Goal: Task Accomplishment & Management: Complete application form

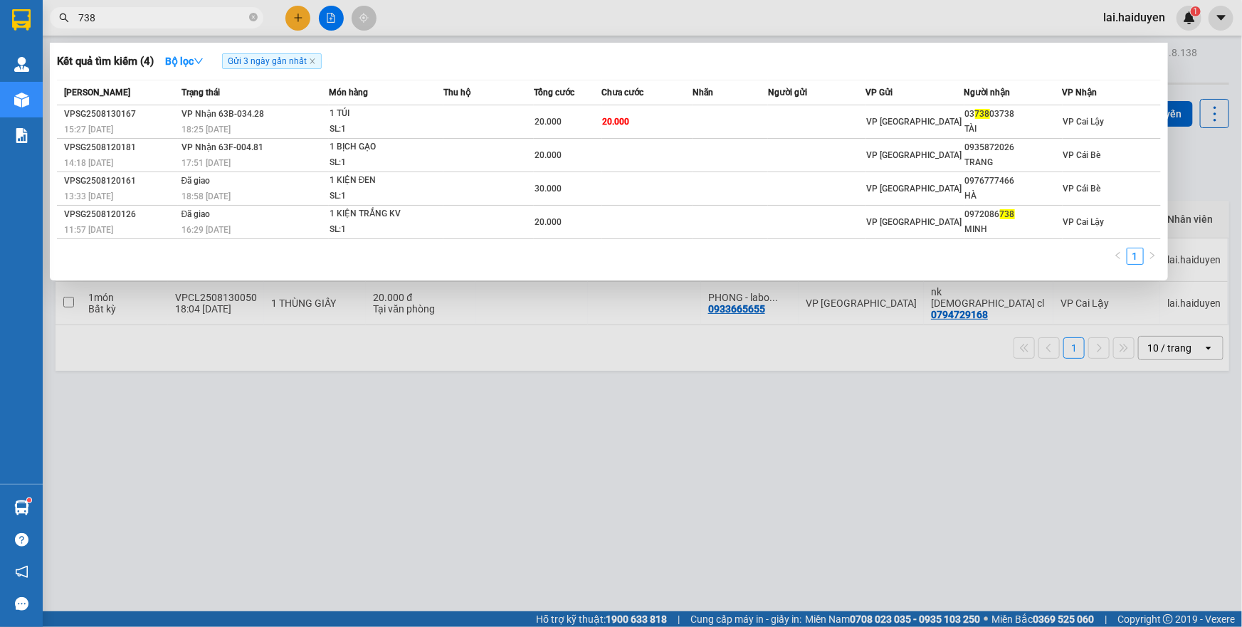
type input "738"
click at [468, 528] on div at bounding box center [621, 313] width 1242 height 627
click at [151, 24] on input "738" at bounding box center [162, 18] width 168 height 16
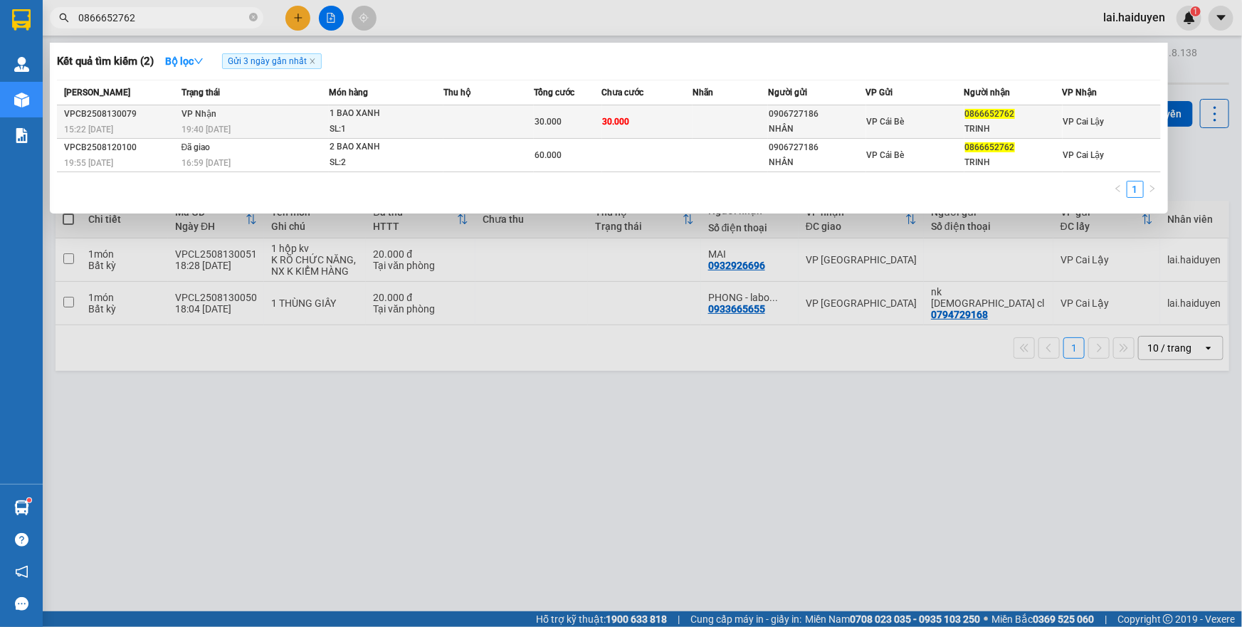
type input "0866652762"
click at [177, 125] on div "15:22 [DATE]" at bounding box center [120, 130] width 113 height 16
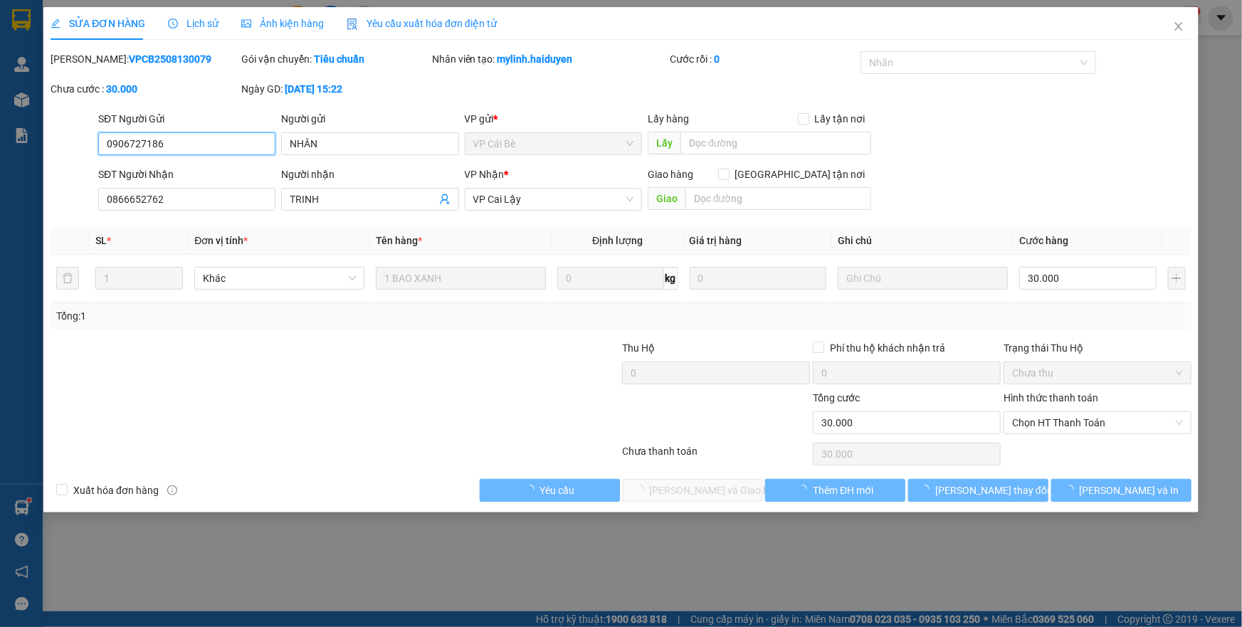
type input "0906727186"
type input "NHÂN"
type input "0866652762"
type input "TRINH"
type input "30.000"
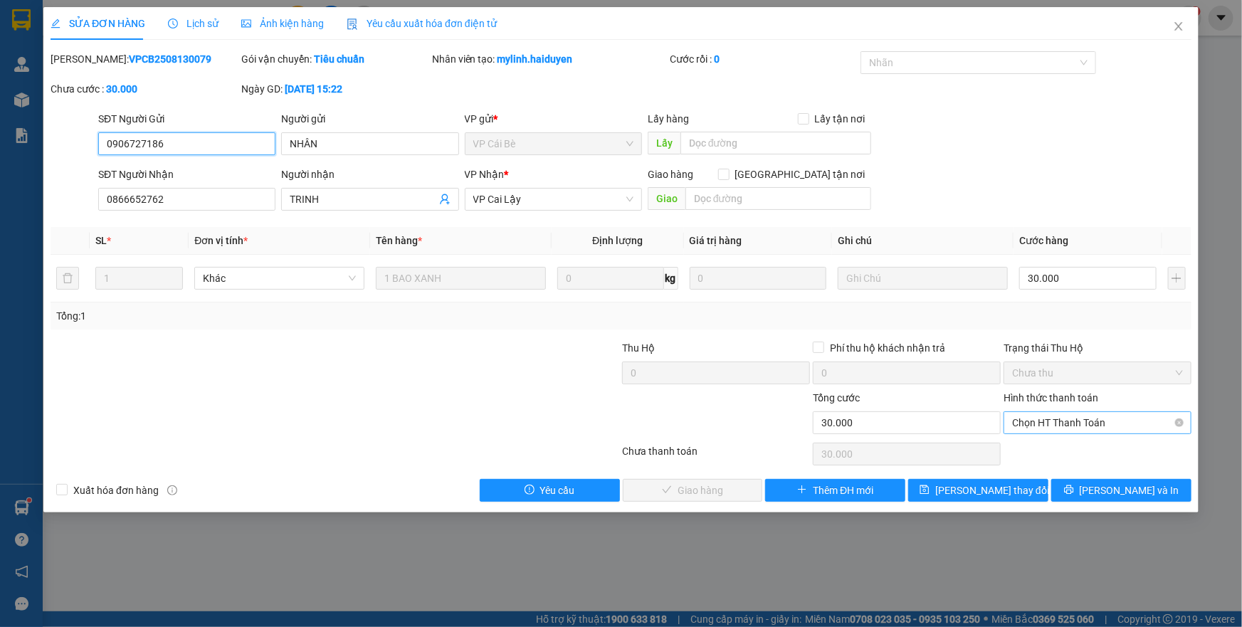
click at [1032, 426] on span "Chọn HT Thanh Toán" at bounding box center [1097, 422] width 171 height 21
click at [1026, 452] on div "Tại văn phòng" at bounding box center [1097, 451] width 171 height 16
type input "0"
click at [723, 492] on span "[PERSON_NAME] và Giao hàng" at bounding box center [718, 491] width 137 height 16
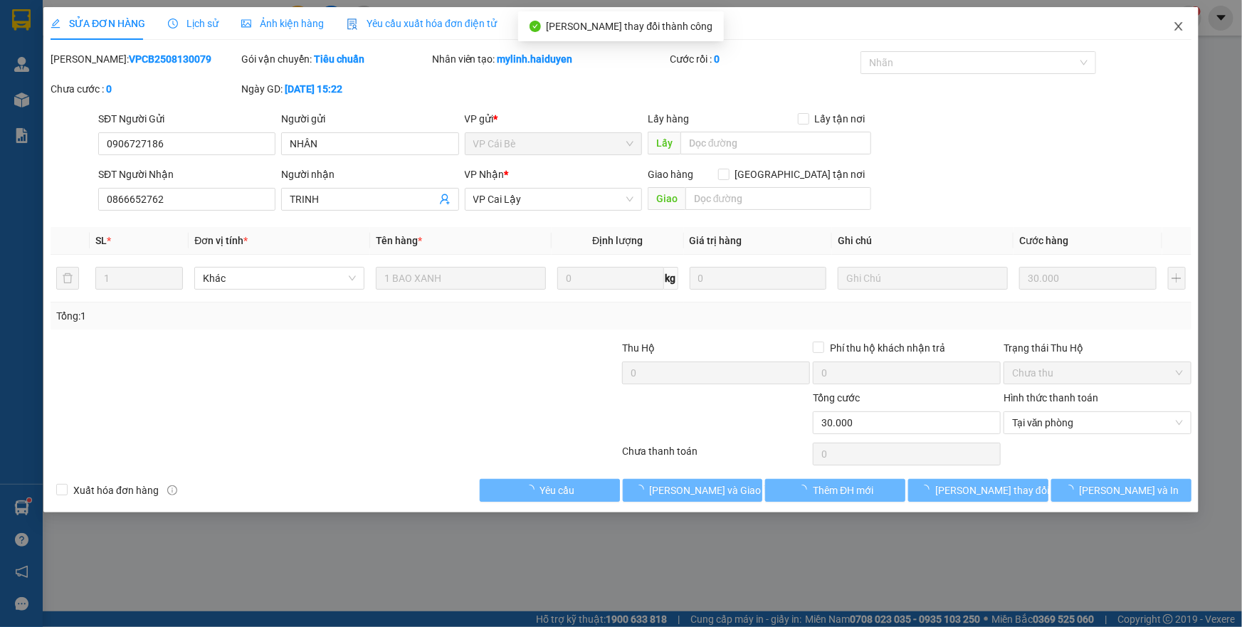
click at [1180, 32] on icon "close" at bounding box center [1178, 26] width 11 height 11
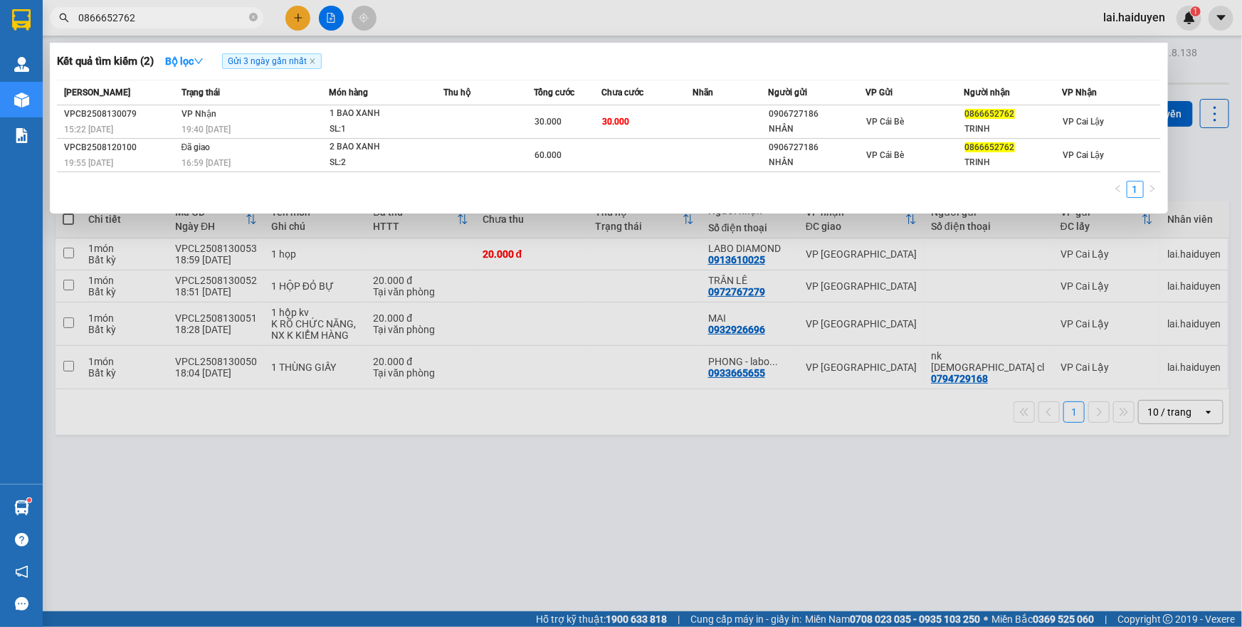
click at [163, 22] on input "0866652762" at bounding box center [162, 18] width 168 height 16
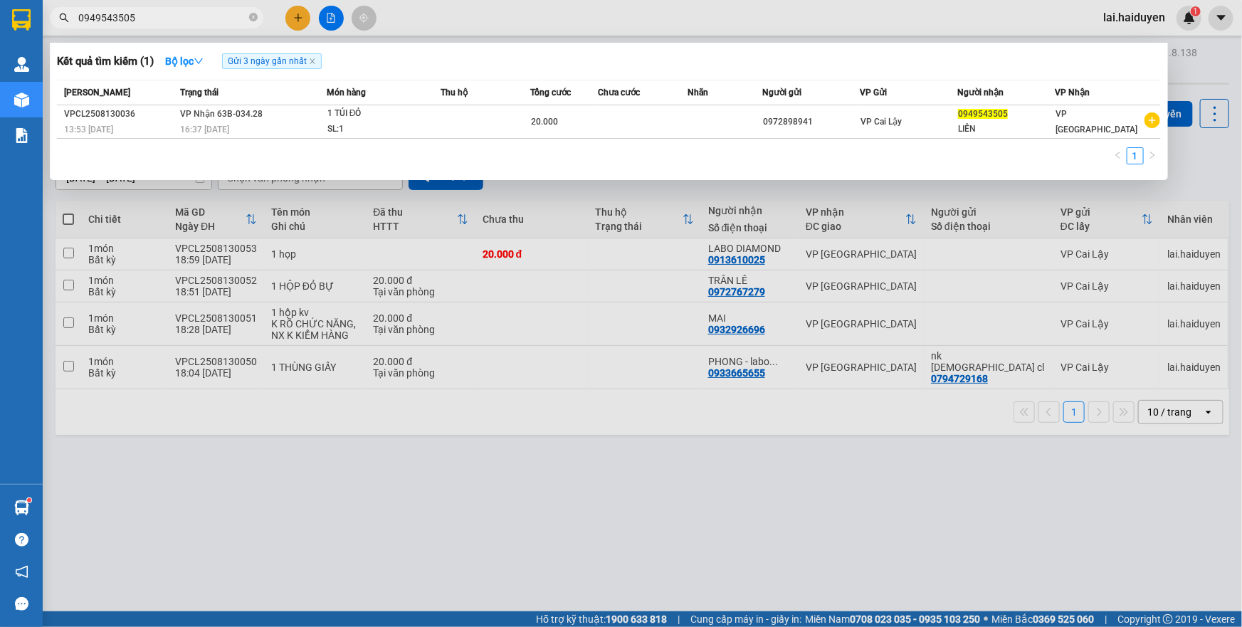
type input "0949543505"
click at [151, 14] on input "0949543505" at bounding box center [162, 18] width 168 height 16
click at [607, 383] on div at bounding box center [621, 313] width 1242 height 627
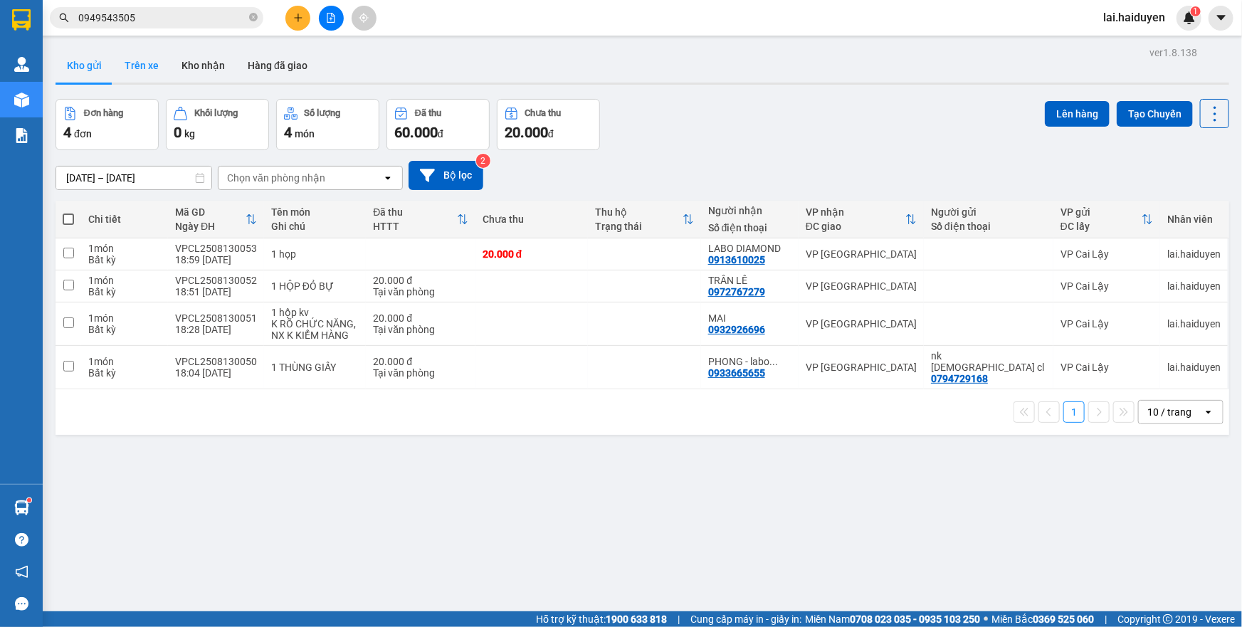
click at [144, 68] on button "Trên xe" at bounding box center [141, 65] width 57 height 34
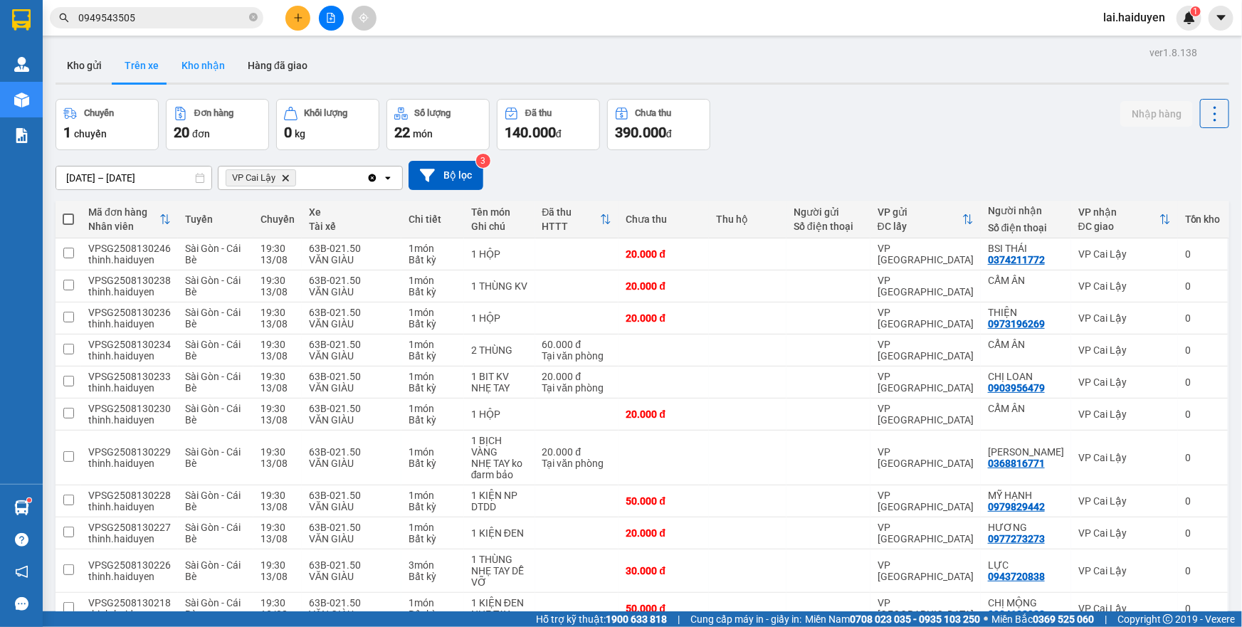
click at [212, 67] on button "Kho nhận" at bounding box center [203, 65] width 66 height 34
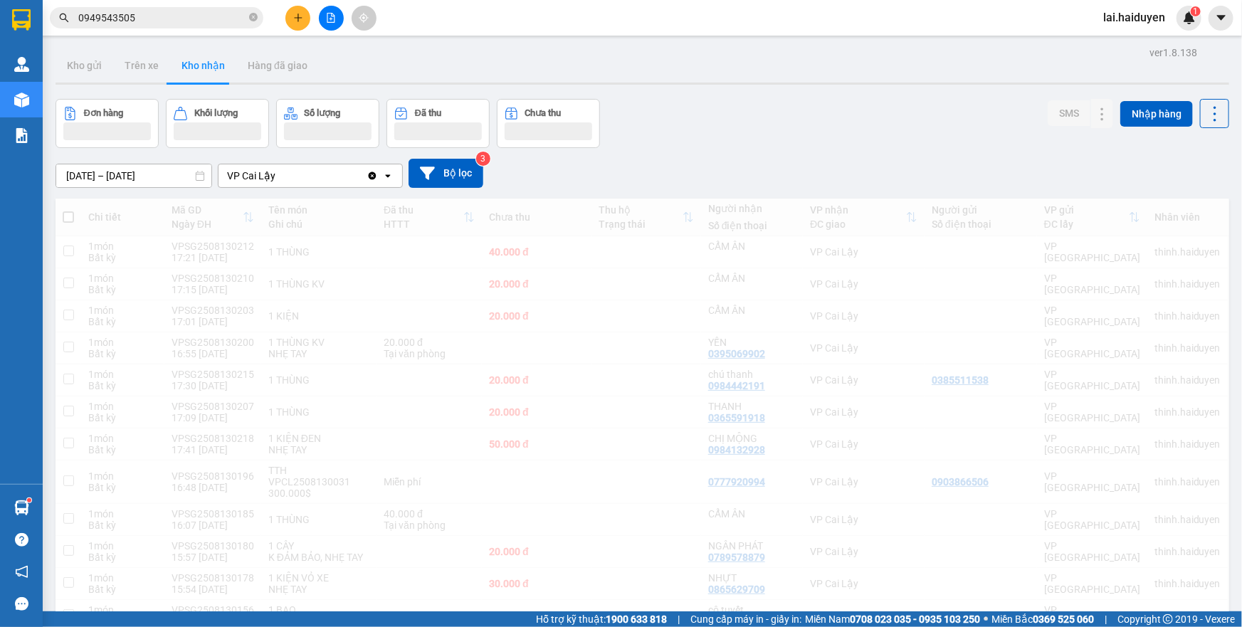
click at [153, 74] on button "Trên xe" at bounding box center [141, 65] width 57 height 34
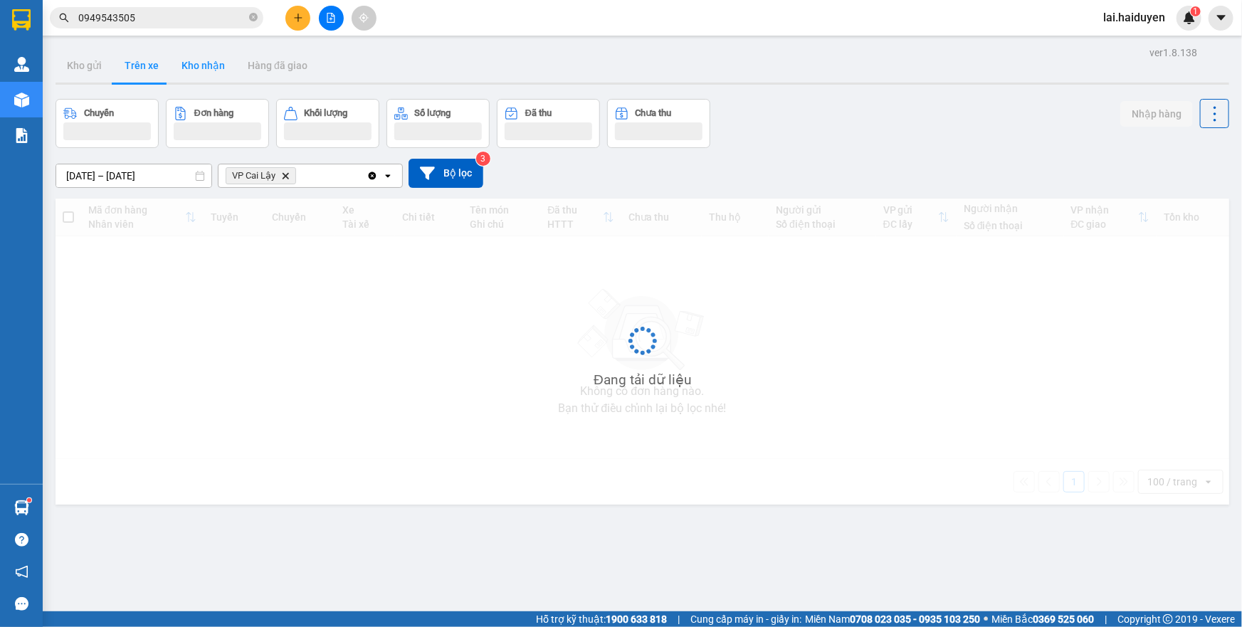
click at [153, 74] on button "Trên xe" at bounding box center [141, 65] width 57 height 34
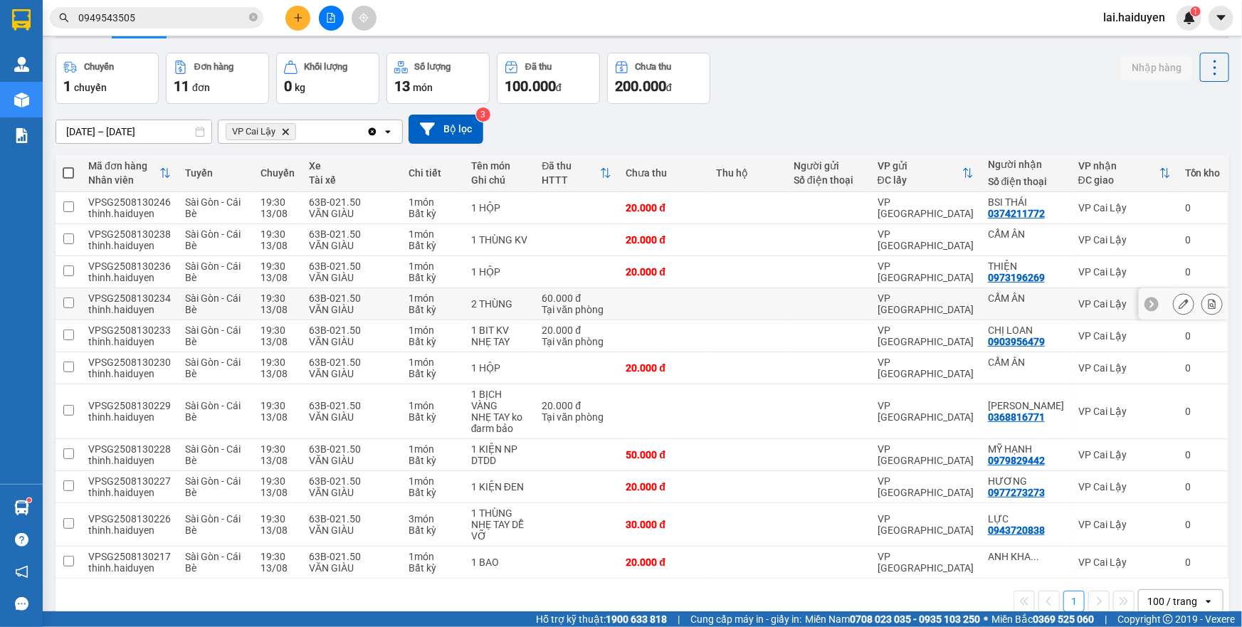
scroll to position [70, 0]
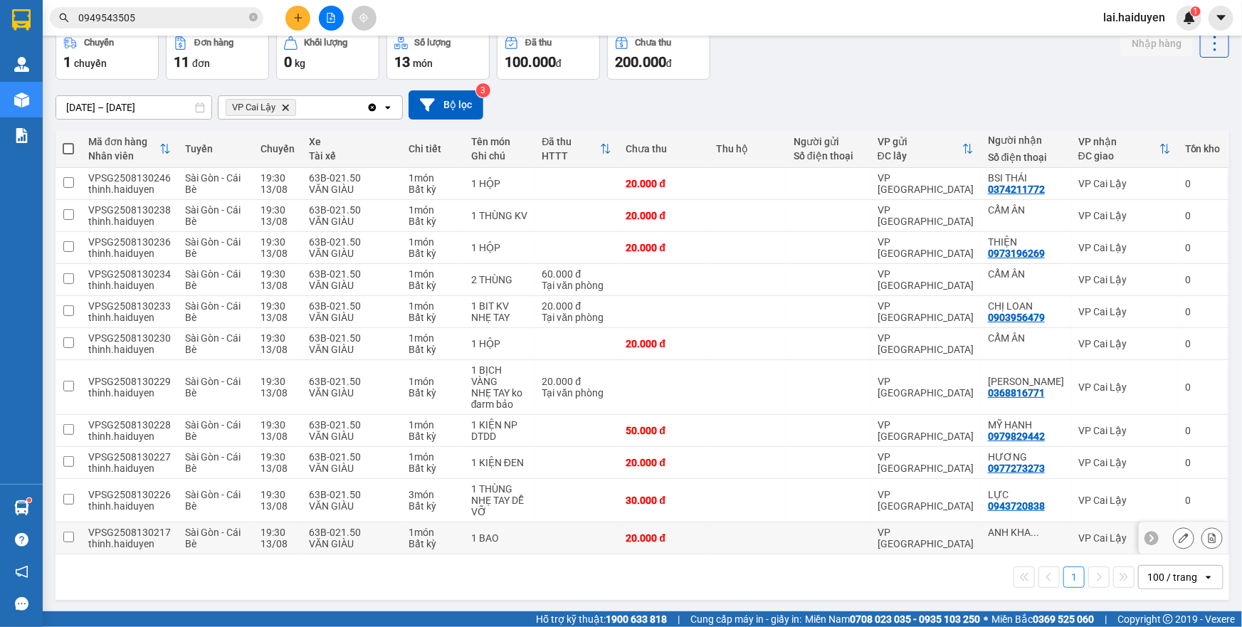
click at [876, 527] on td "VP [GEOGRAPHIC_DATA]" at bounding box center [926, 539] width 110 height 32
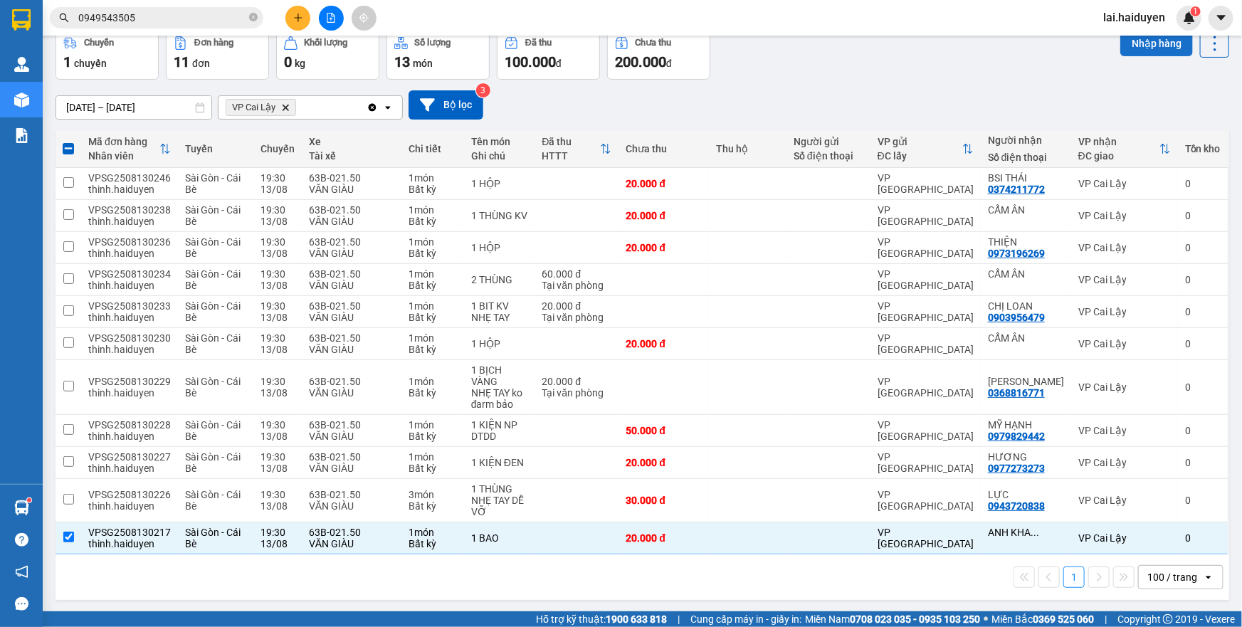
click at [1144, 51] on button "Nhập hàng" at bounding box center [1157, 44] width 73 height 26
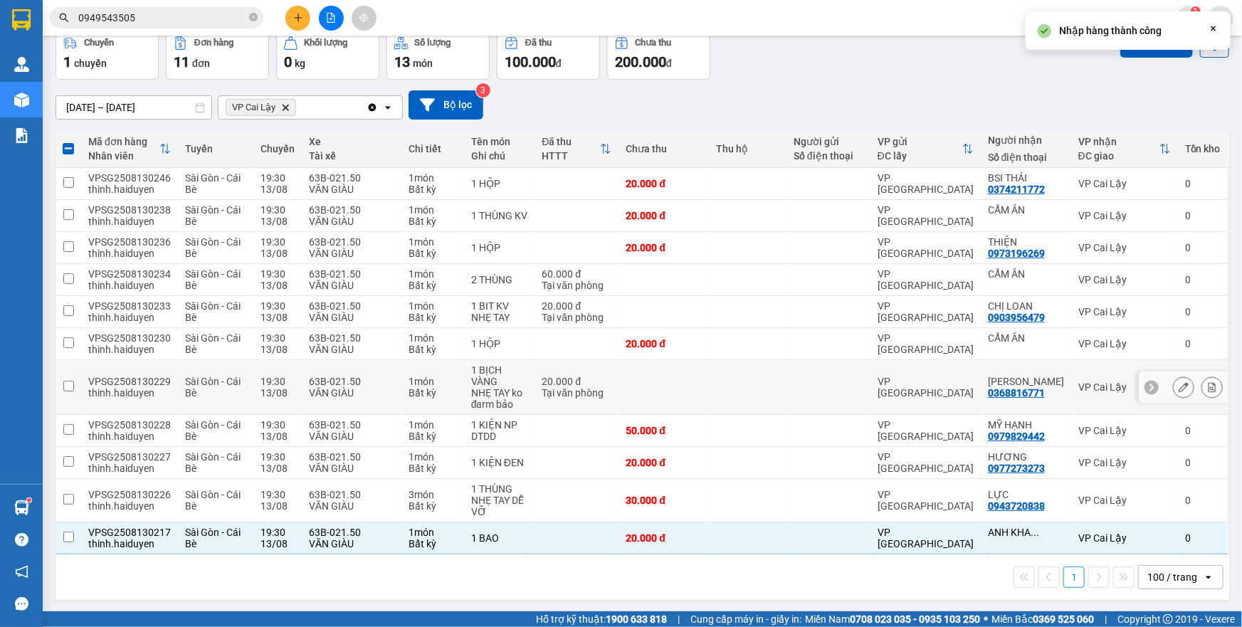
checkbox input "false"
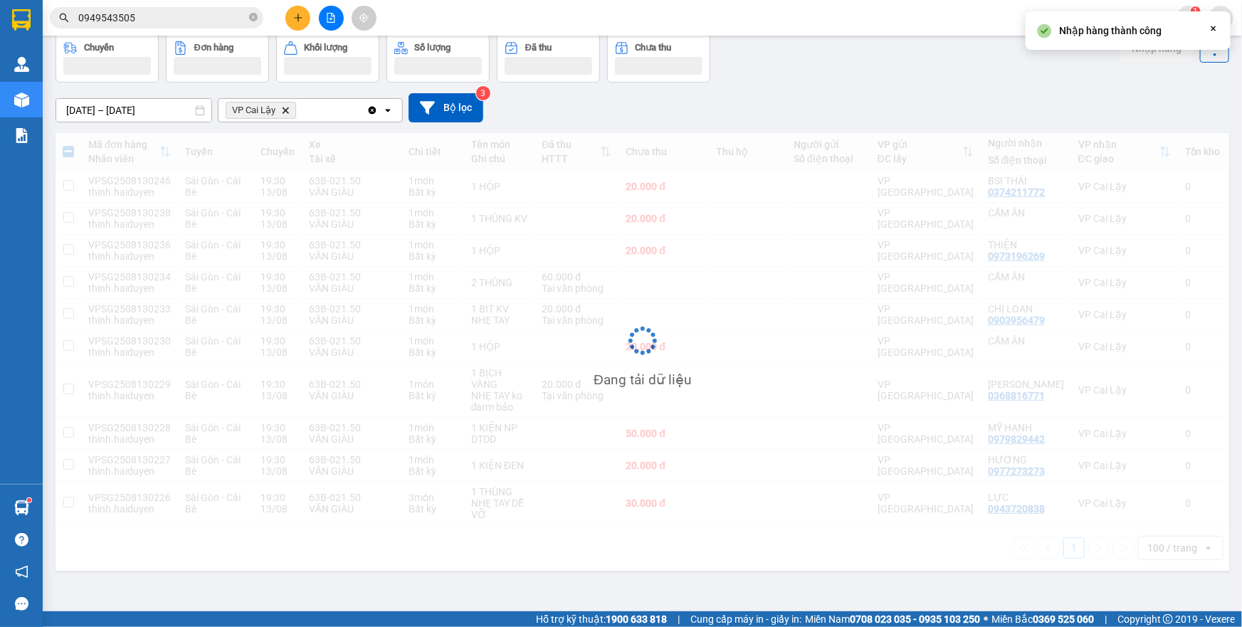
scroll to position [65, 0]
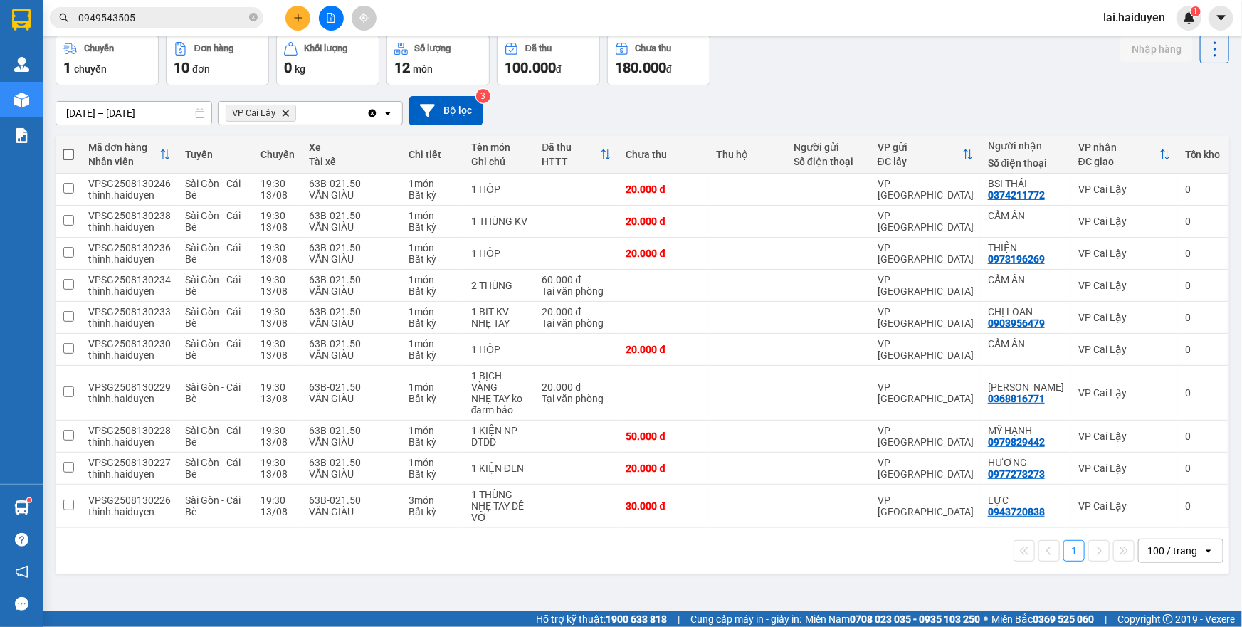
click at [162, 9] on span "0949543505" at bounding box center [157, 17] width 214 height 21
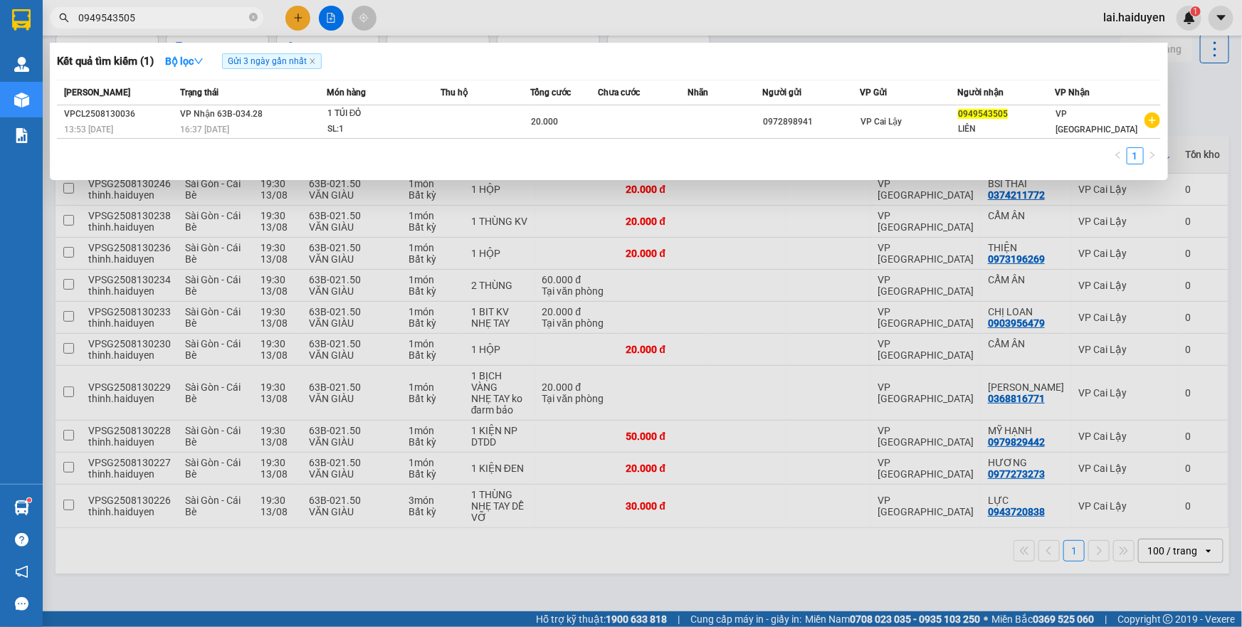
click at [162, 11] on input "0949543505" at bounding box center [162, 18] width 168 height 16
click at [584, 25] on div at bounding box center [621, 313] width 1242 height 627
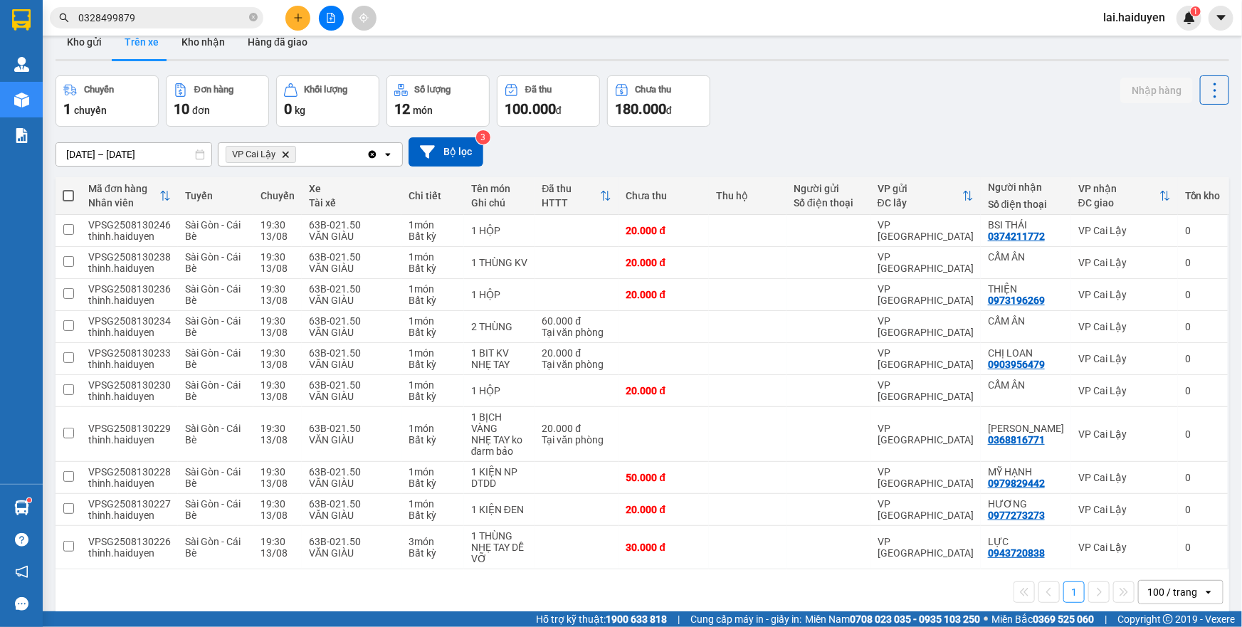
scroll to position [0, 0]
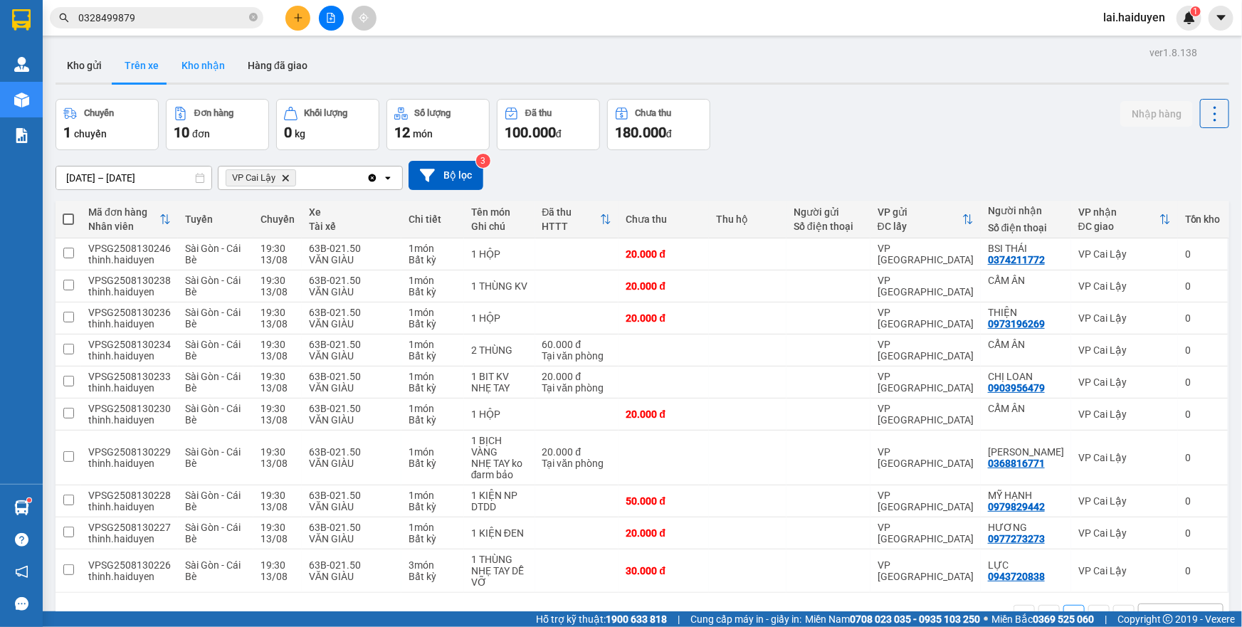
click at [179, 71] on button "Kho nhận" at bounding box center [203, 65] width 66 height 34
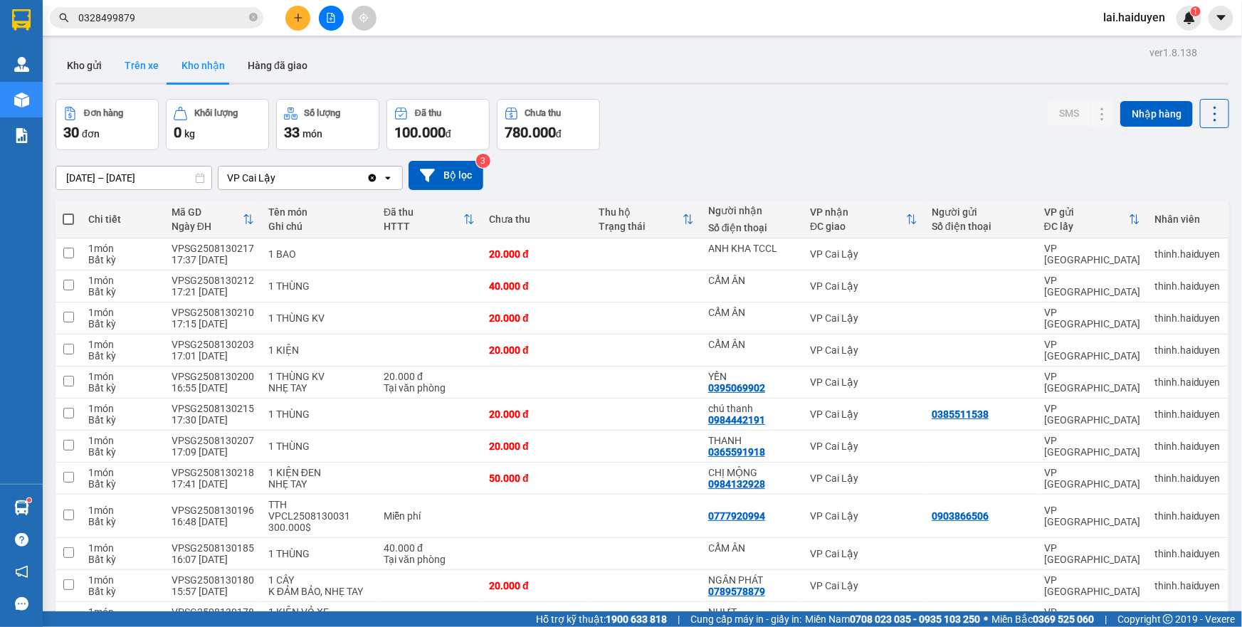
click at [129, 64] on button "Trên xe" at bounding box center [141, 65] width 57 height 34
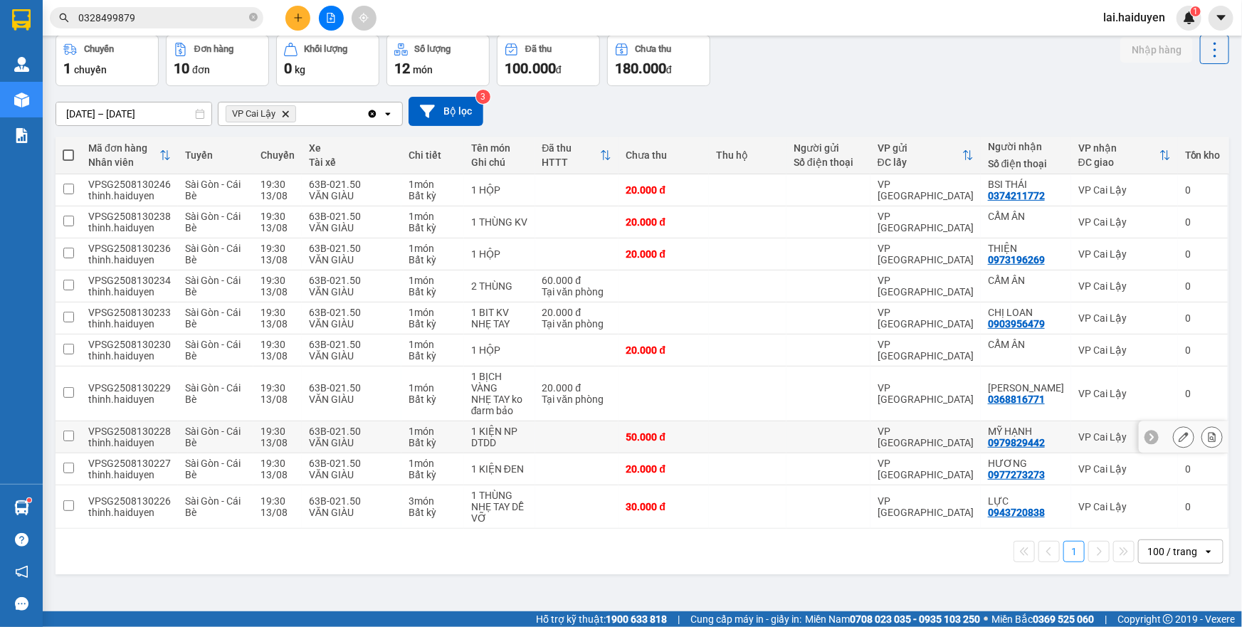
scroll to position [65, 0]
click at [183, 21] on input "0328499879" at bounding box center [162, 18] width 168 height 16
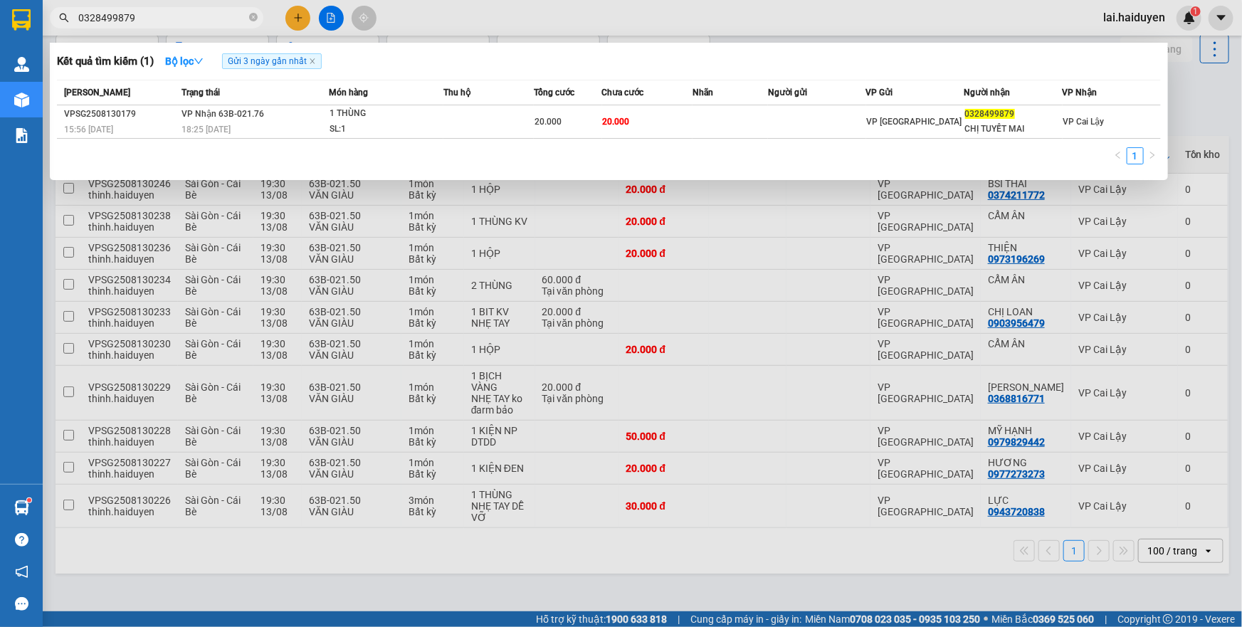
click at [183, 21] on input "0328499879" at bounding box center [162, 18] width 168 height 16
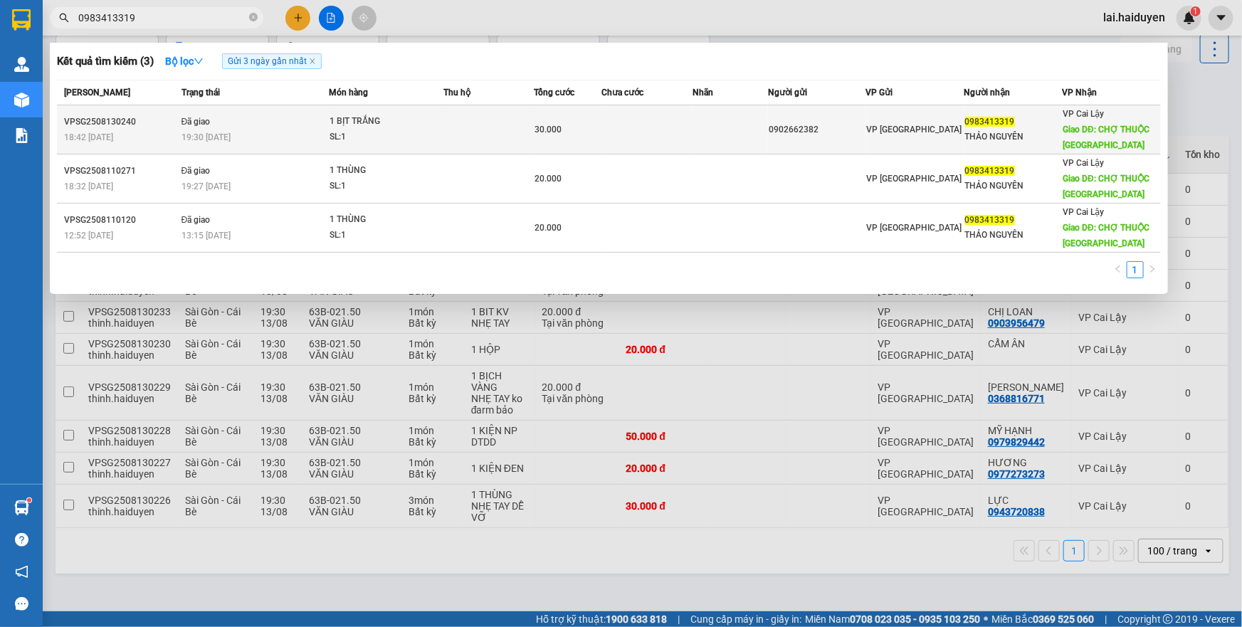
type input "0983413319"
click at [423, 130] on div "SL: 1" at bounding box center [383, 138] width 107 height 16
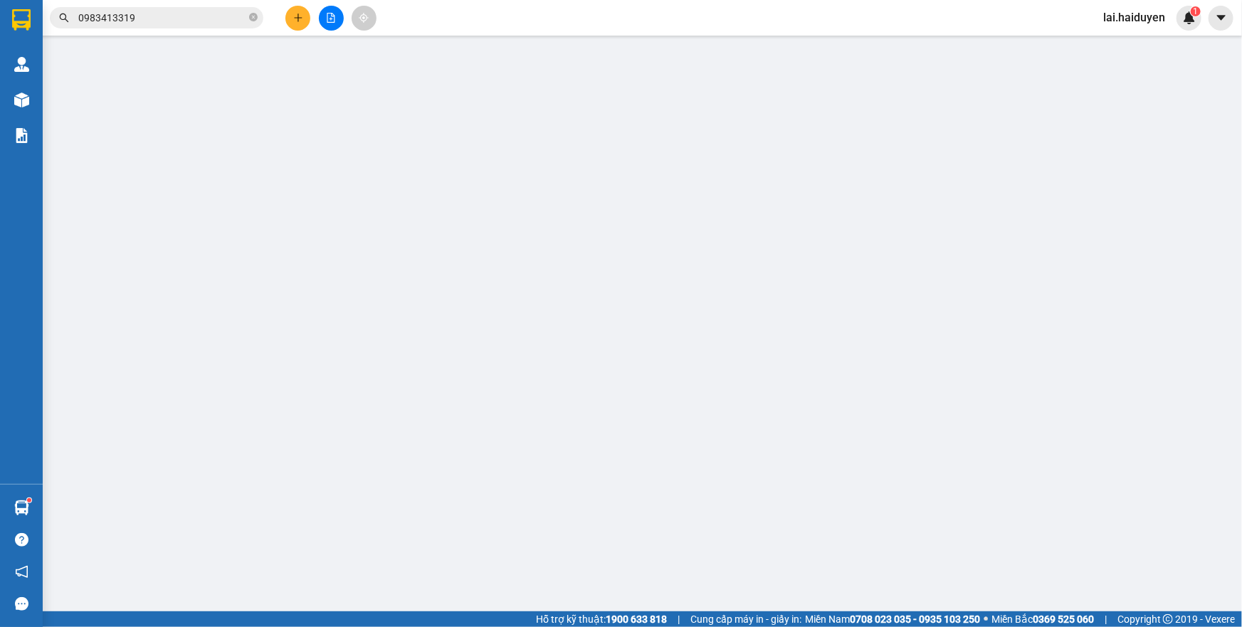
type input "0902662382"
type input "0983413319"
type input "THẢO NGUYÊN"
type input "CHỢ THUỘC [GEOGRAPHIC_DATA]"
type input "30.000"
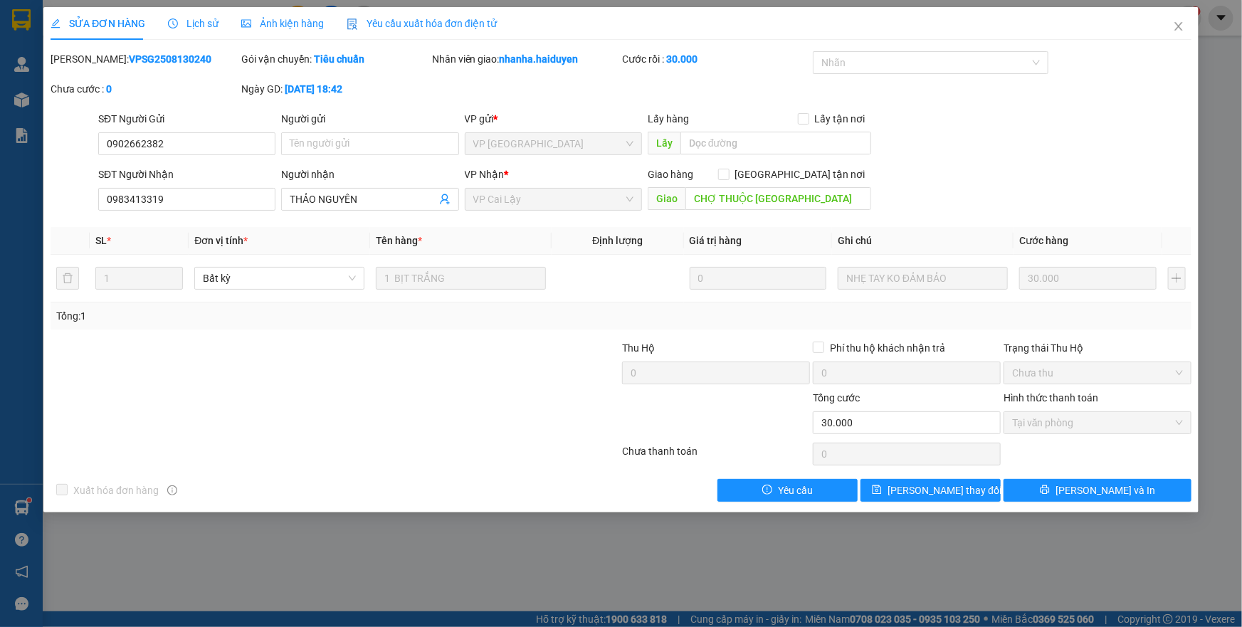
click at [192, 18] on span "Lịch sử" at bounding box center [193, 23] width 51 height 11
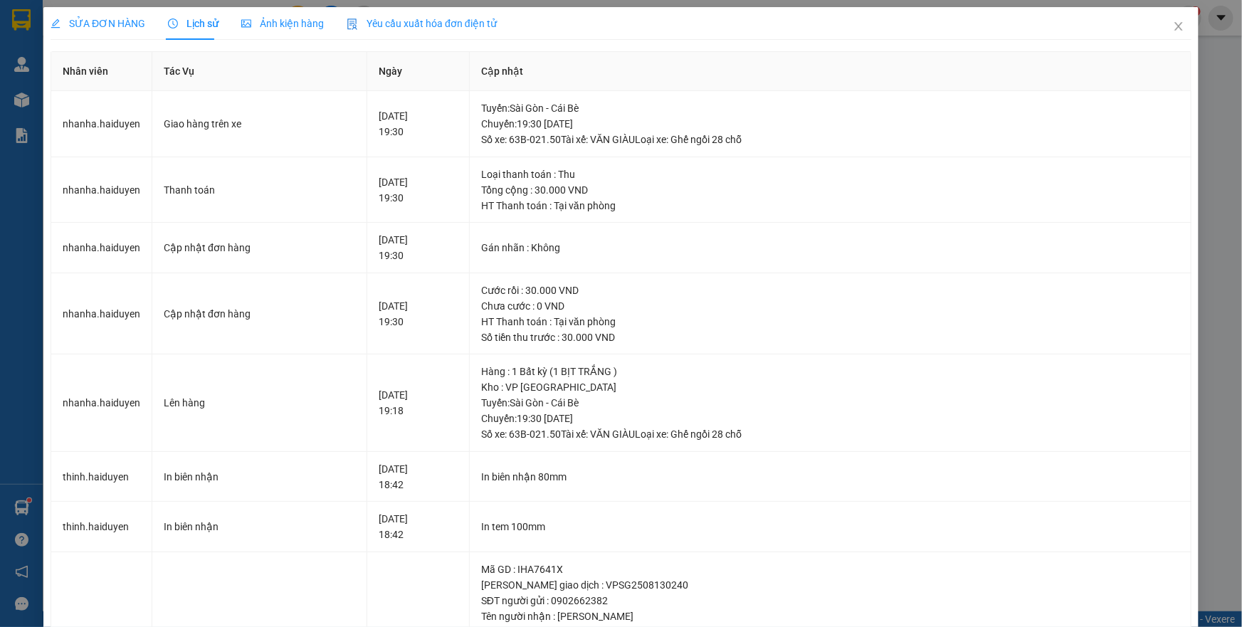
click at [111, 14] on div "SỬA ĐƠN HÀNG" at bounding box center [98, 23] width 95 height 33
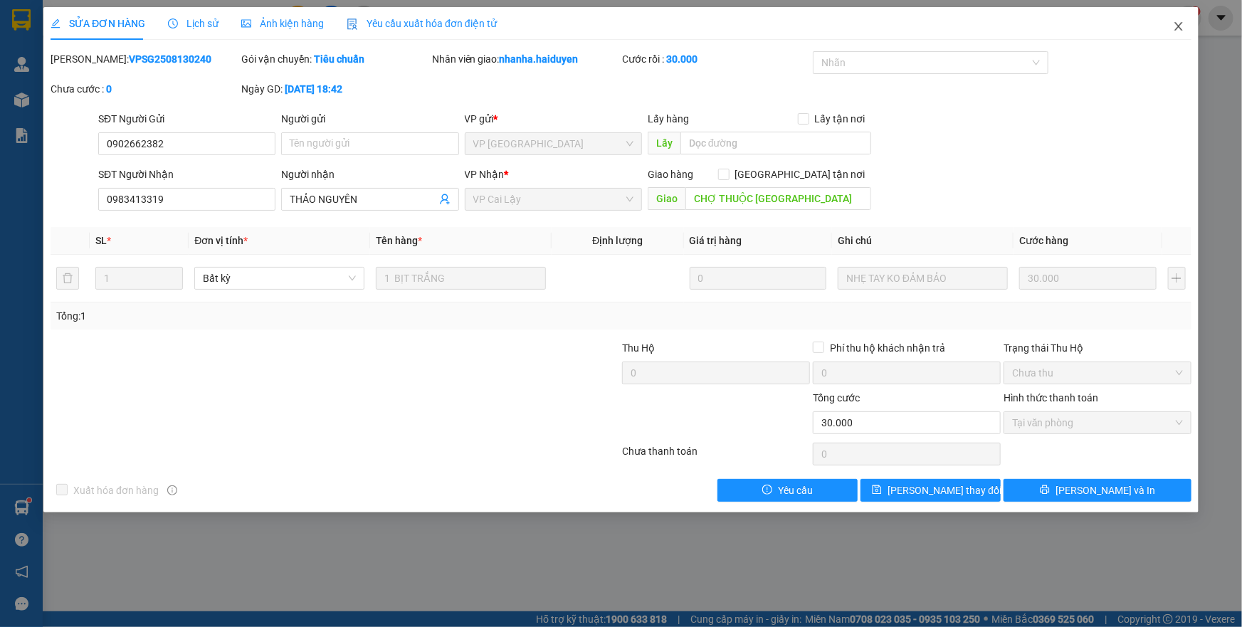
click at [1182, 26] on icon "close" at bounding box center [1178, 26] width 11 height 11
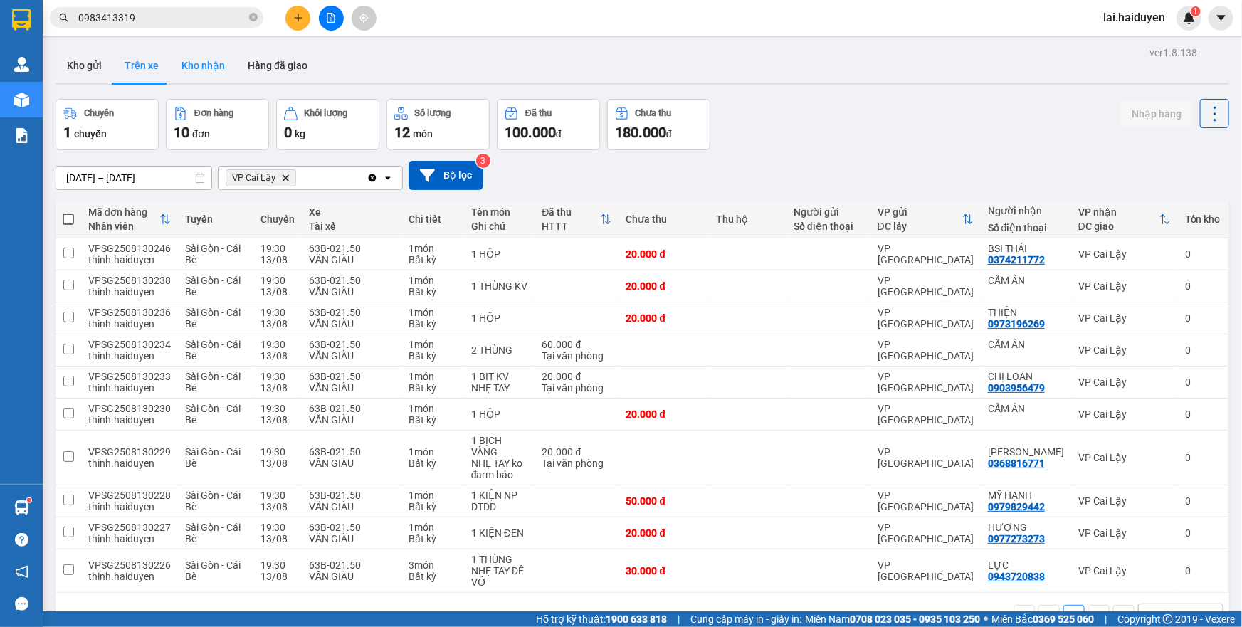
click at [206, 67] on button "Kho nhận" at bounding box center [203, 65] width 66 height 34
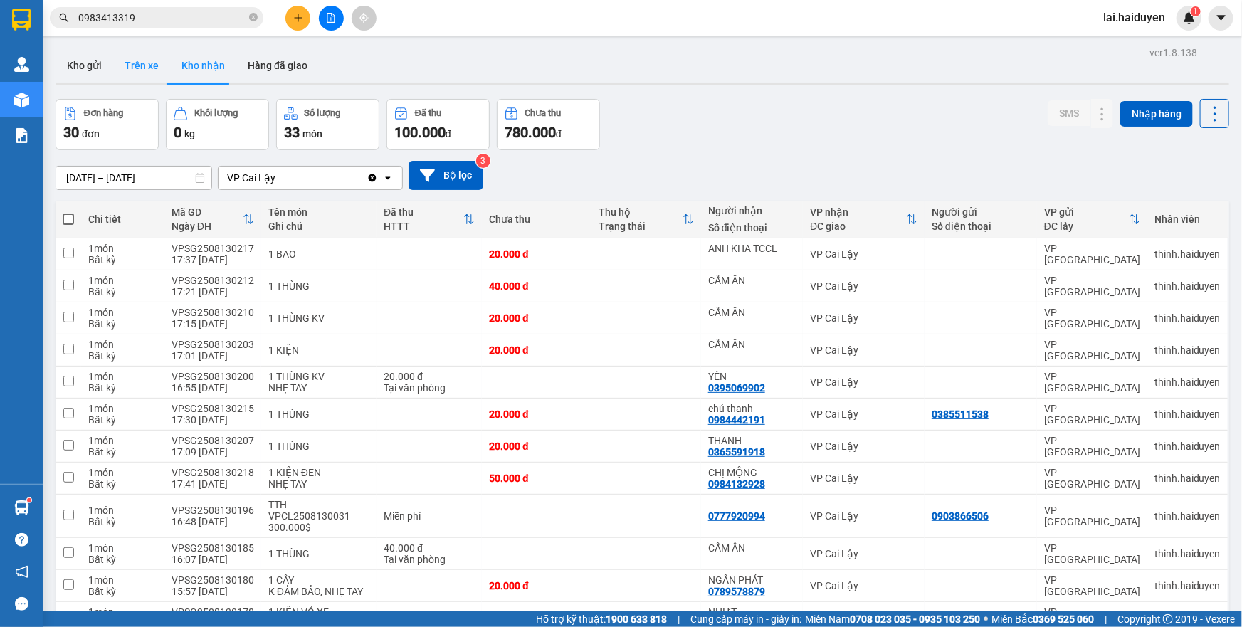
click at [143, 68] on button "Trên xe" at bounding box center [141, 65] width 57 height 34
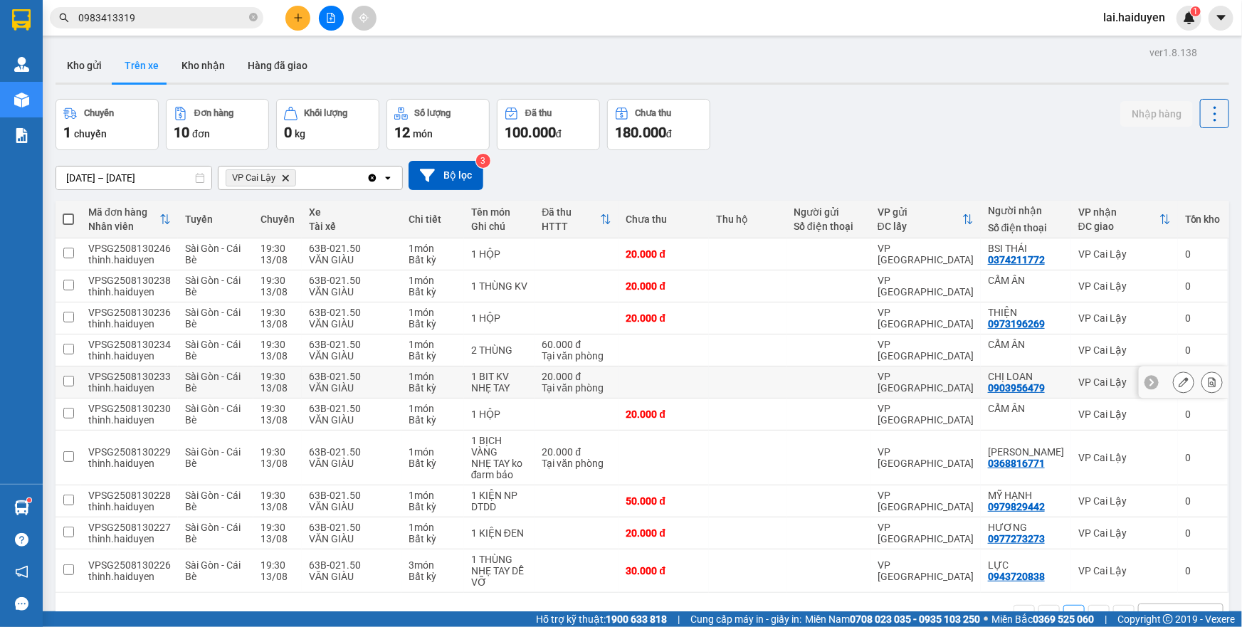
scroll to position [65, 0]
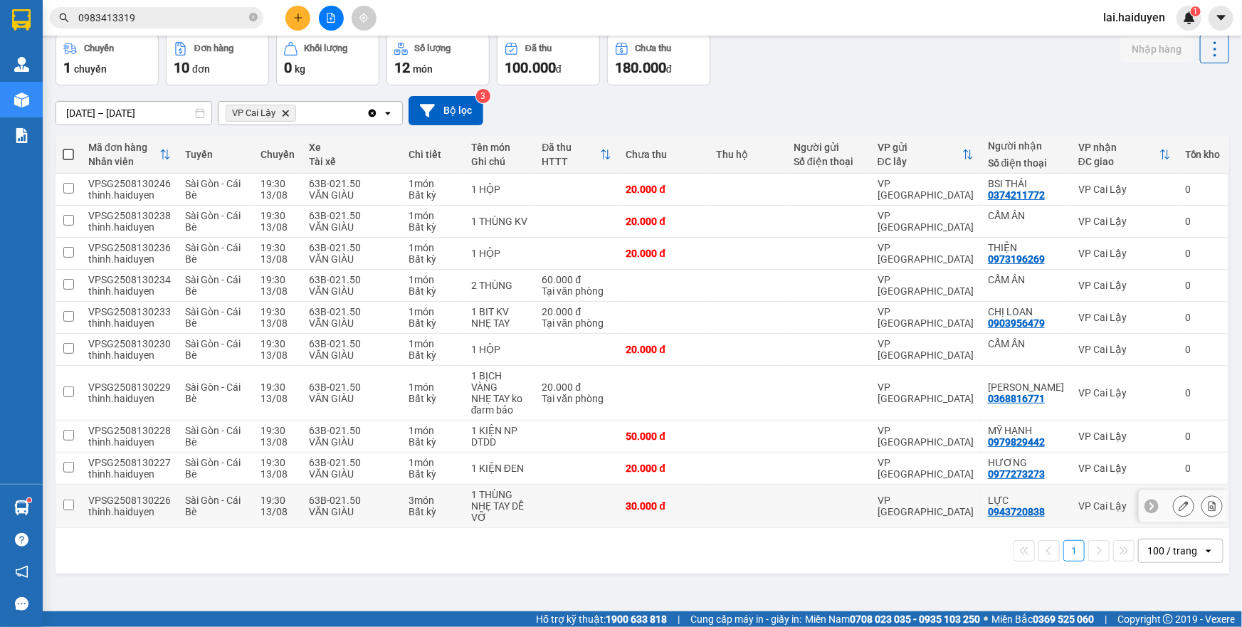
click at [636, 493] on td "30.000 đ" at bounding box center [664, 506] width 90 height 43
checkbox input "true"
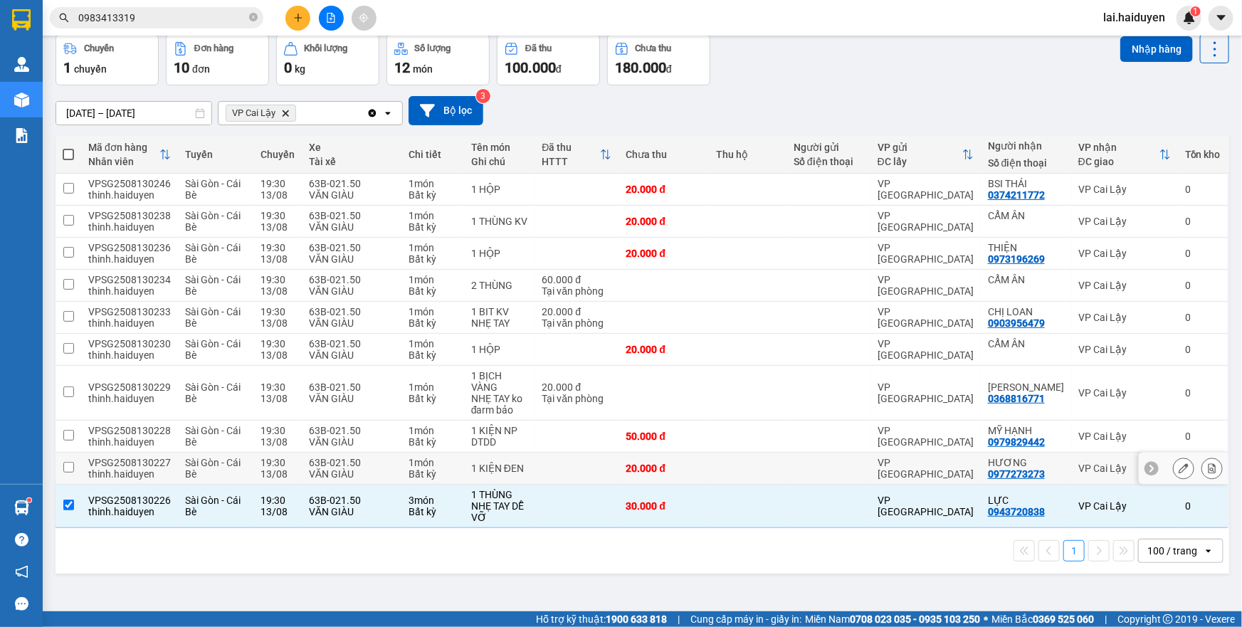
click at [629, 464] on div "20.000 đ" at bounding box center [664, 468] width 76 height 11
checkbox input "true"
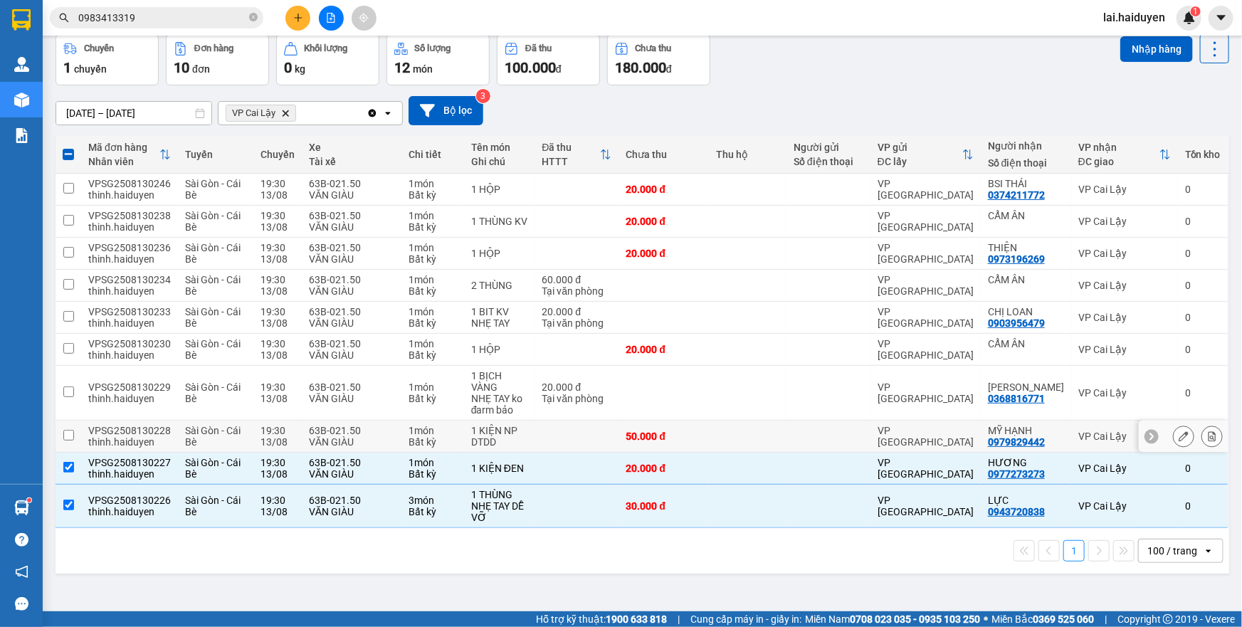
click at [639, 435] on div "50.000 đ" at bounding box center [664, 436] width 76 height 11
checkbox input "true"
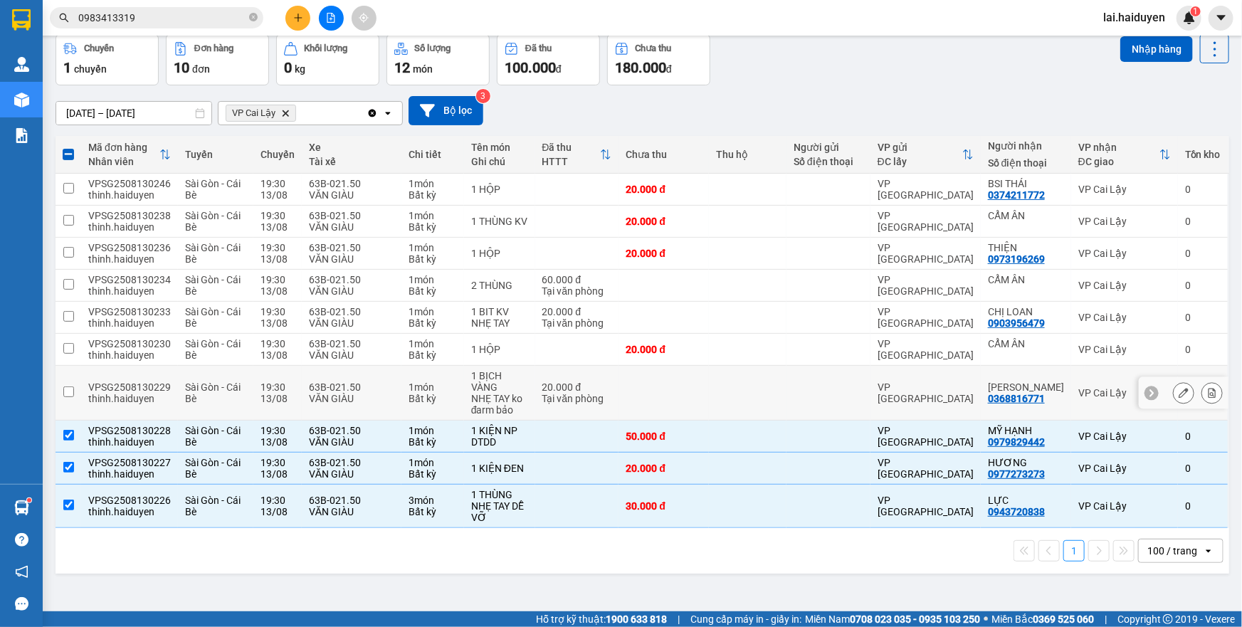
click at [654, 406] on td at bounding box center [664, 393] width 90 height 55
checkbox input "true"
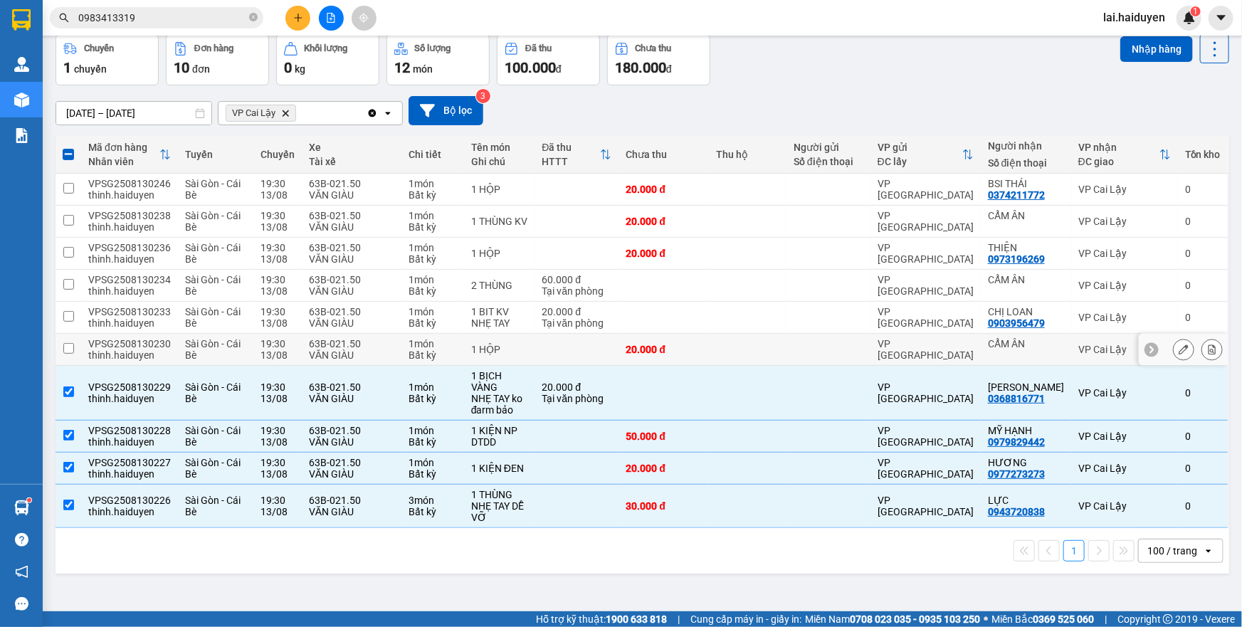
click at [694, 353] on div "20.000 đ" at bounding box center [664, 349] width 76 height 11
checkbox input "true"
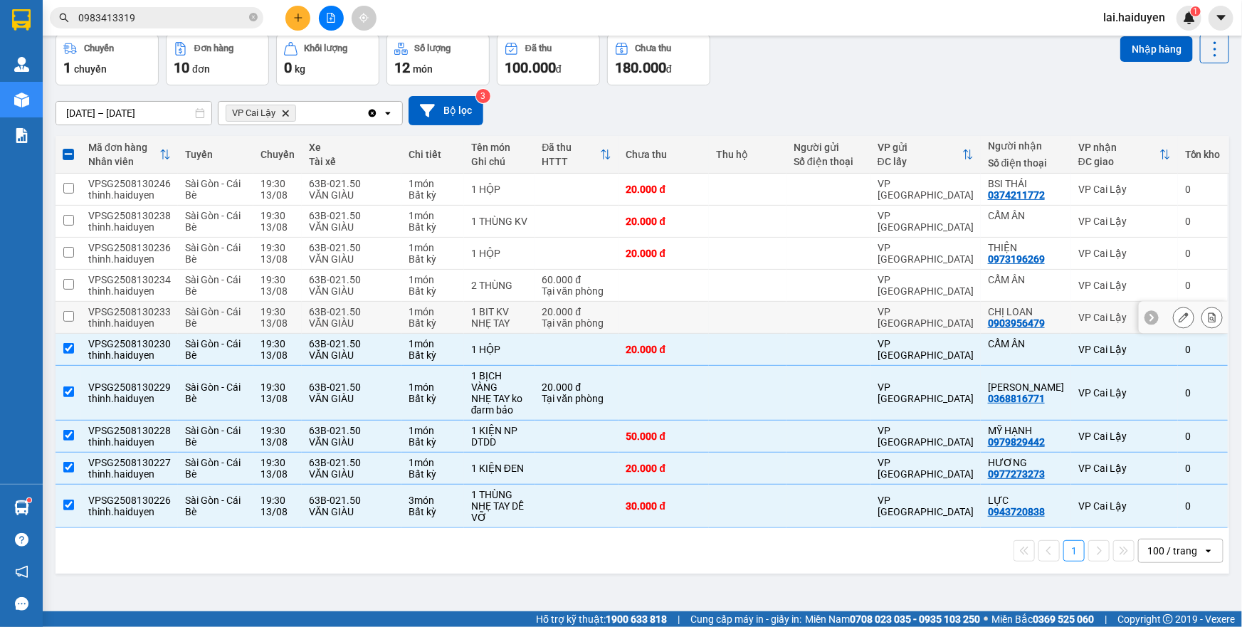
click at [755, 316] on td at bounding box center [748, 318] width 78 height 32
checkbox input "true"
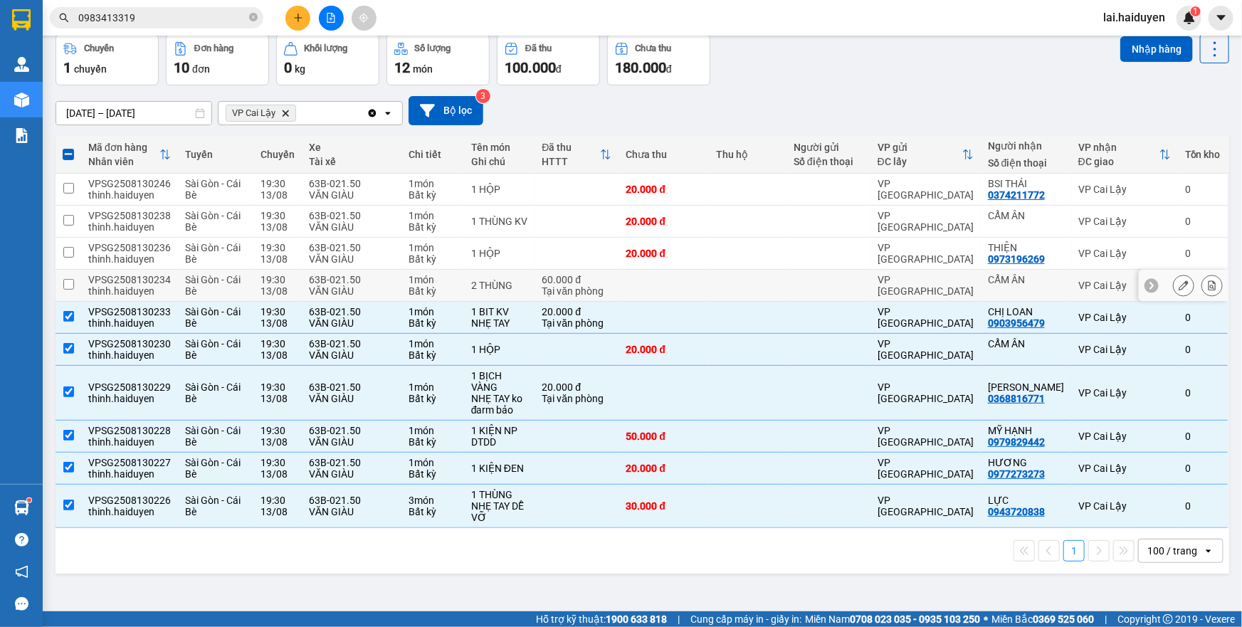
click at [790, 287] on td at bounding box center [829, 286] width 84 height 32
checkbox input "true"
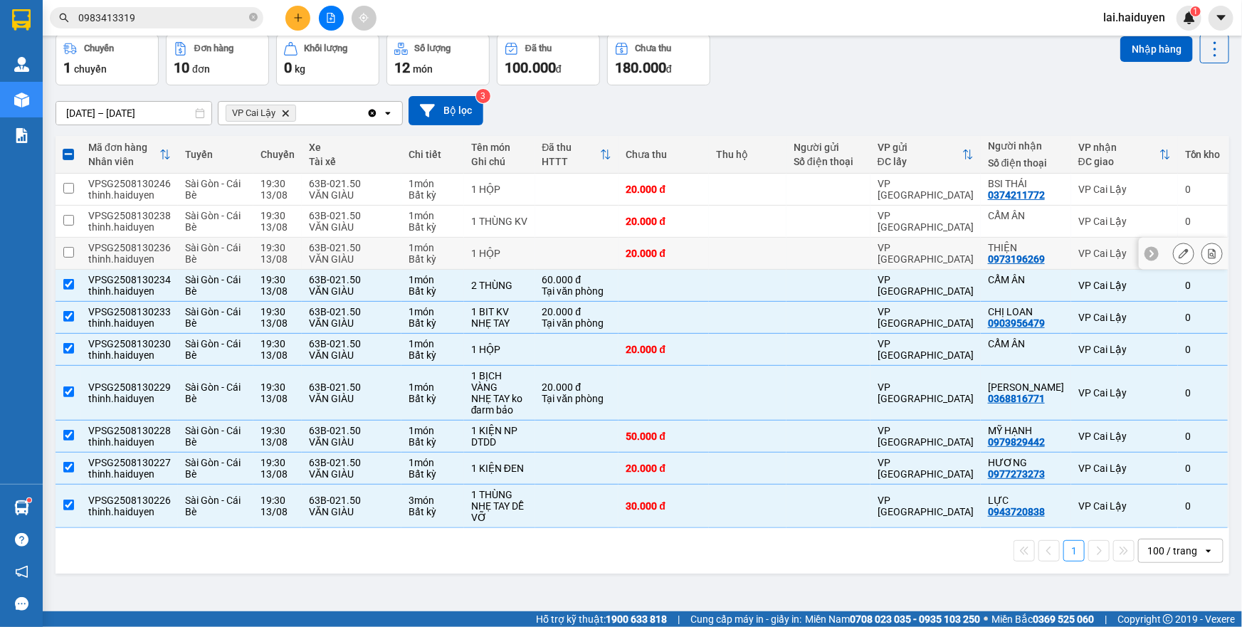
click at [795, 259] on td at bounding box center [829, 254] width 84 height 32
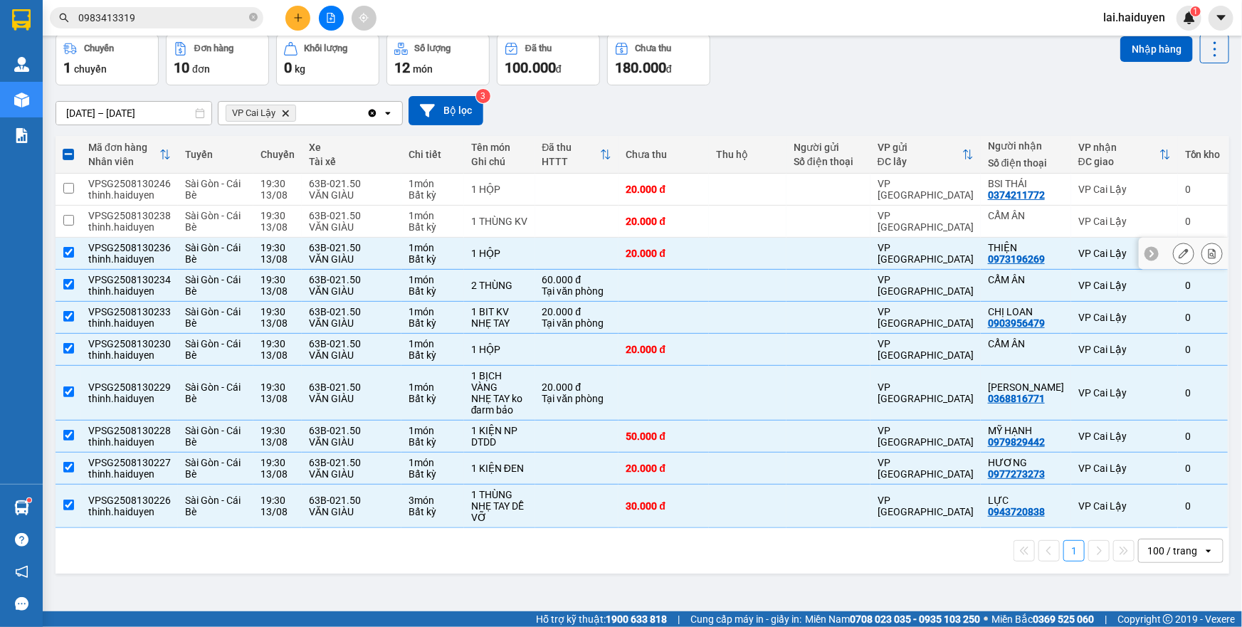
click at [712, 242] on td at bounding box center [748, 254] width 78 height 32
checkbox input "false"
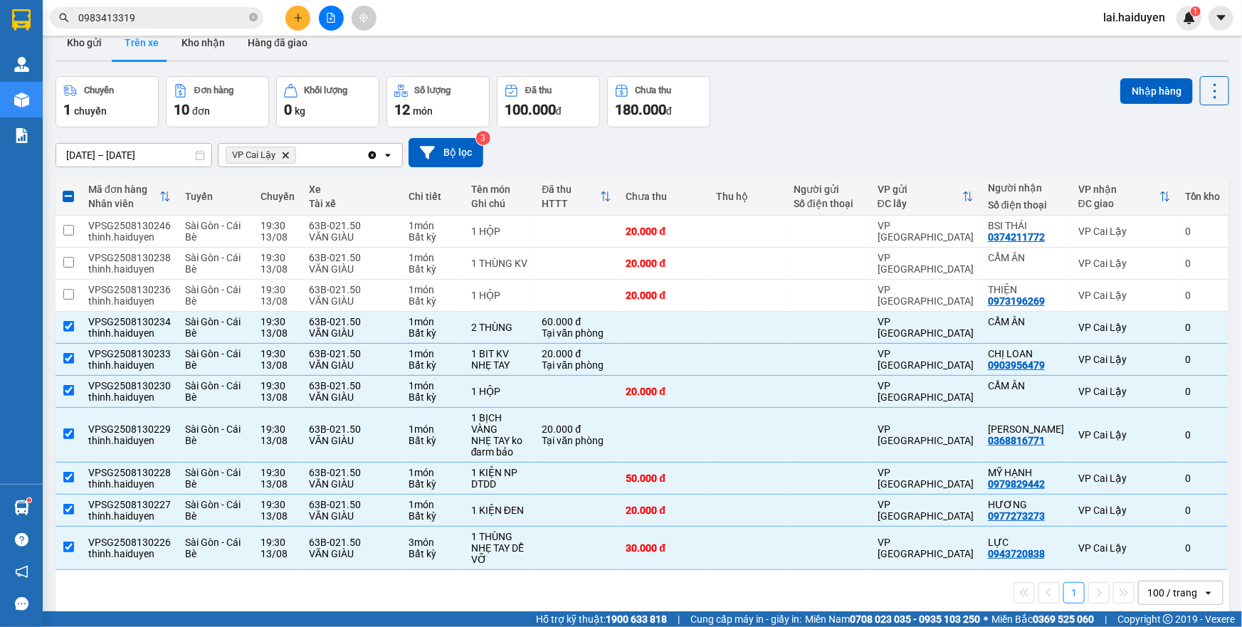
scroll to position [0, 0]
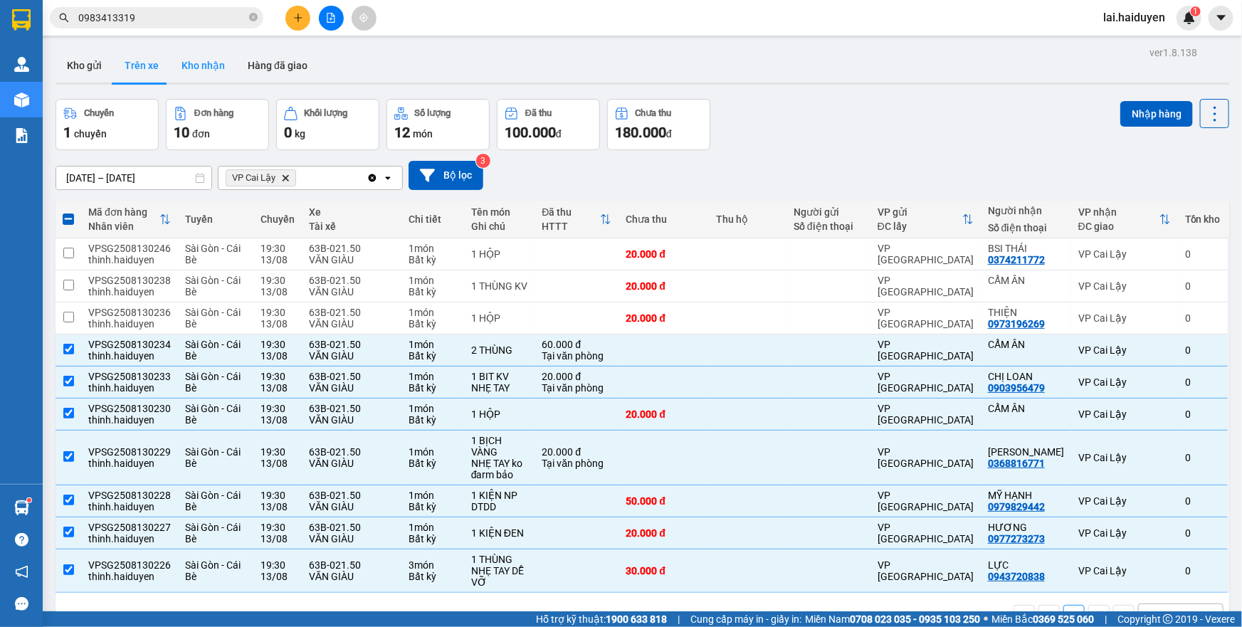
click at [187, 64] on button "Kho nhận" at bounding box center [203, 65] width 66 height 34
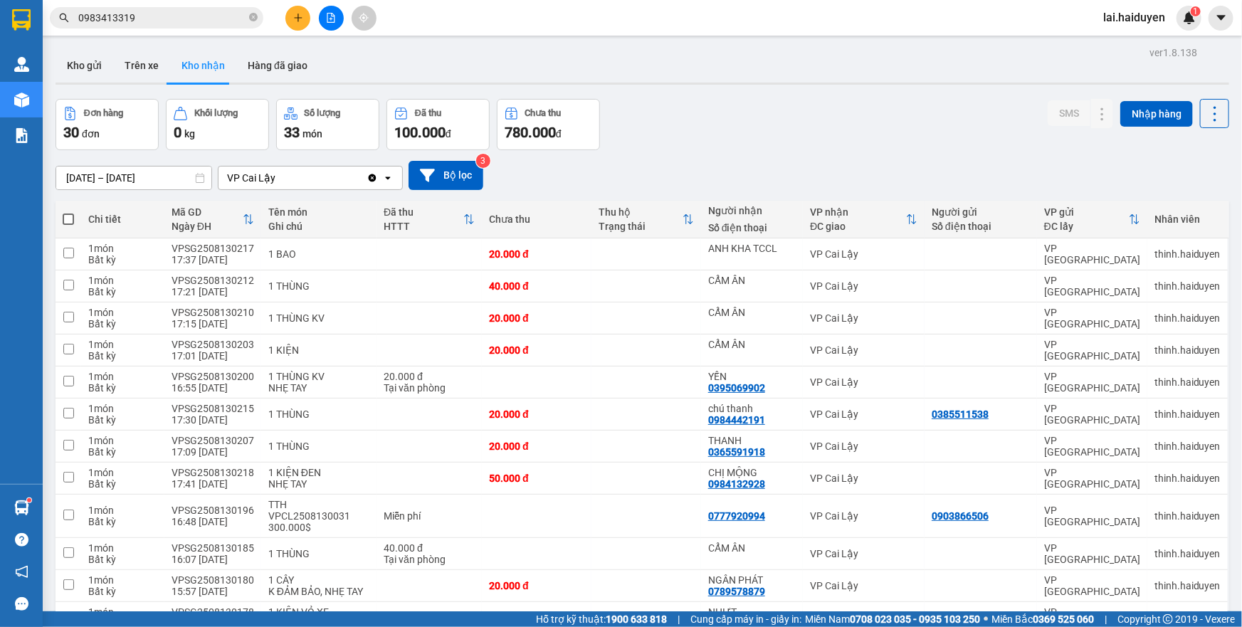
click at [139, 175] on input "[DATE] – [DATE]" at bounding box center [133, 178] width 155 height 23
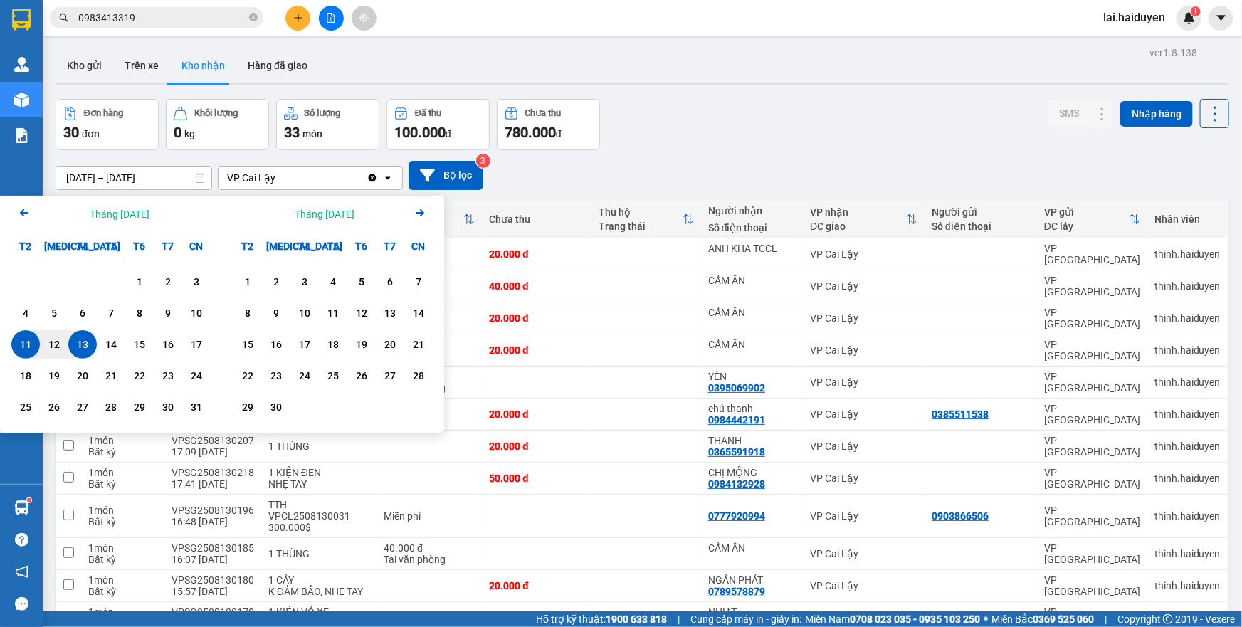
click at [21, 205] on icon "Arrow Left" at bounding box center [24, 212] width 17 height 17
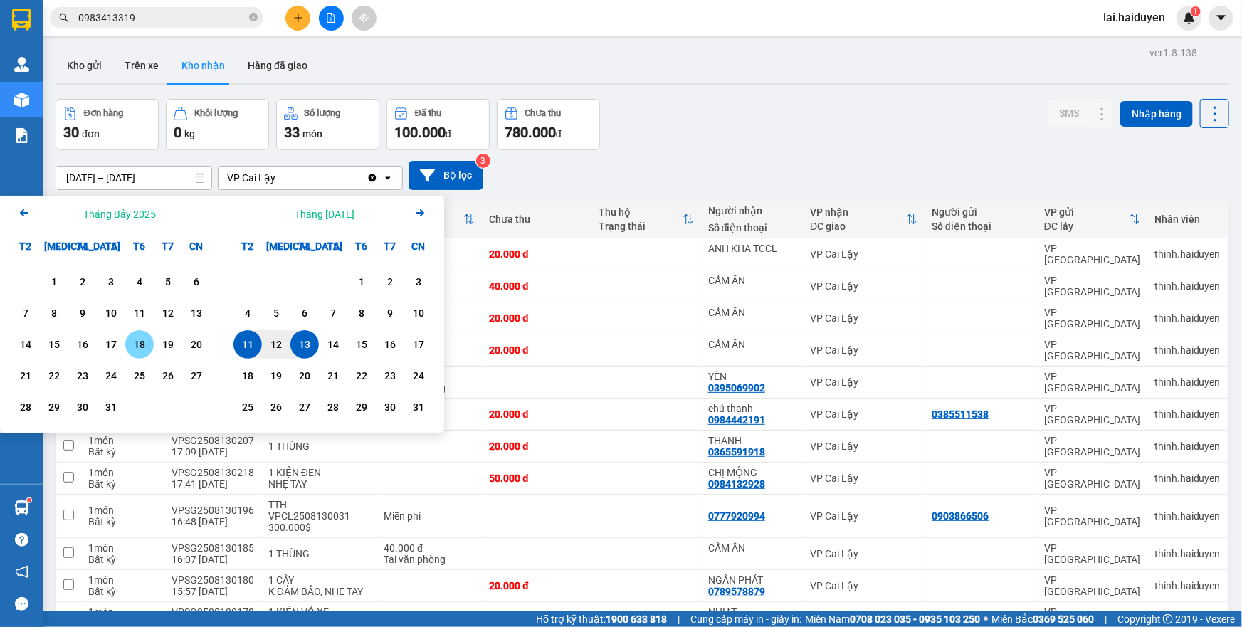
click at [140, 347] on div "18" at bounding box center [140, 344] width 20 height 17
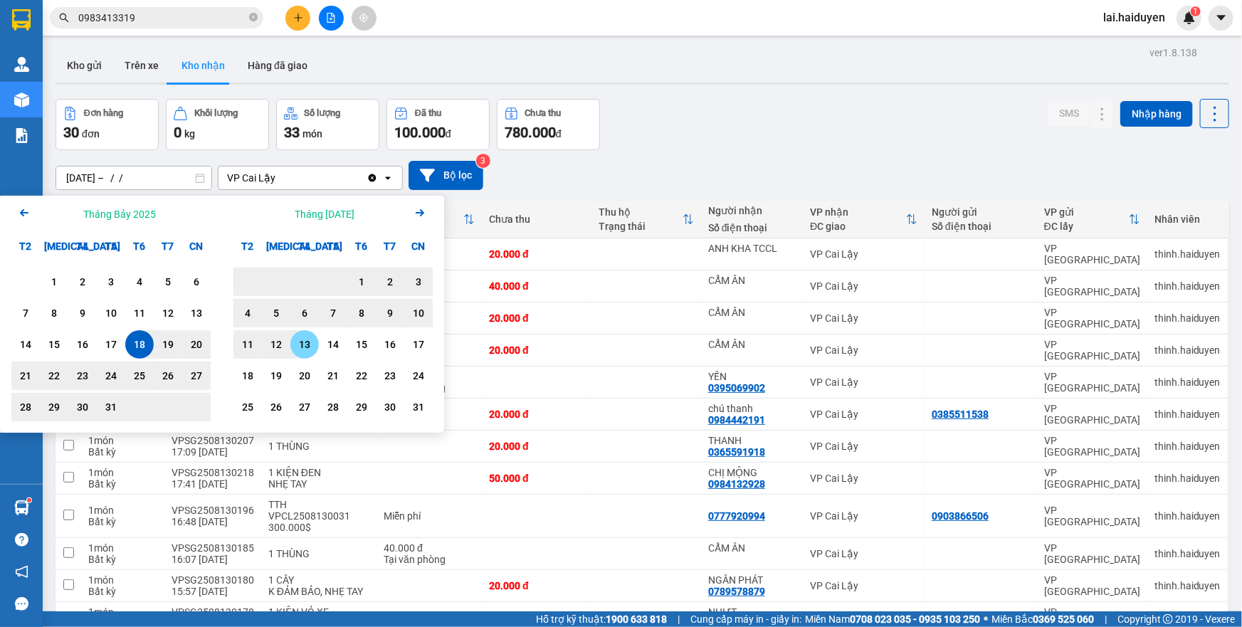
click at [311, 344] on div "13" at bounding box center [305, 344] width 20 height 17
type input "[DATE] – [DATE]"
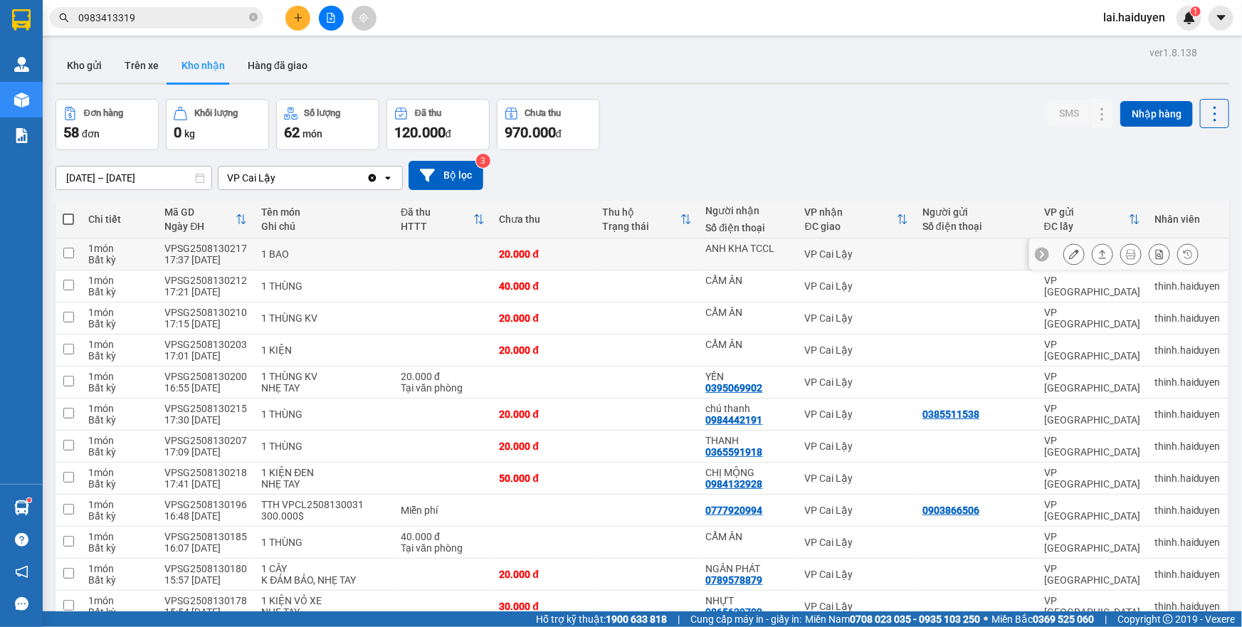
click at [429, 257] on td at bounding box center [443, 255] width 98 height 32
checkbox input "true"
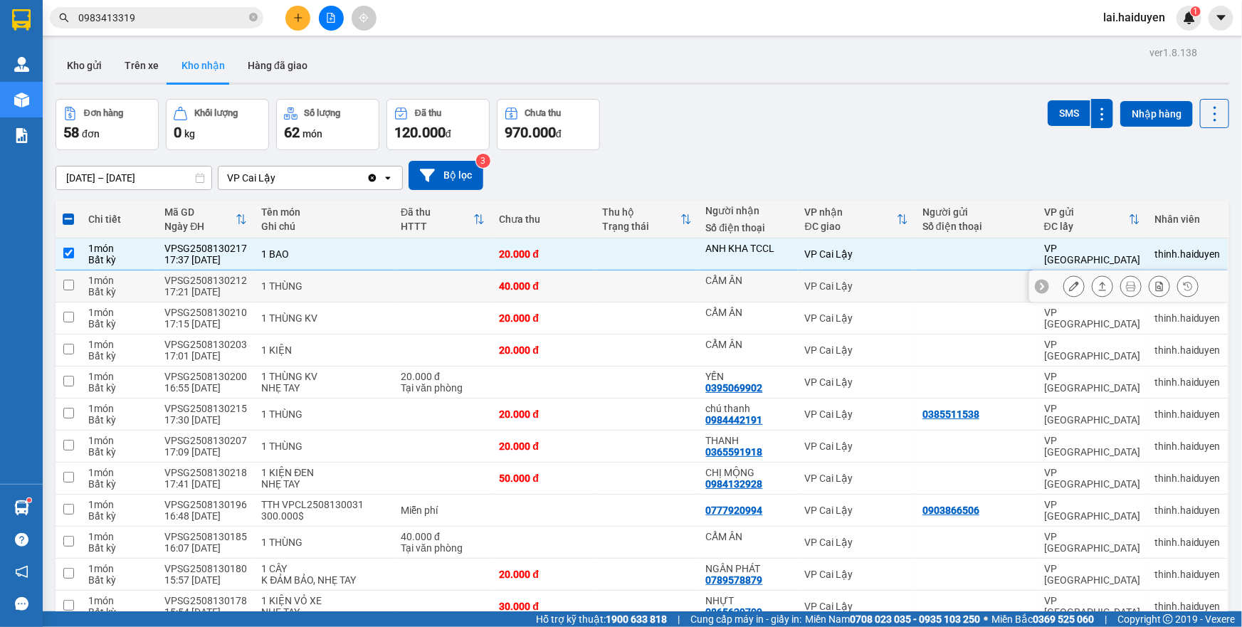
click at [453, 281] on td at bounding box center [443, 287] width 98 height 32
checkbox input "true"
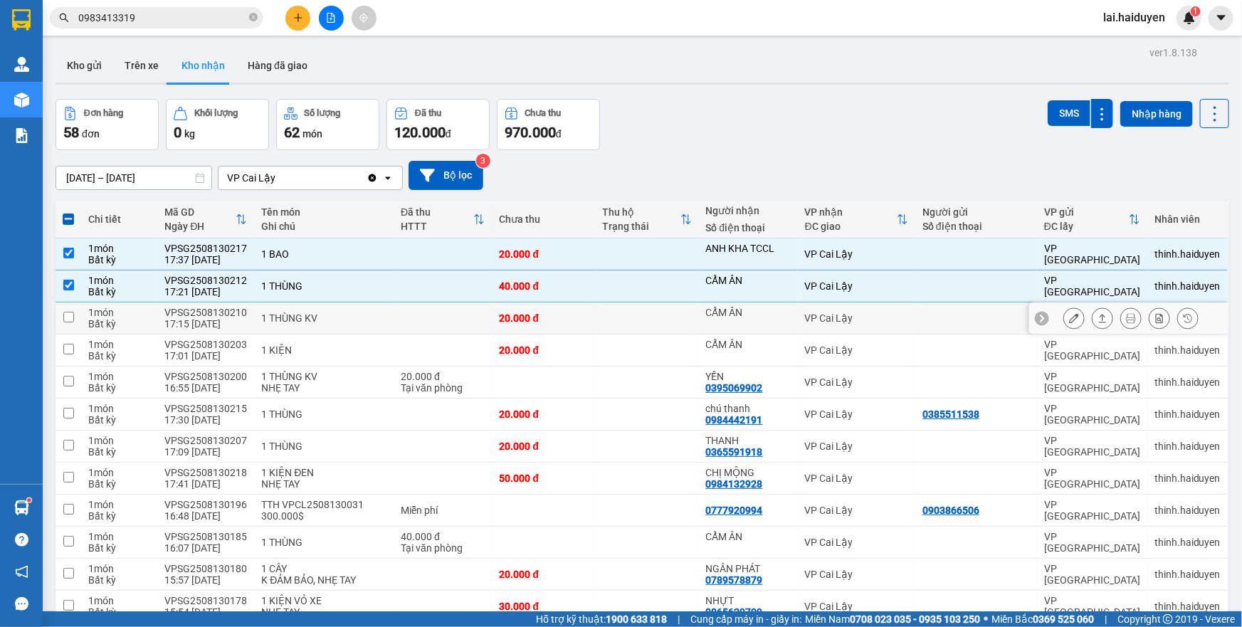
click at [441, 313] on td at bounding box center [443, 319] width 98 height 32
checkbox input "true"
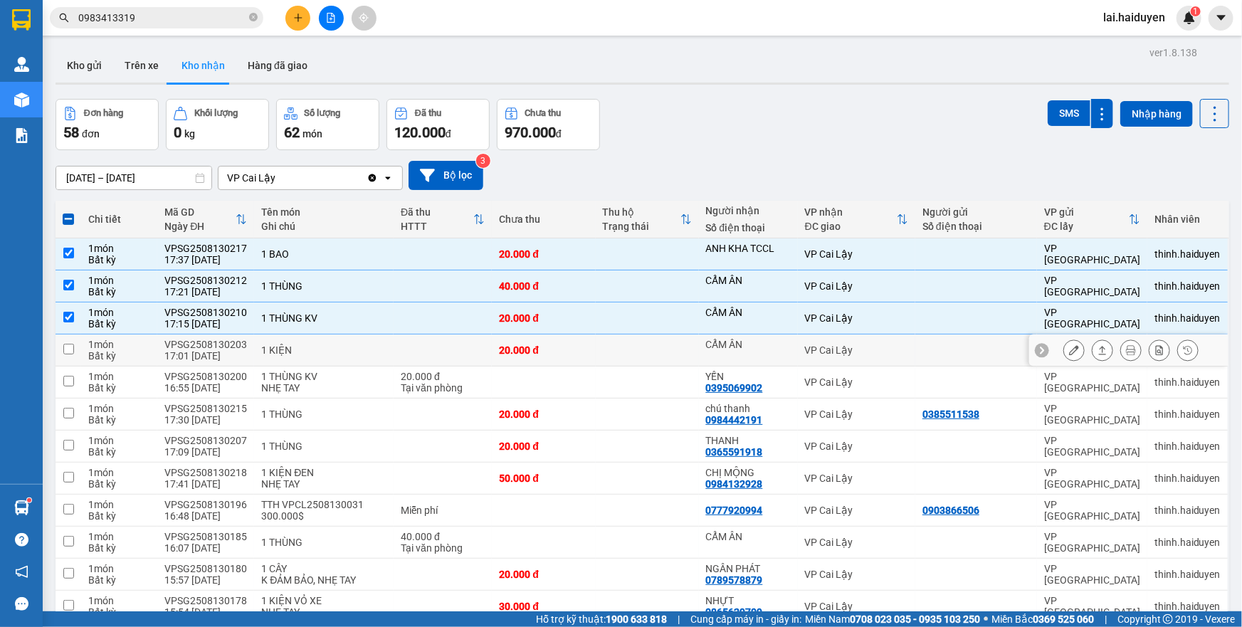
click at [439, 350] on td at bounding box center [443, 351] width 98 height 32
checkbox input "true"
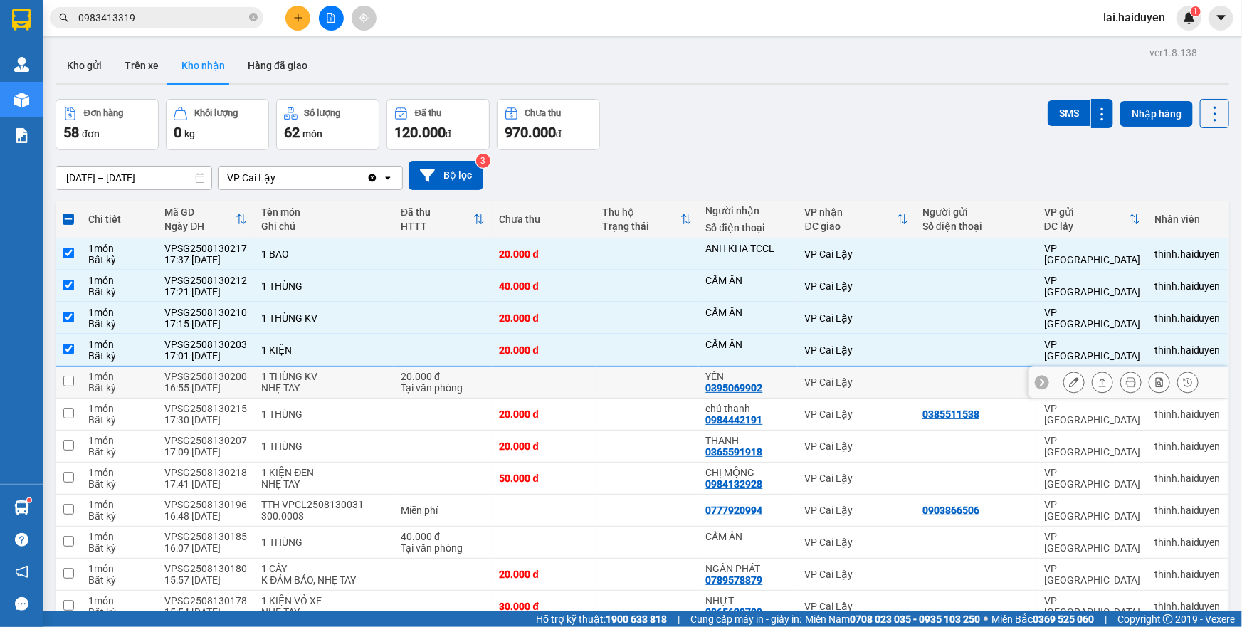
click at [589, 383] on td at bounding box center [543, 383] width 103 height 32
checkbox input "true"
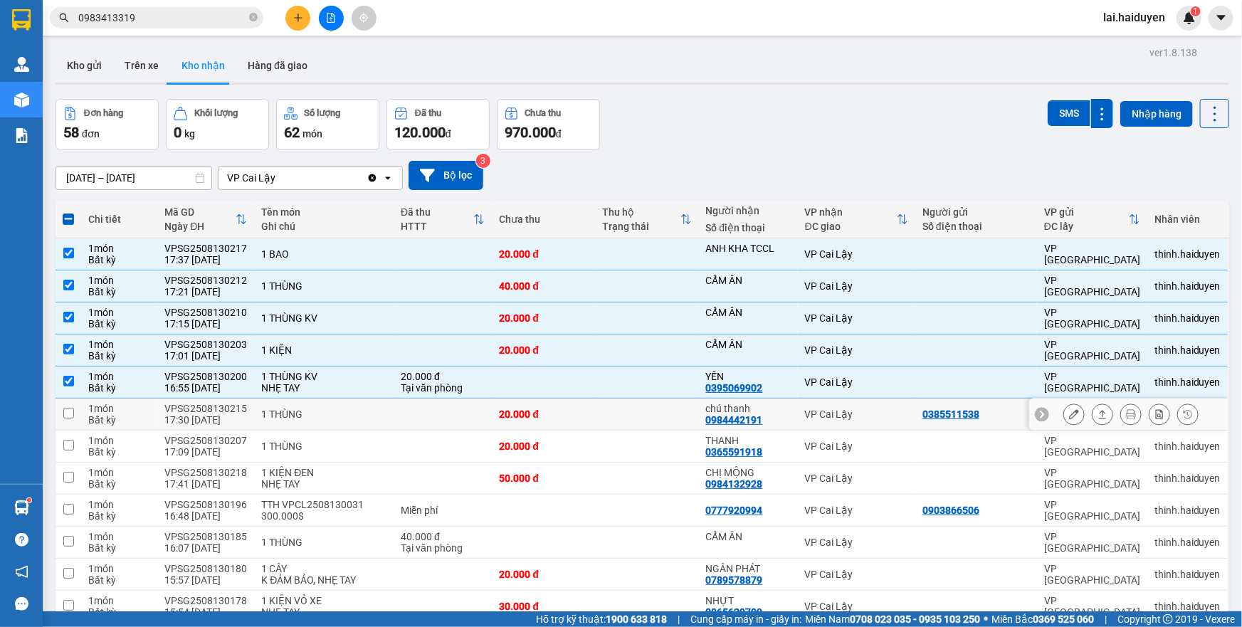
click at [595, 405] on td "20.000 đ" at bounding box center [543, 415] width 103 height 32
checkbox input "true"
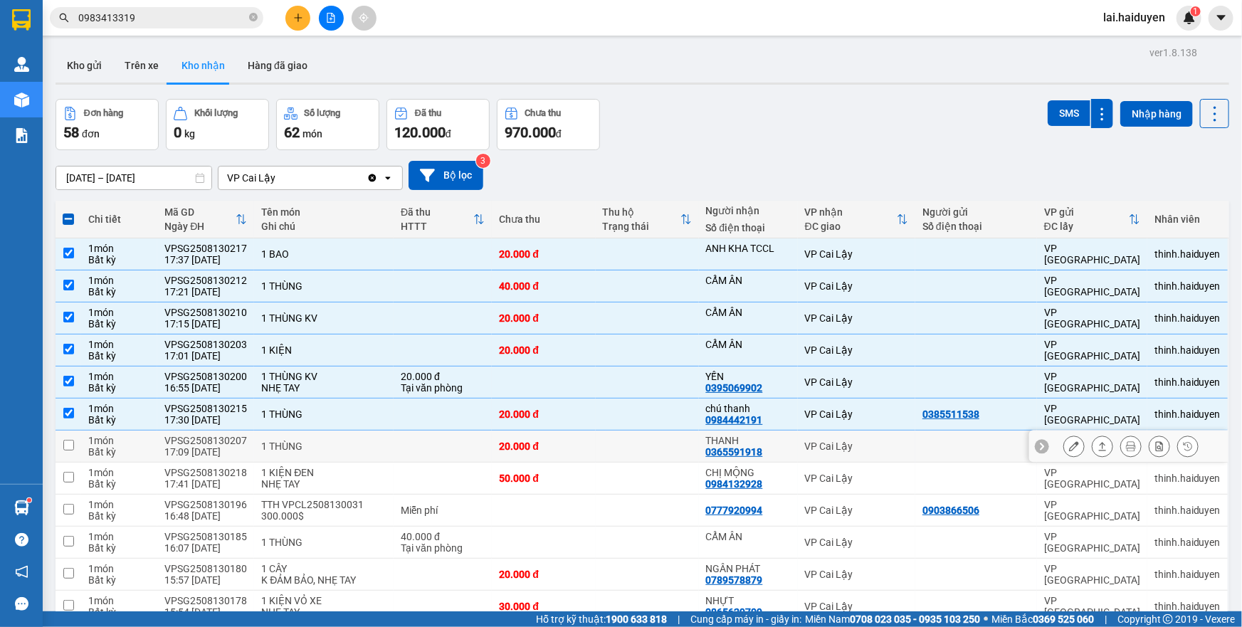
click at [554, 456] on td "20.000 đ" at bounding box center [543, 447] width 103 height 32
checkbox input "true"
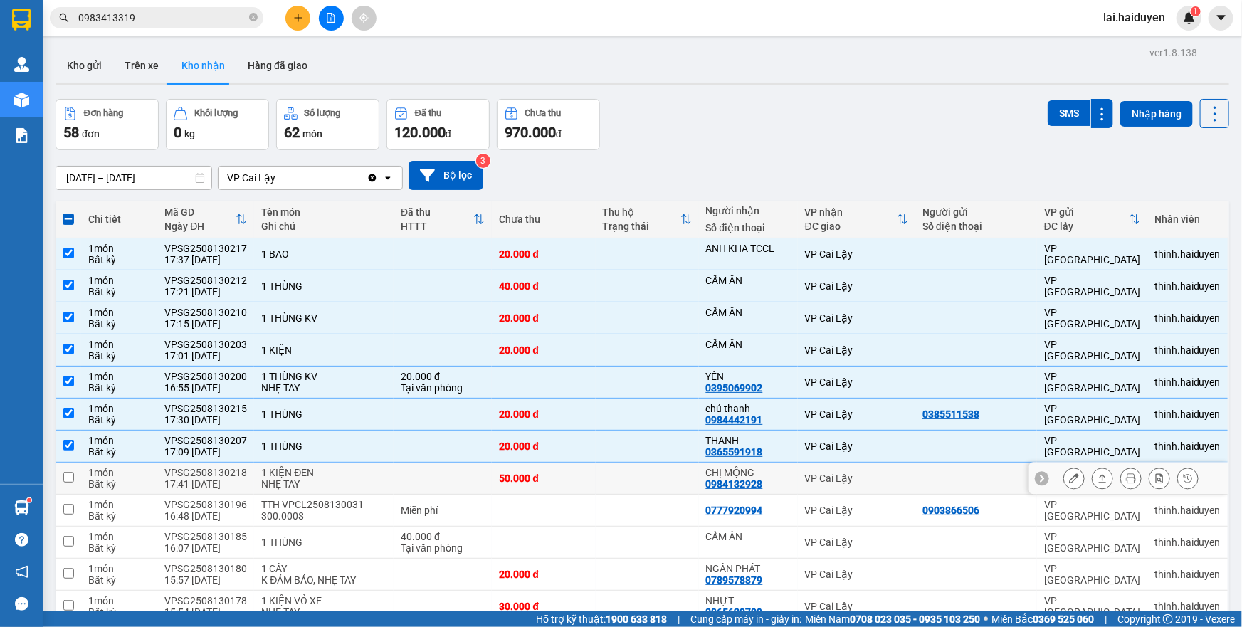
click at [568, 486] on td "50.000 đ" at bounding box center [543, 479] width 103 height 32
checkbox input "true"
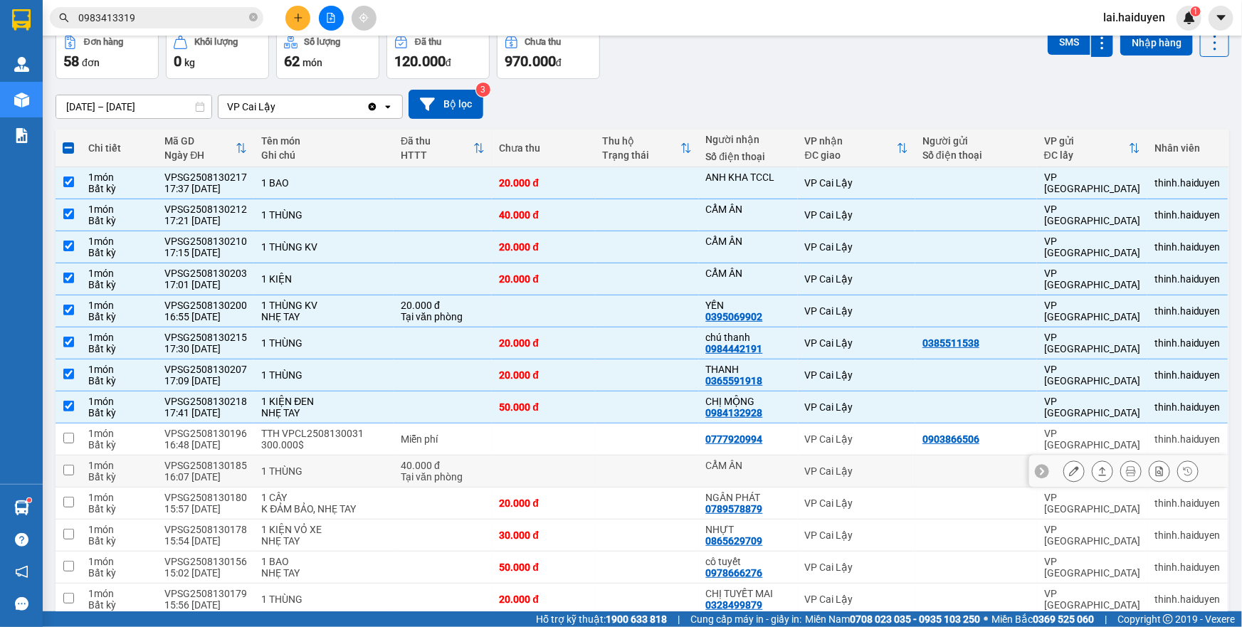
scroll to position [129, 0]
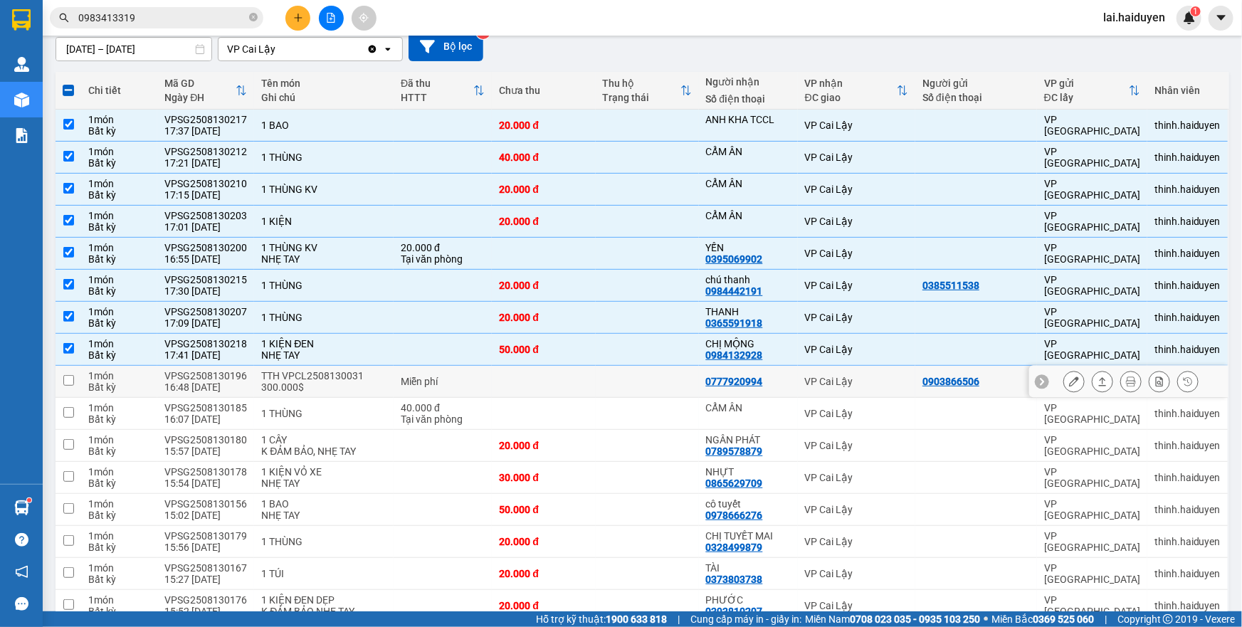
click at [461, 392] on td "Miễn phí" at bounding box center [443, 382] width 98 height 32
checkbox input "true"
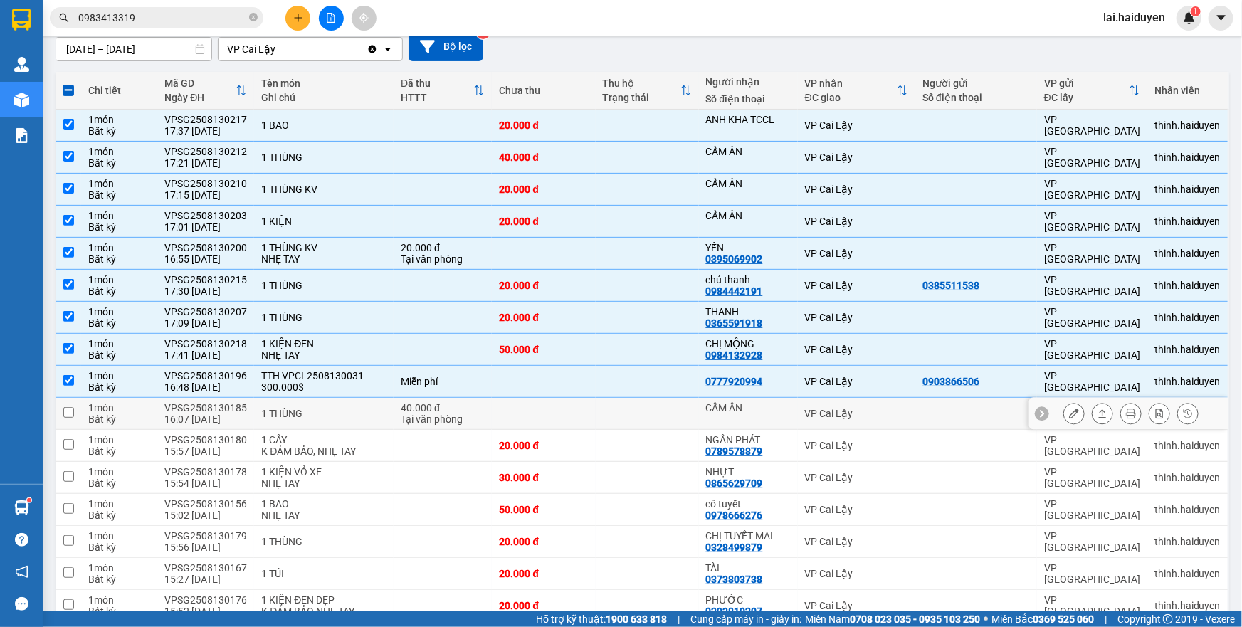
click at [520, 413] on td at bounding box center [543, 414] width 103 height 32
checkbox input "true"
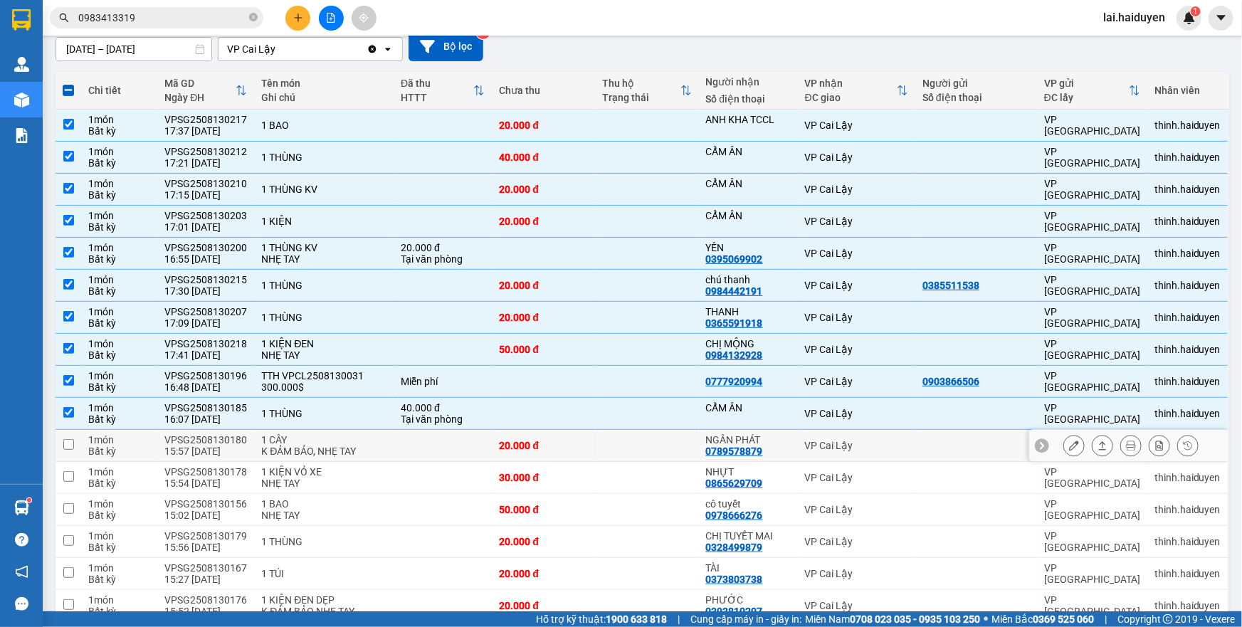
click at [538, 443] on div "20.000 đ" at bounding box center [543, 445] width 89 height 11
checkbox input "true"
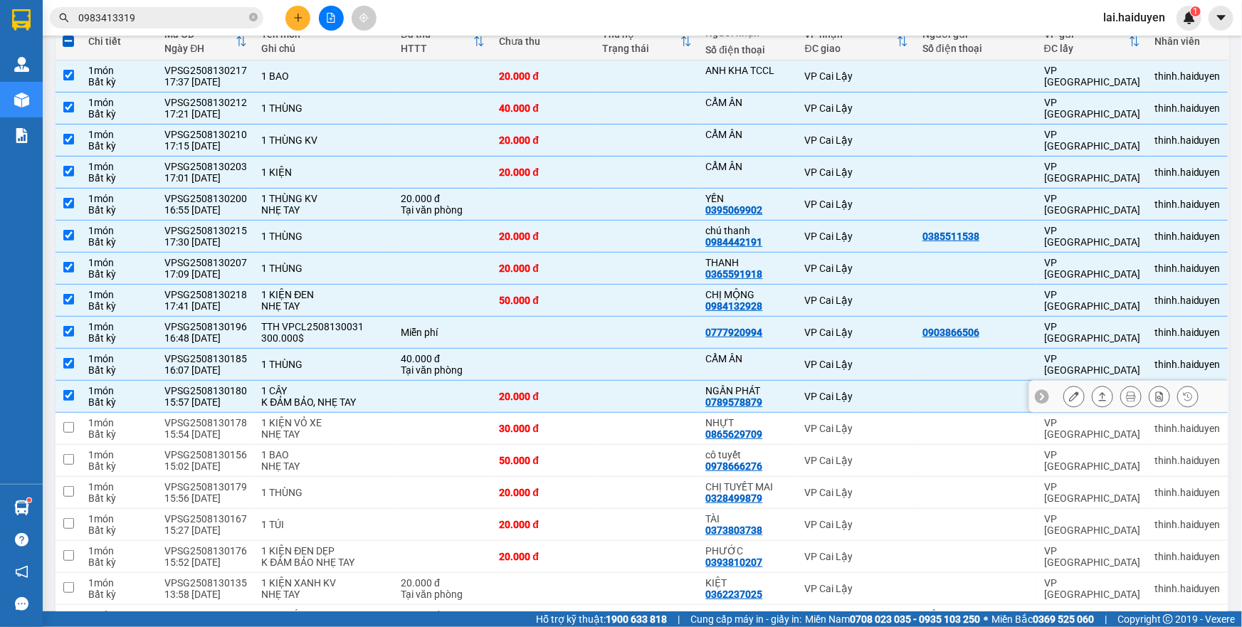
scroll to position [194, 0]
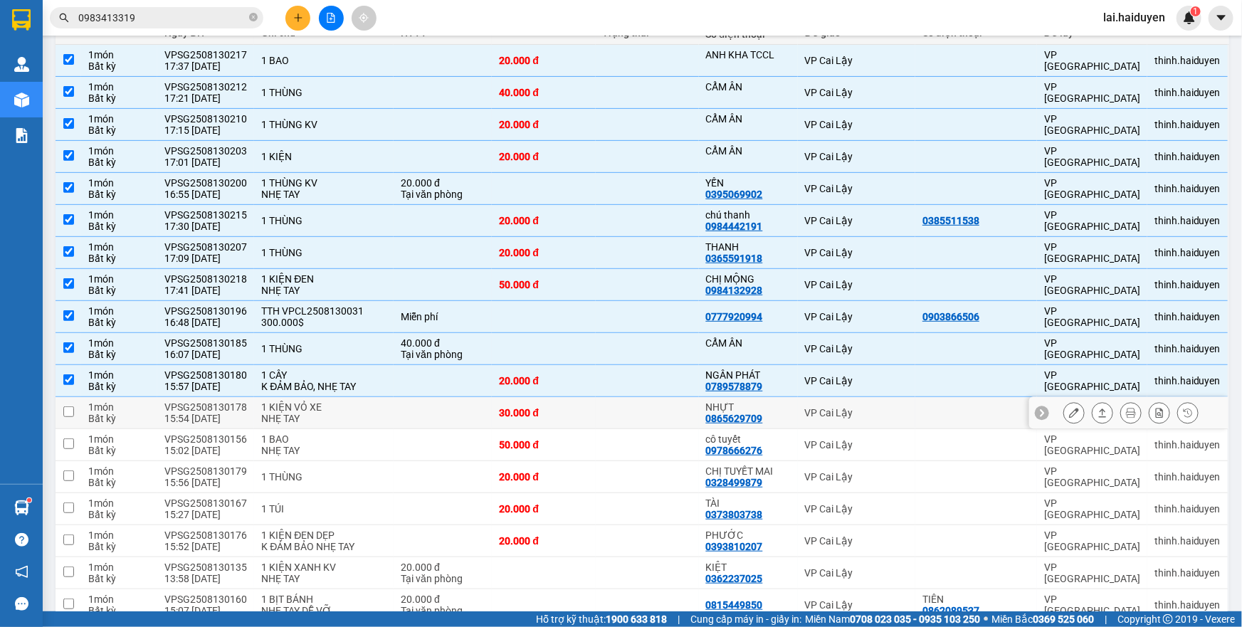
click at [397, 410] on td at bounding box center [443, 413] width 98 height 32
checkbox input "true"
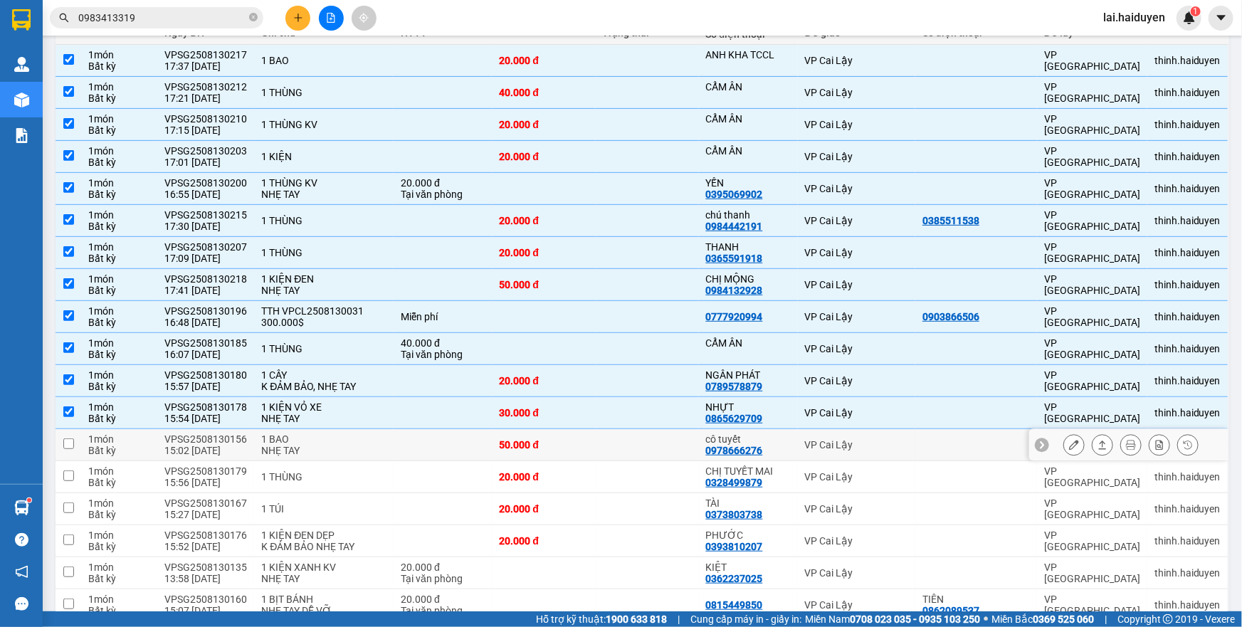
click at [394, 441] on td at bounding box center [443, 445] width 98 height 32
checkbox input "true"
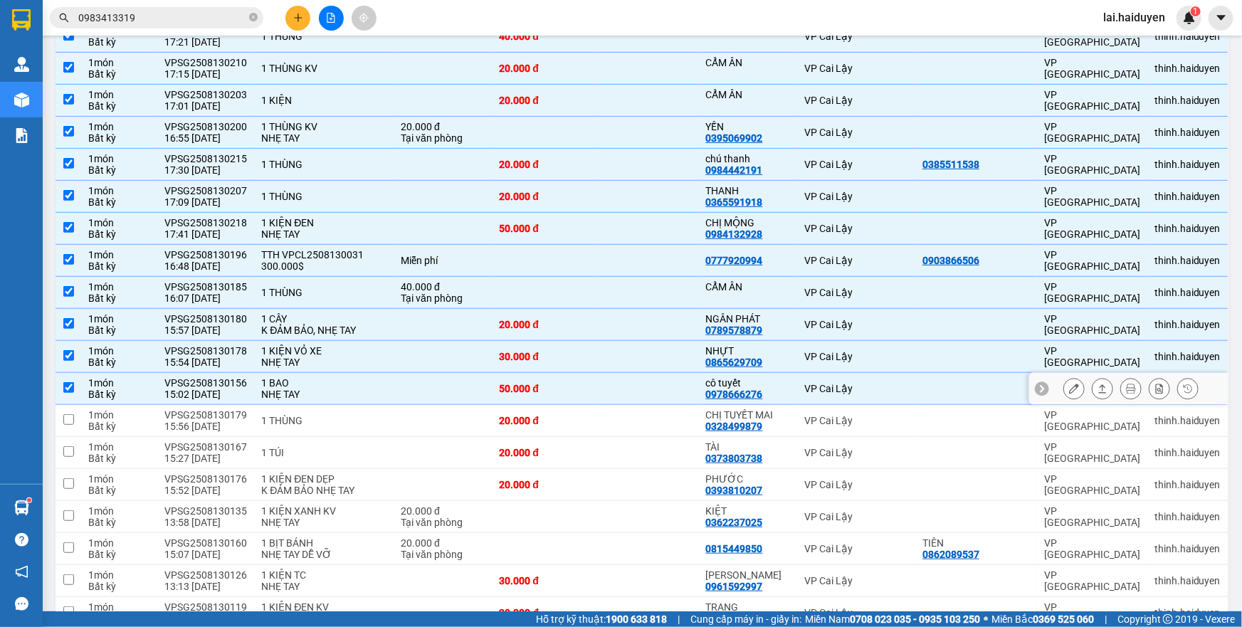
scroll to position [323, 0]
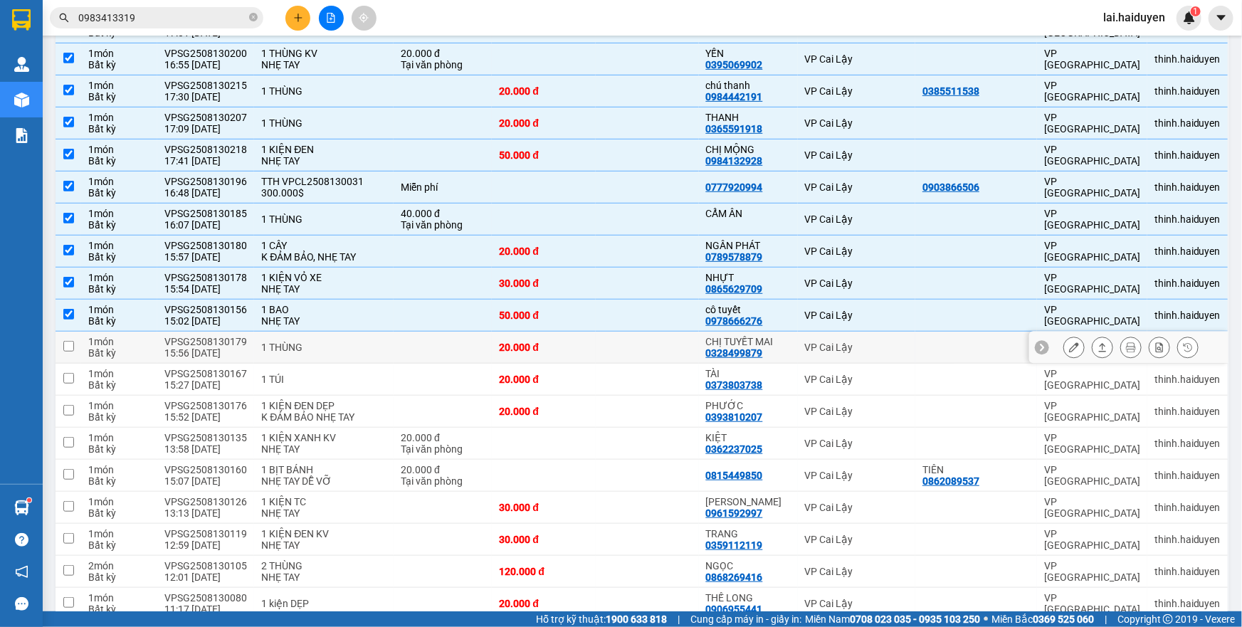
drag, startPoint x: 459, startPoint y: 347, endPoint x: 376, endPoint y: 339, distance: 83.7
click at [460, 347] on td at bounding box center [443, 348] width 98 height 32
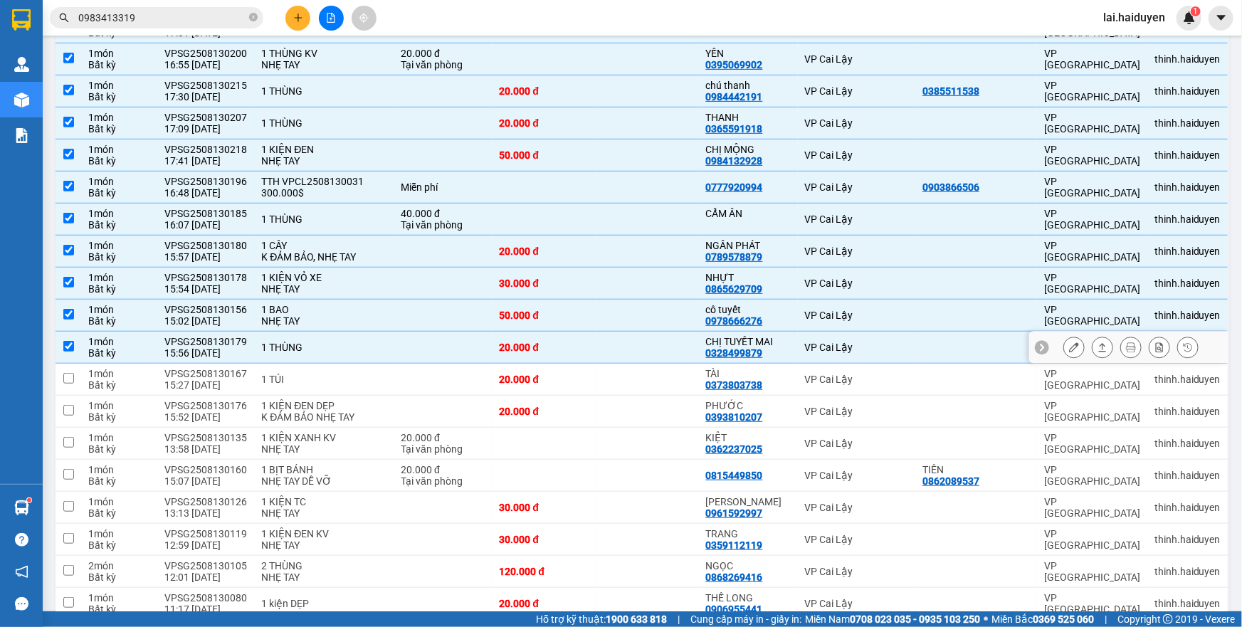
click at [202, 342] on div "VPSG2508130179" at bounding box center [205, 341] width 83 height 11
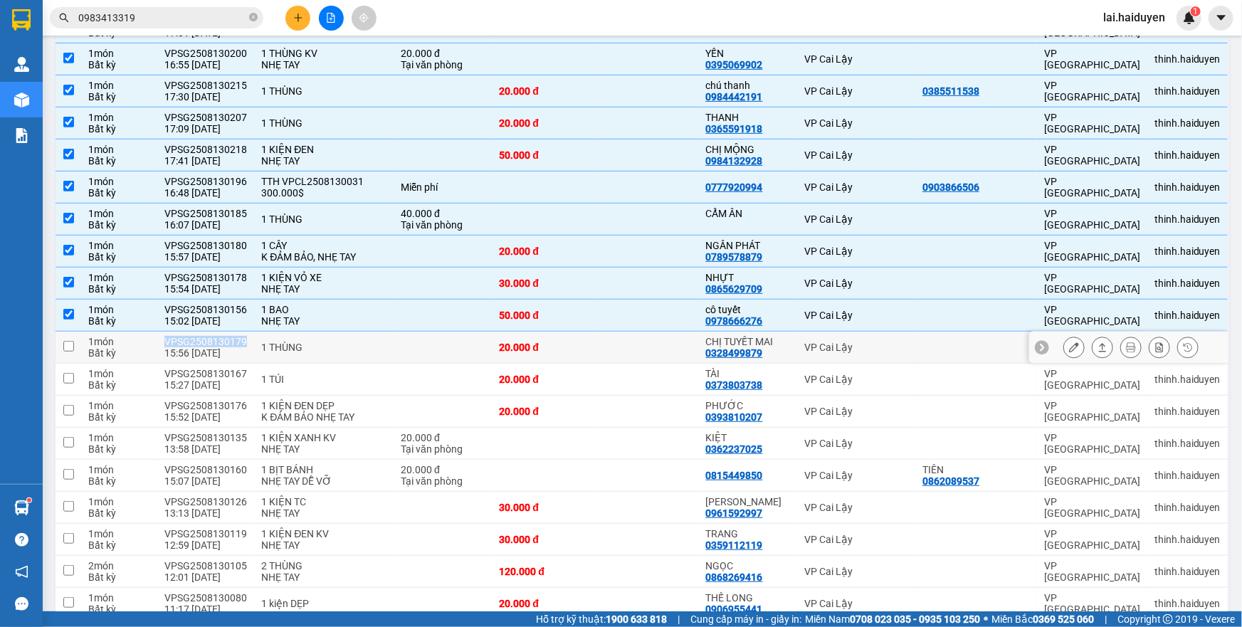
click at [202, 342] on div "VPSG2508130179" at bounding box center [205, 341] width 83 height 11
checkbox input "true"
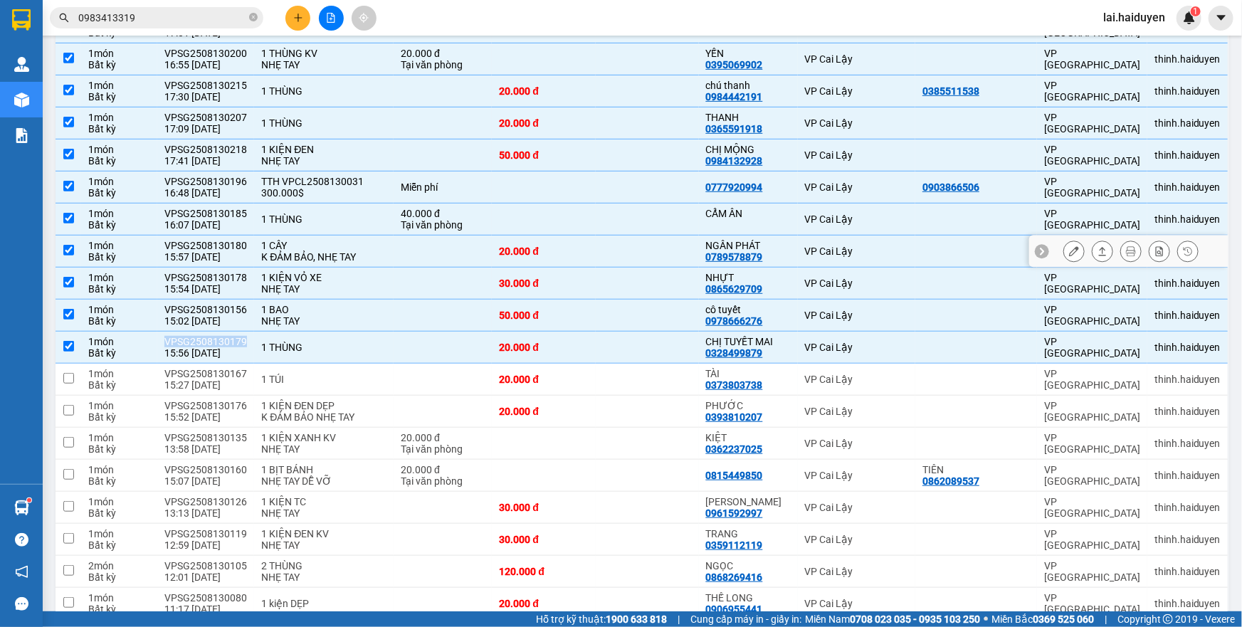
copy div "VPSG2508130179"
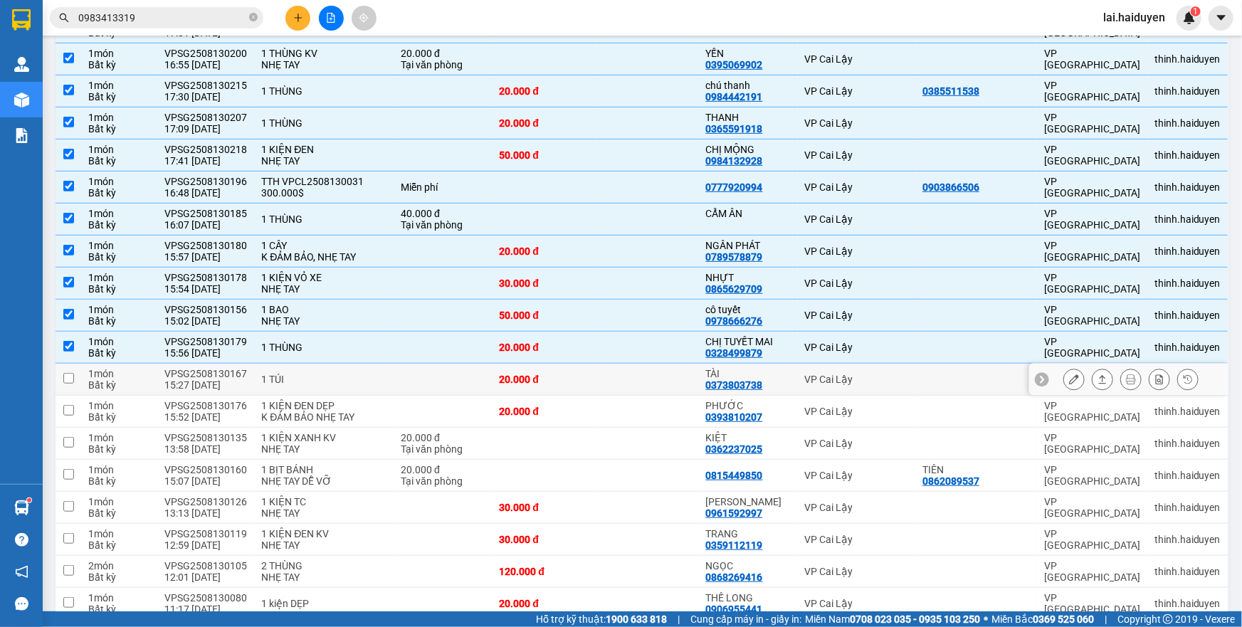
click at [523, 379] on div "20.000 đ" at bounding box center [543, 379] width 89 height 11
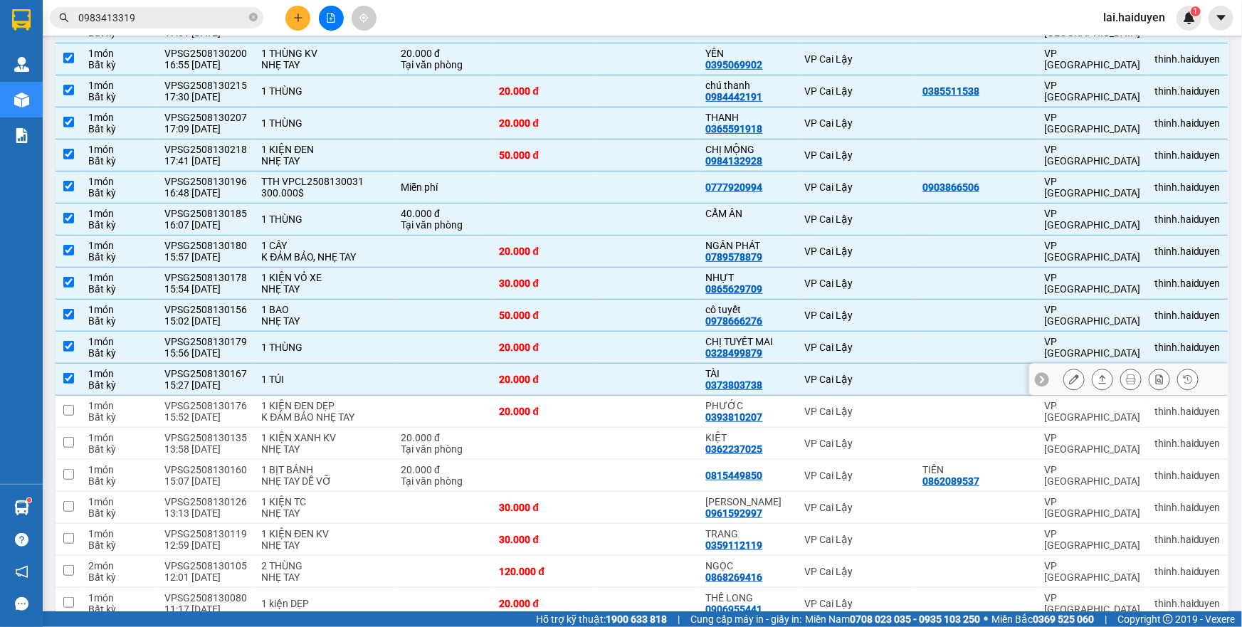
click at [228, 368] on div "VPSG2508130167" at bounding box center [205, 373] width 83 height 11
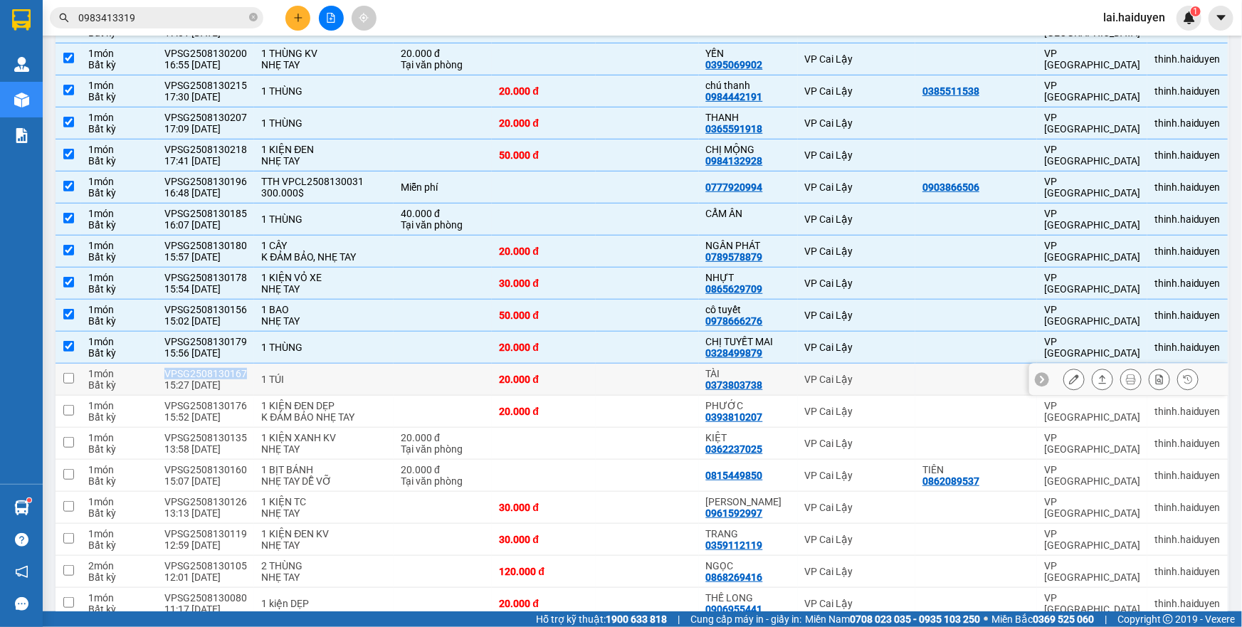
click at [228, 368] on div "VPSG2508130167" at bounding box center [205, 373] width 83 height 11
checkbox input "true"
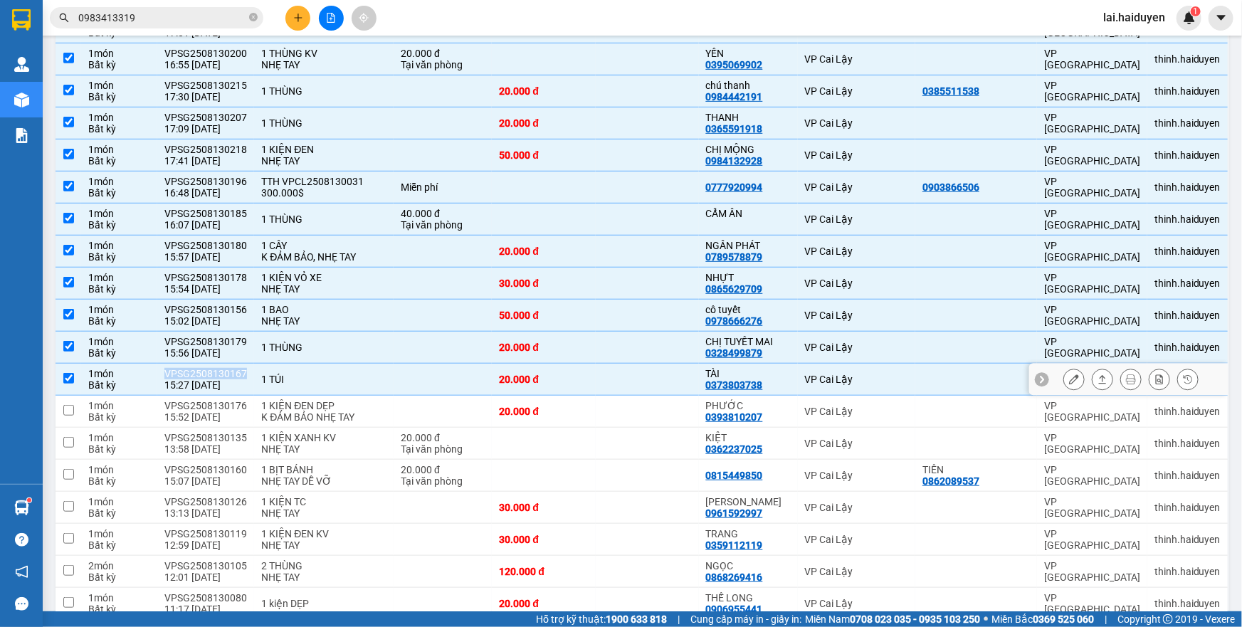
copy div "VPSG2508130167"
click at [612, 403] on td at bounding box center [647, 412] width 103 height 32
checkbox input "true"
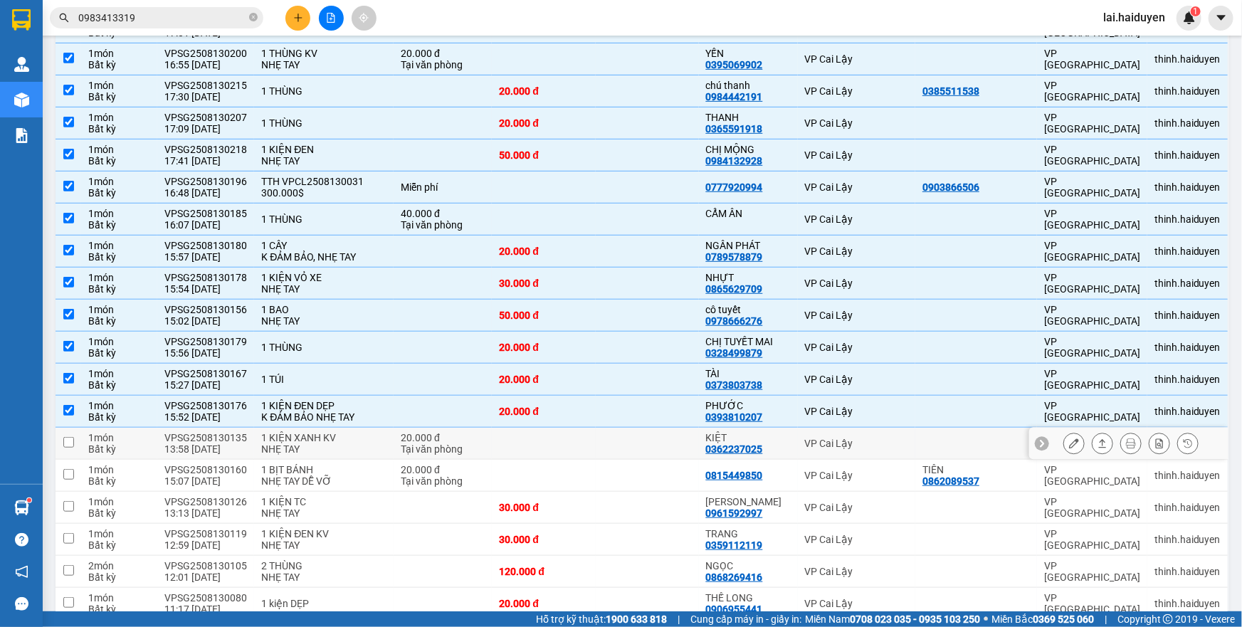
click at [612, 444] on td at bounding box center [647, 444] width 103 height 32
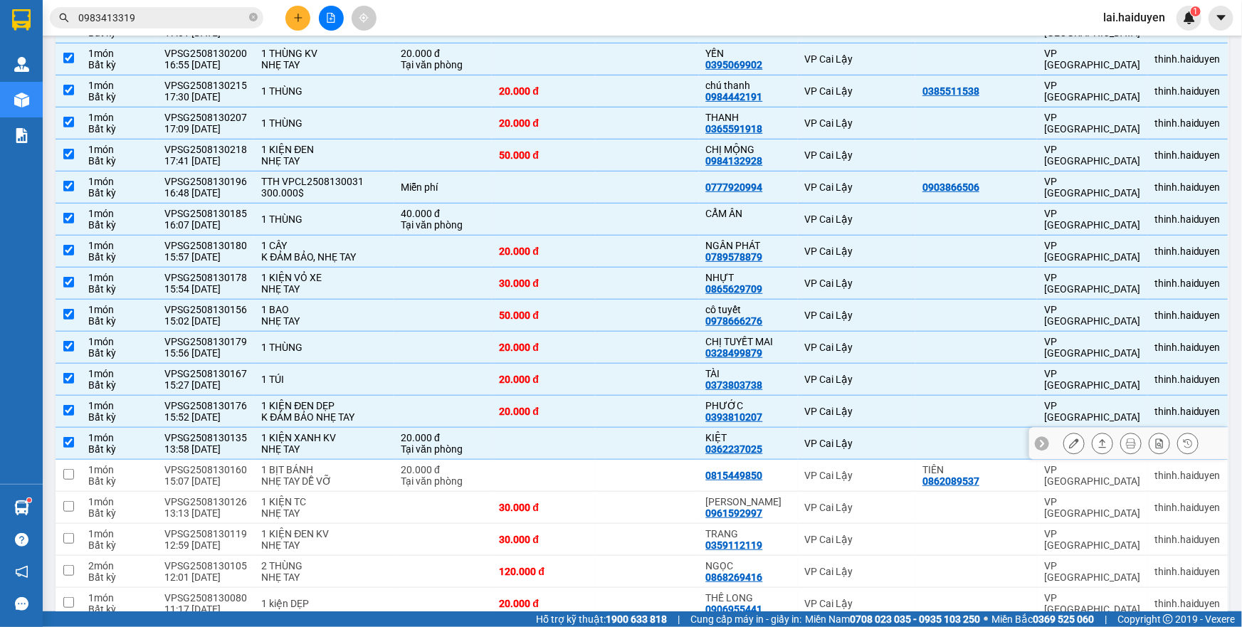
click at [231, 438] on div "VPSG2508130135" at bounding box center [205, 437] width 83 height 11
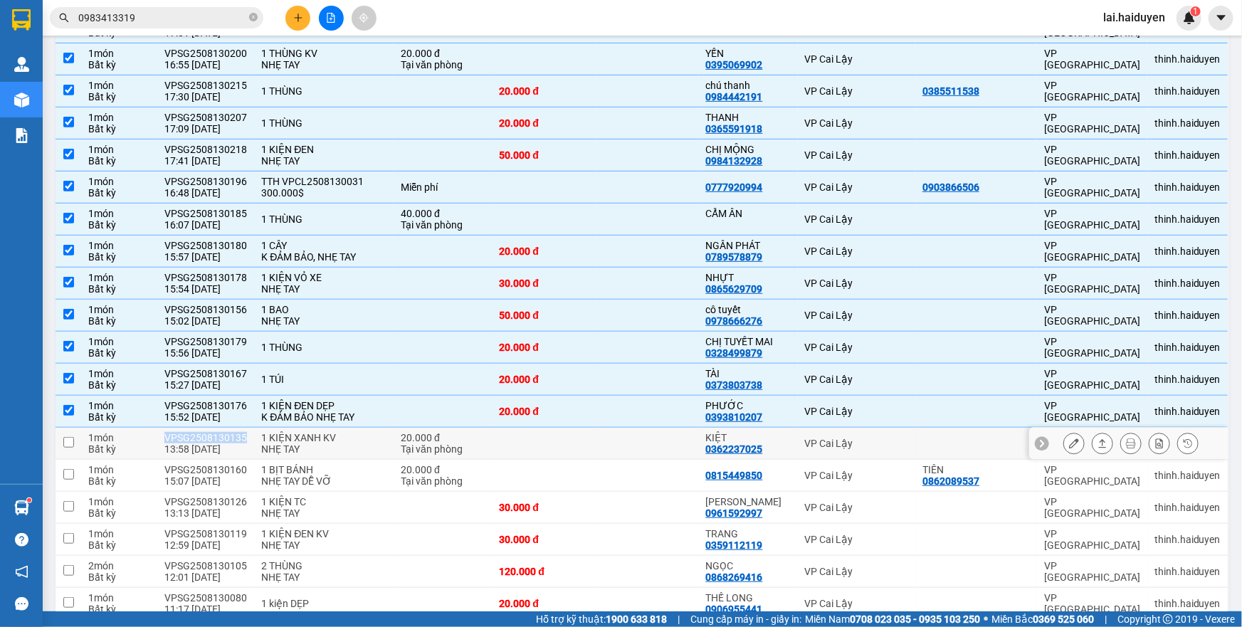
click at [231, 438] on div "VPSG2508130135" at bounding box center [205, 437] width 83 height 11
checkbox input "true"
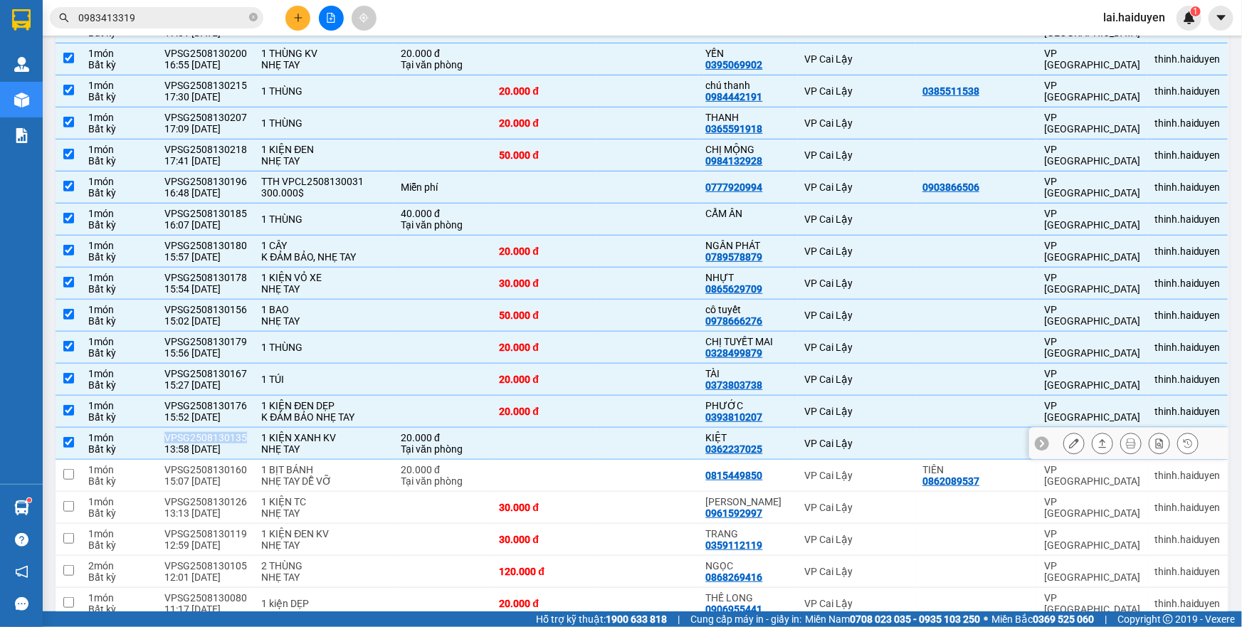
copy div "VPSG2508130135"
click at [662, 463] on td at bounding box center [647, 476] width 103 height 32
checkbox input "true"
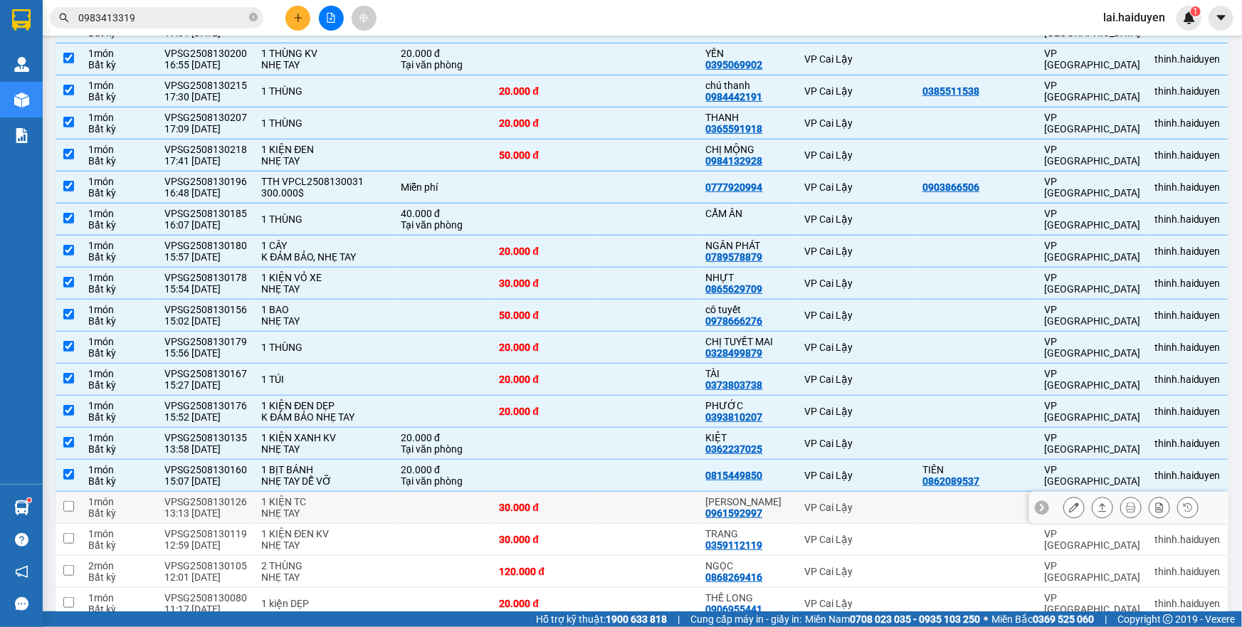
drag, startPoint x: 334, startPoint y: 506, endPoint x: 325, endPoint y: 507, distance: 8.6
click at [334, 508] on div "NHẸ TAY" at bounding box center [323, 513] width 125 height 11
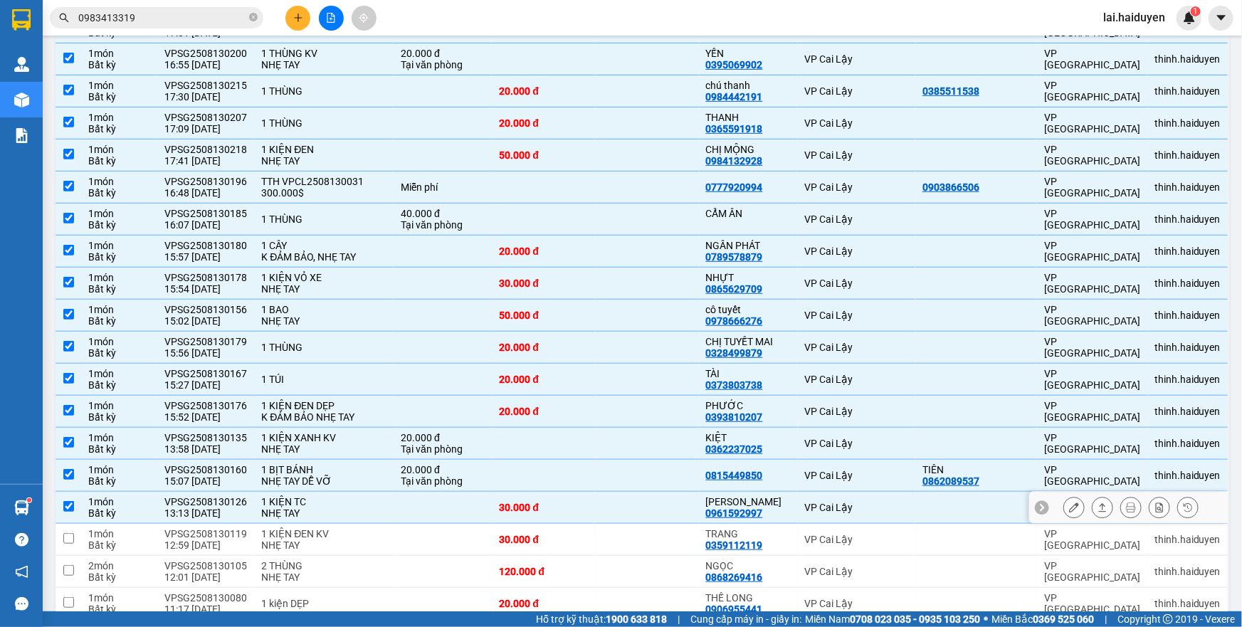
click at [204, 508] on div "13:13 [DATE]" at bounding box center [205, 513] width 83 height 11
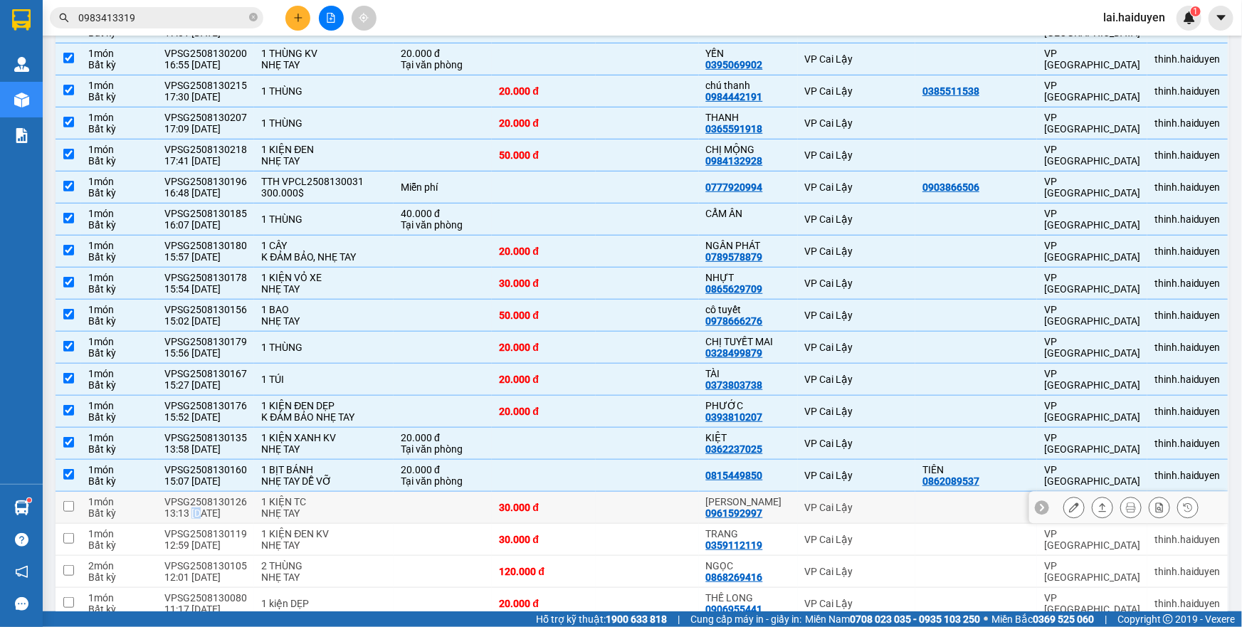
click at [204, 508] on div "13:13 [DATE]" at bounding box center [205, 513] width 83 height 11
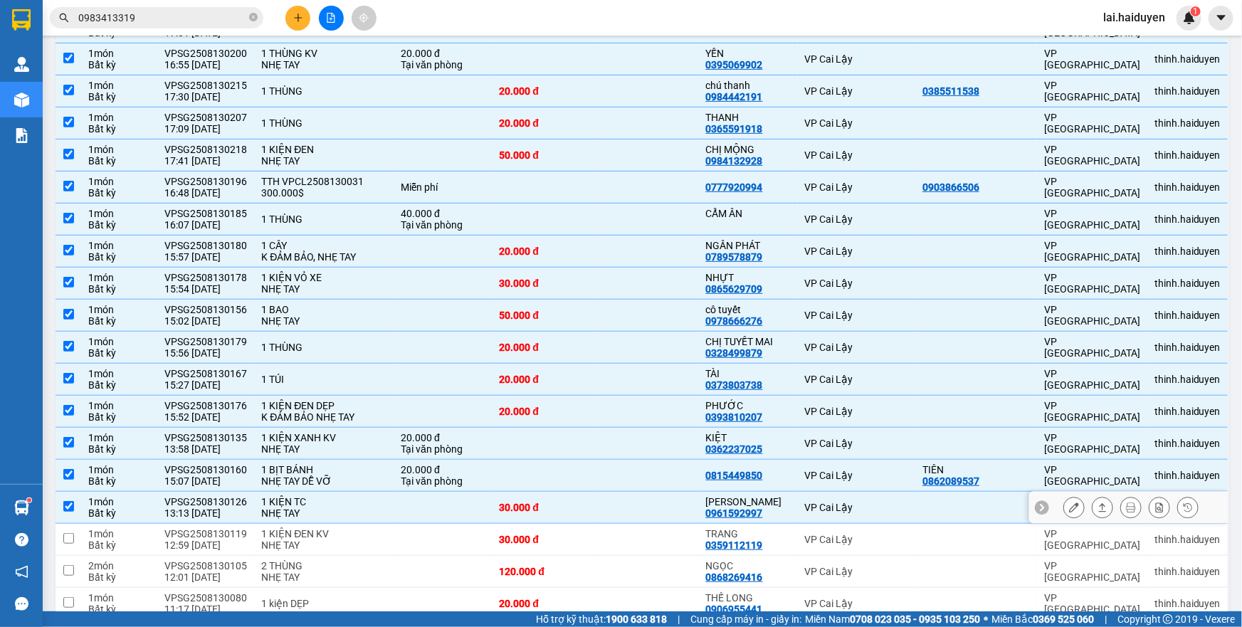
click at [221, 498] on div "VPSG2508130126" at bounding box center [205, 501] width 83 height 11
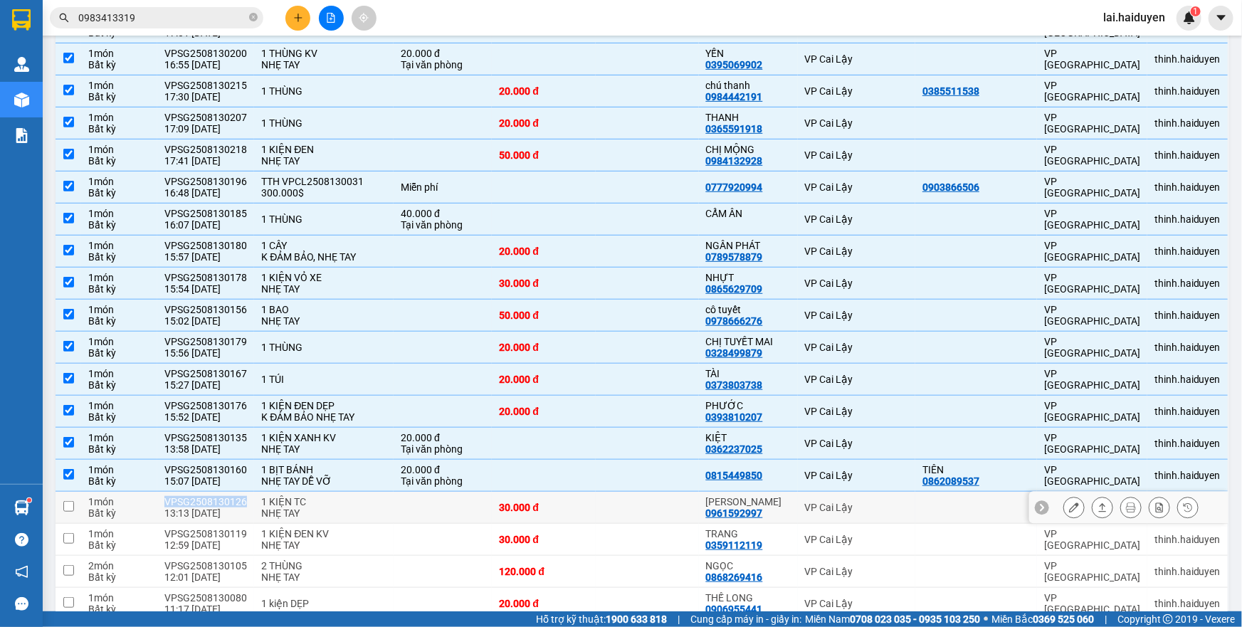
click at [221, 498] on div "VPSG2508130126" at bounding box center [205, 501] width 83 height 11
checkbox input "true"
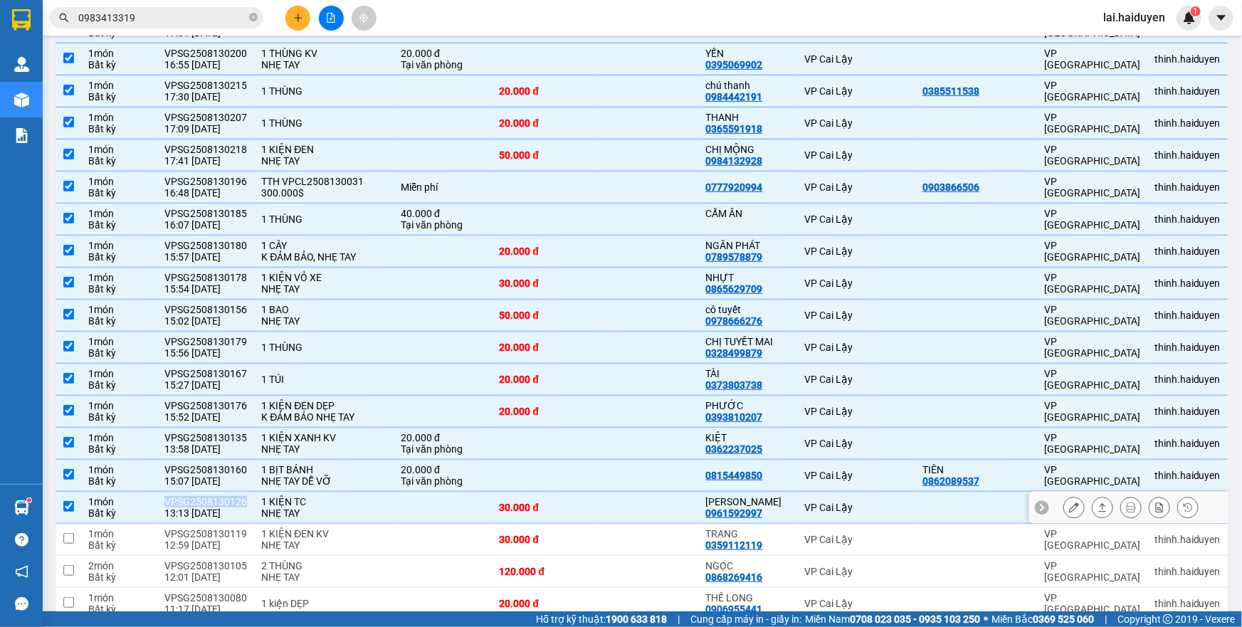
copy div "VPSG2508130126"
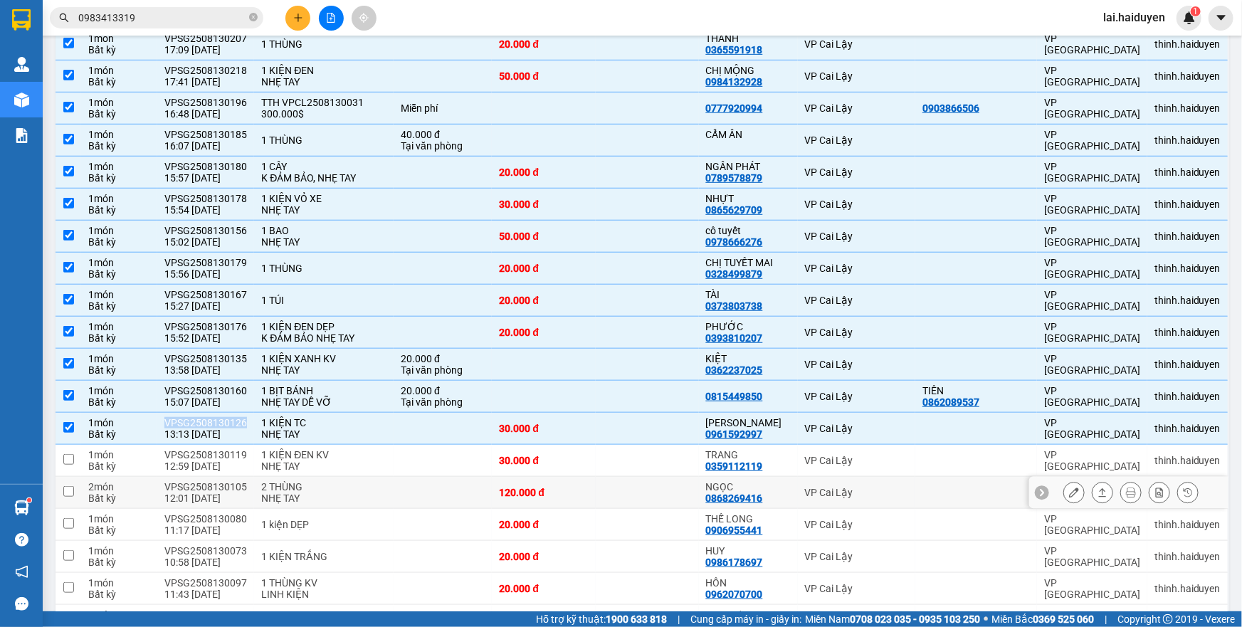
scroll to position [518, 0]
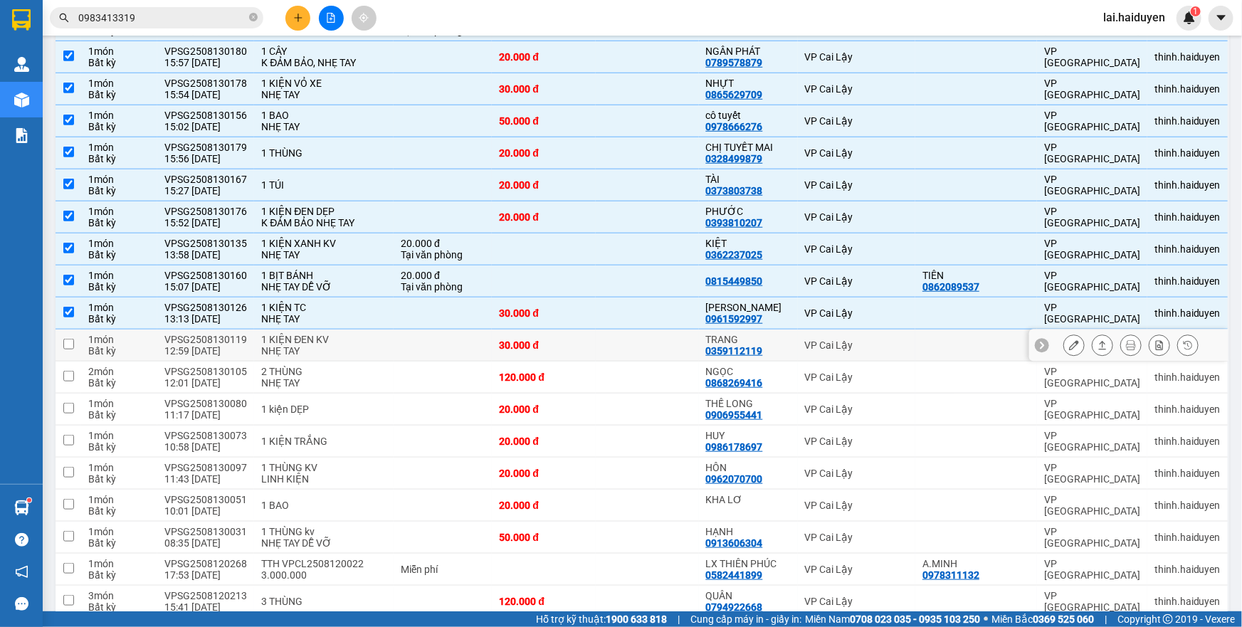
click at [644, 348] on td at bounding box center [647, 346] width 103 height 32
checkbox input "true"
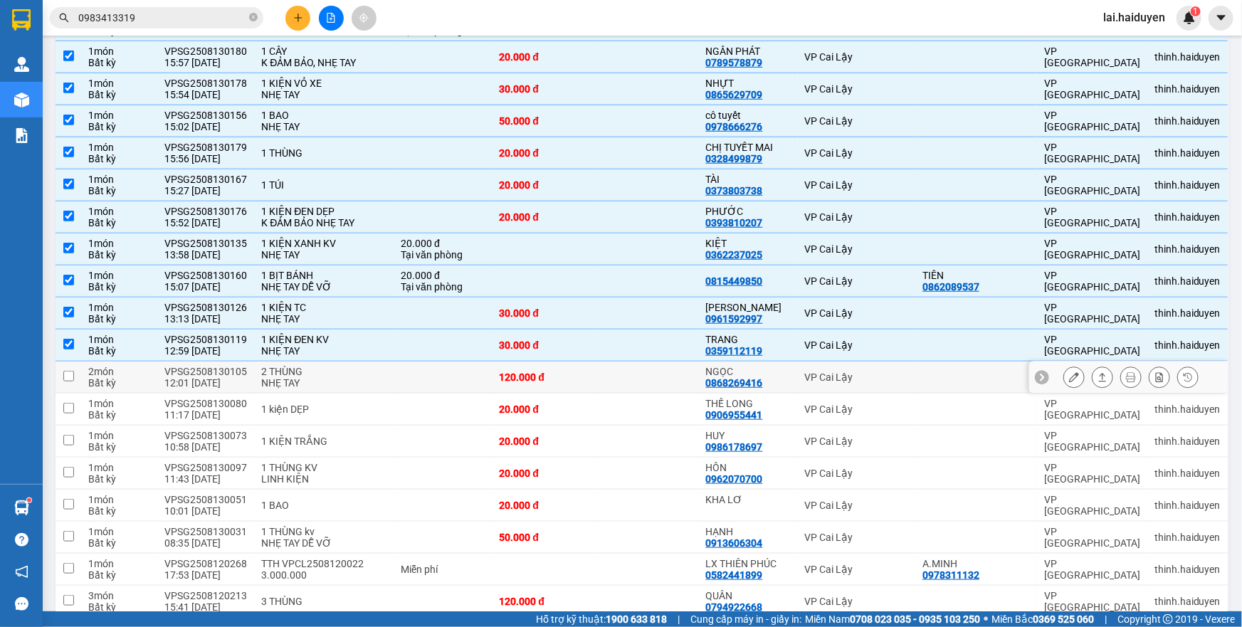
click at [619, 369] on td at bounding box center [647, 378] width 103 height 32
checkbox input "true"
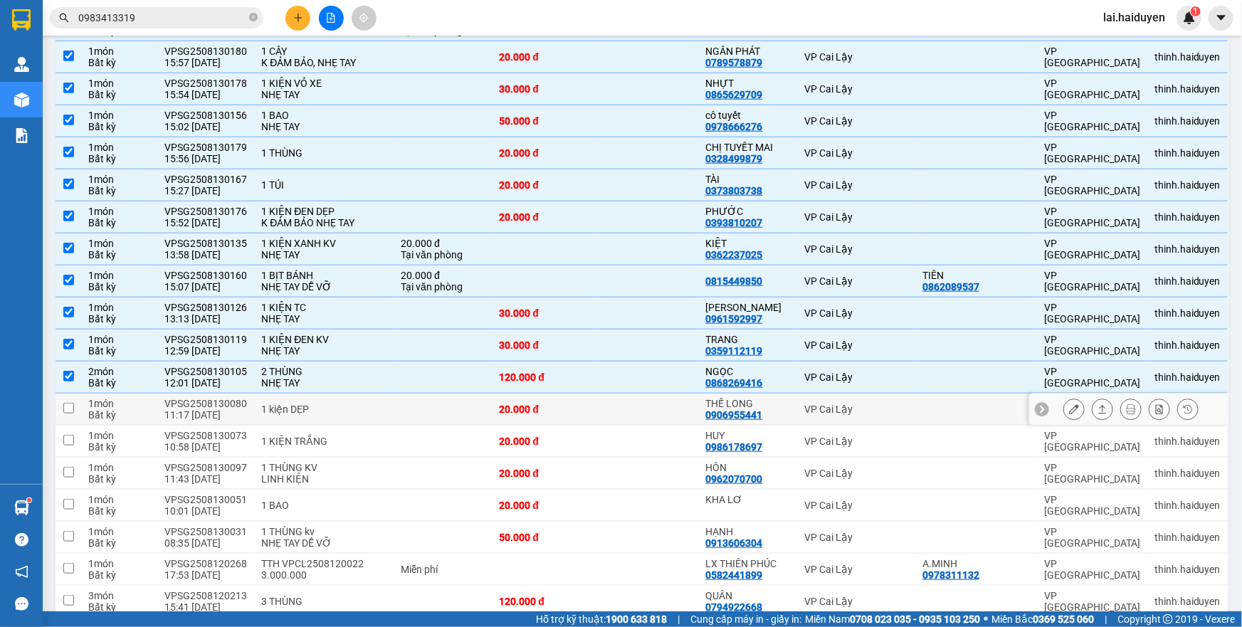
click at [609, 413] on td at bounding box center [647, 410] width 103 height 32
checkbox input "true"
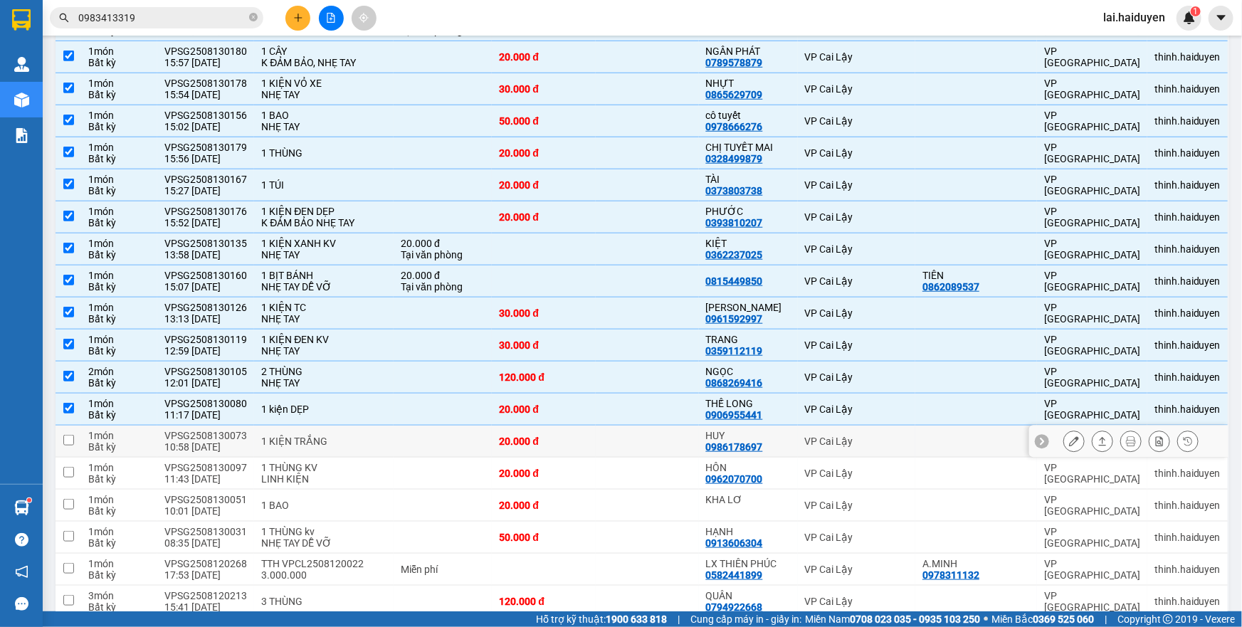
click at [612, 447] on td at bounding box center [647, 442] width 103 height 32
checkbox input "true"
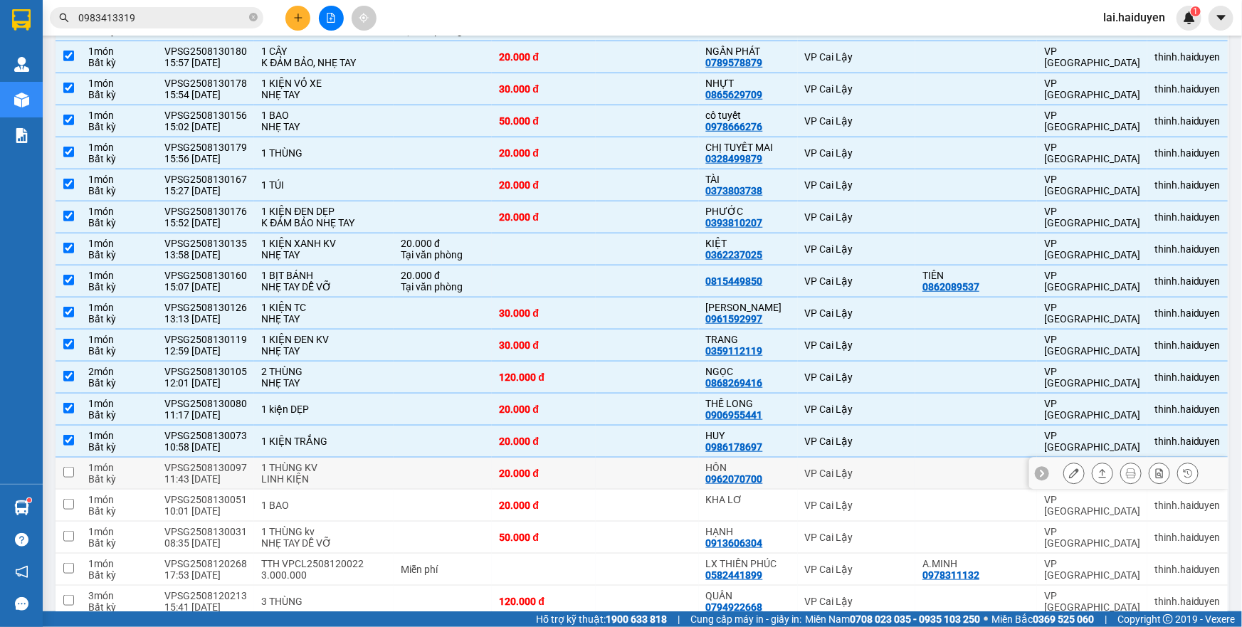
click at [610, 465] on td at bounding box center [647, 474] width 103 height 32
checkbox input "true"
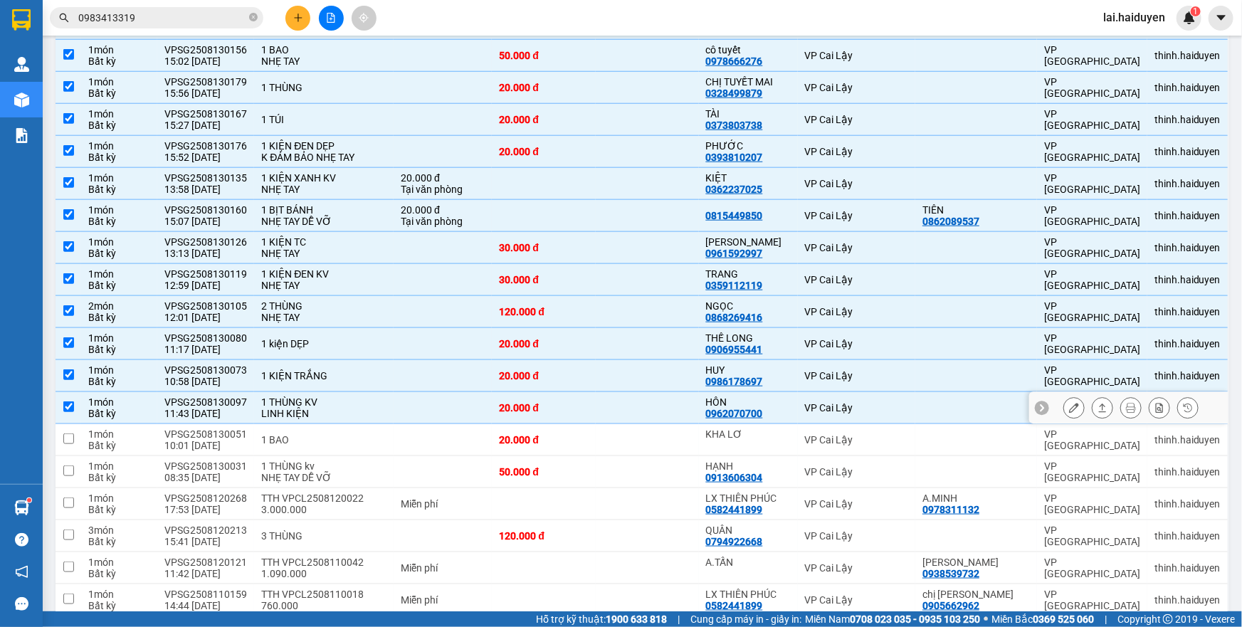
scroll to position [647, 0]
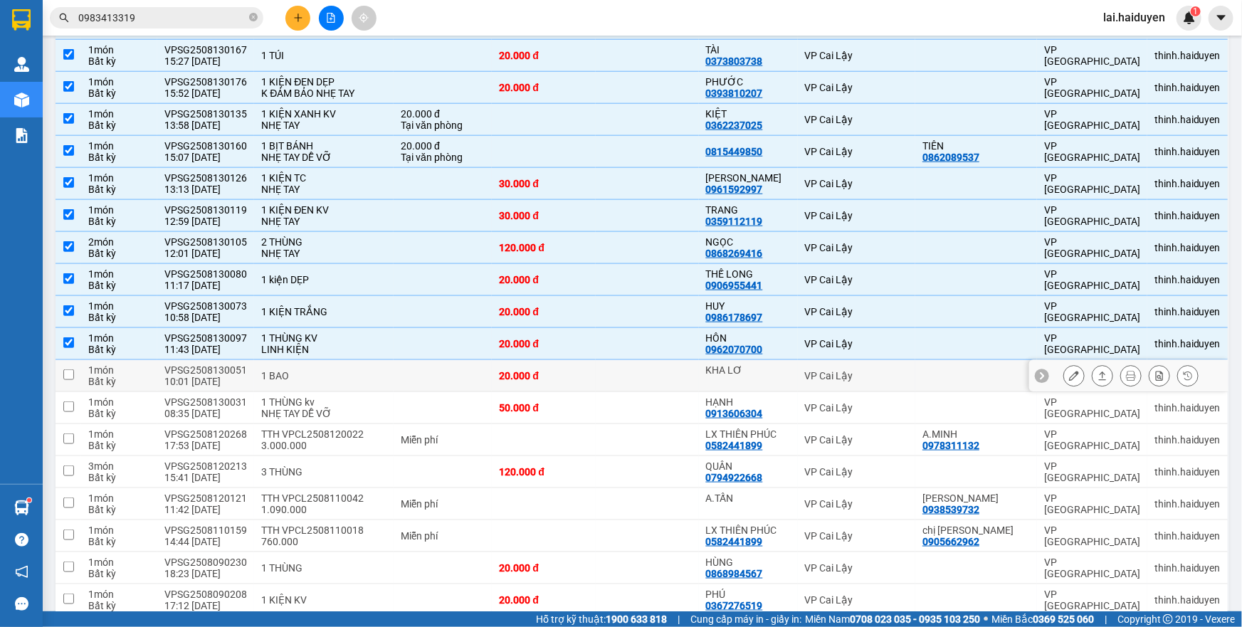
click at [394, 373] on td at bounding box center [443, 376] width 98 height 32
checkbox input "true"
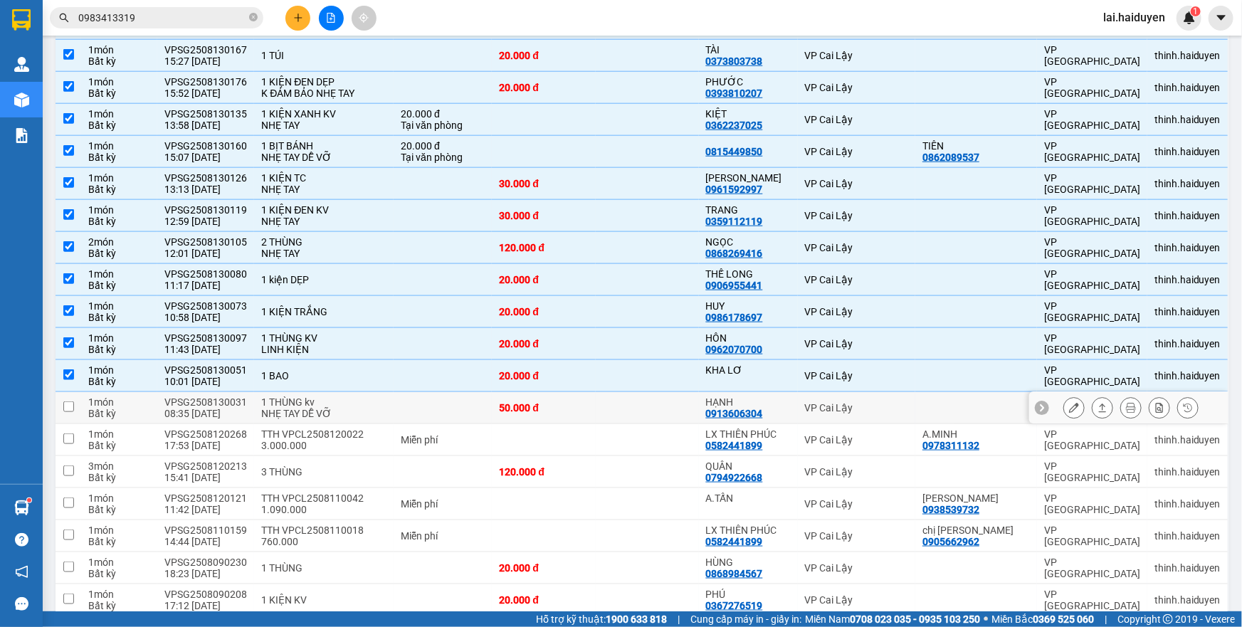
click at [397, 412] on td at bounding box center [443, 408] width 98 height 32
checkbox input "true"
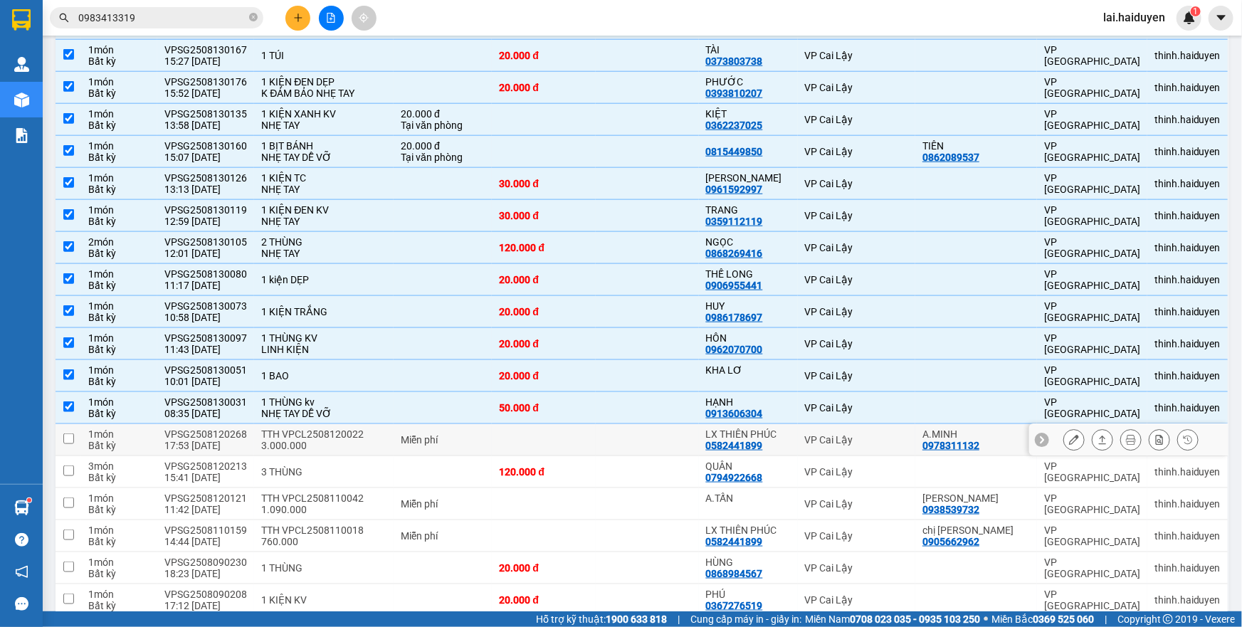
click at [424, 434] on div "Miễn phí" at bounding box center [443, 439] width 84 height 11
checkbox input "true"
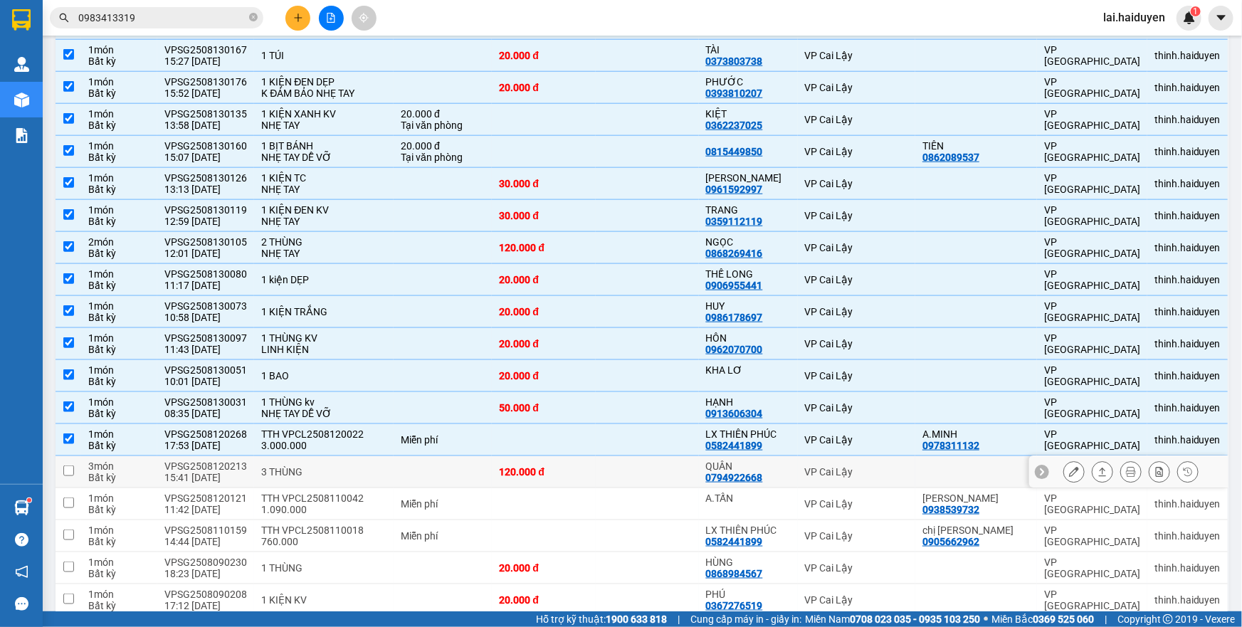
click at [413, 466] on td at bounding box center [443, 472] width 98 height 32
checkbox input "true"
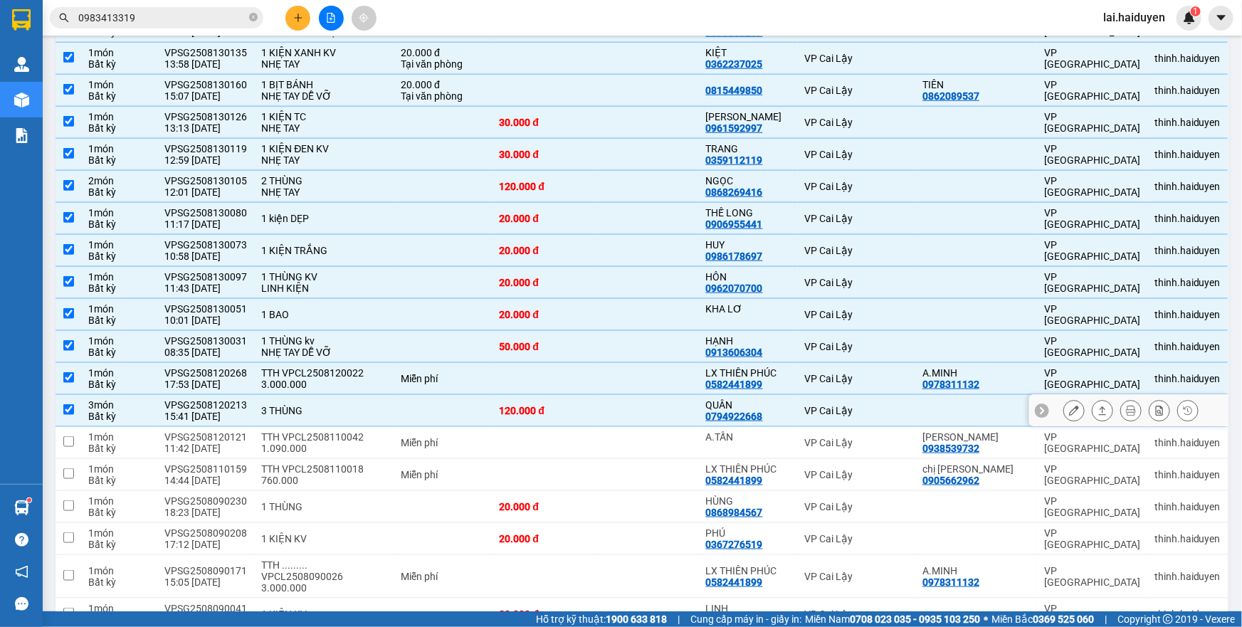
scroll to position [776, 0]
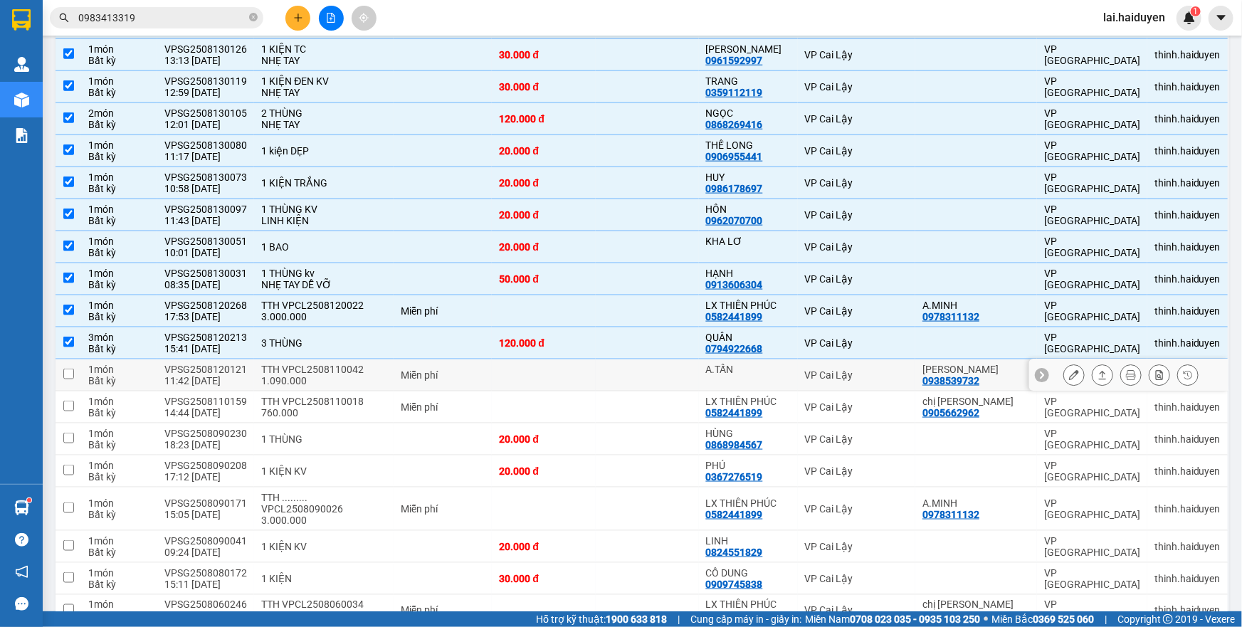
click at [667, 374] on td at bounding box center [647, 376] width 103 height 32
checkbox input "true"
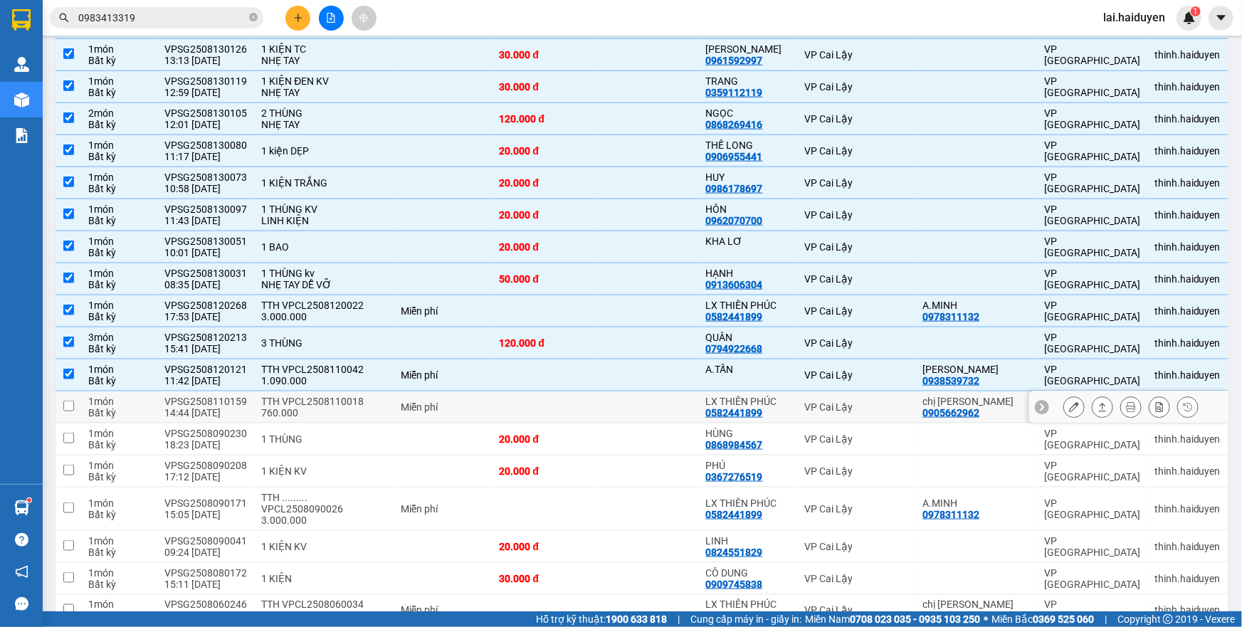
click at [648, 397] on td at bounding box center [647, 408] width 103 height 32
checkbox input "true"
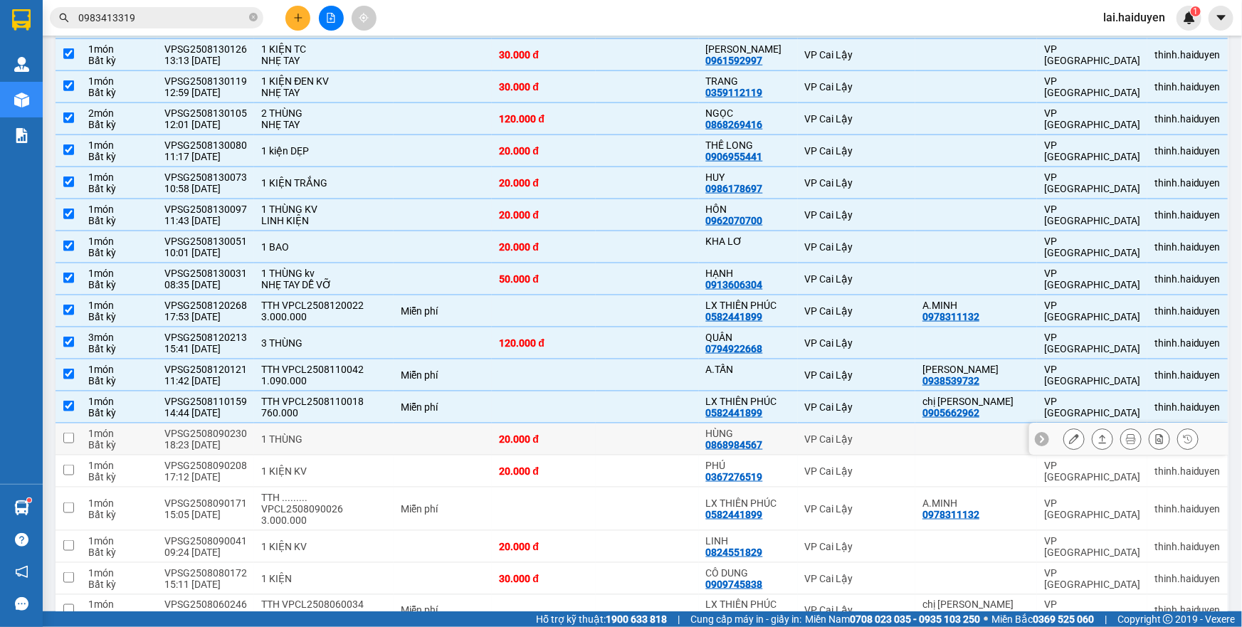
click at [377, 441] on div "1 THÙNG" at bounding box center [323, 439] width 125 height 11
checkbox input "true"
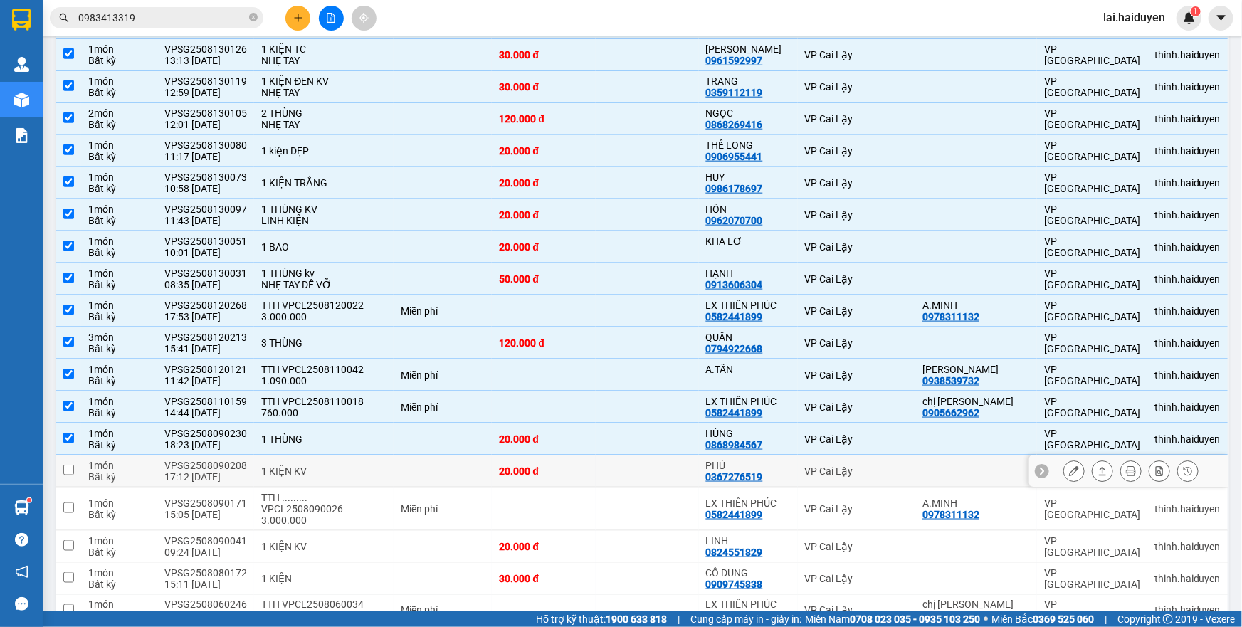
click at [381, 460] on td "1 KIỆN KV" at bounding box center [324, 472] width 140 height 32
checkbox input "true"
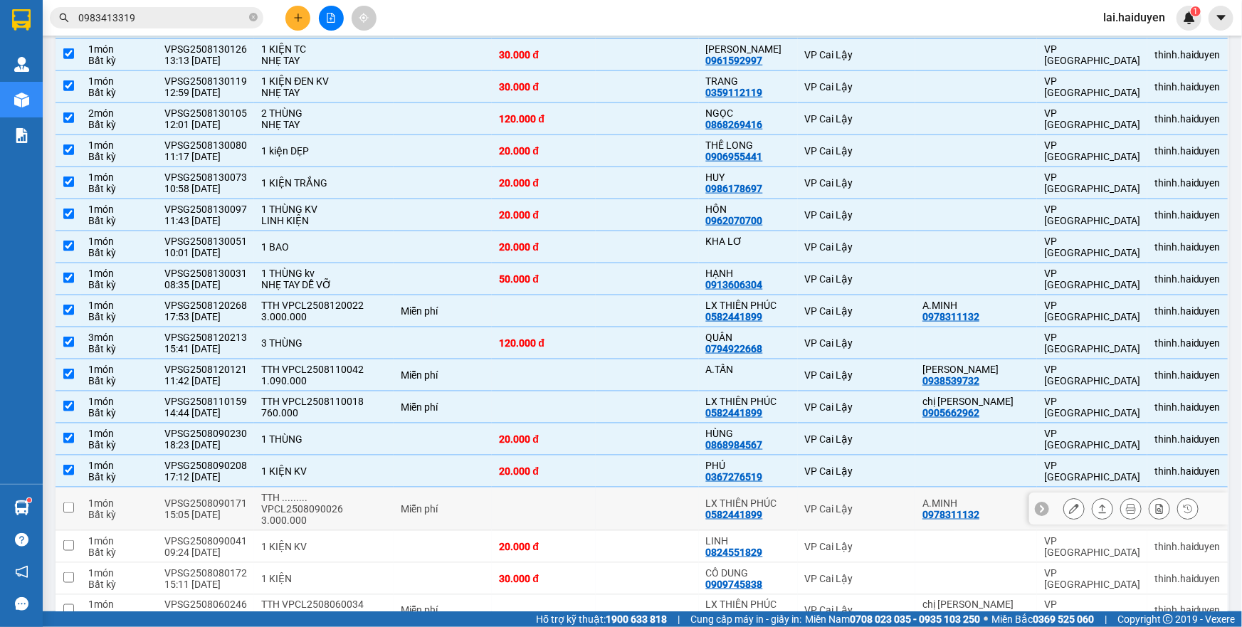
click at [403, 511] on div "Miễn phí" at bounding box center [443, 508] width 84 height 11
checkbox input "true"
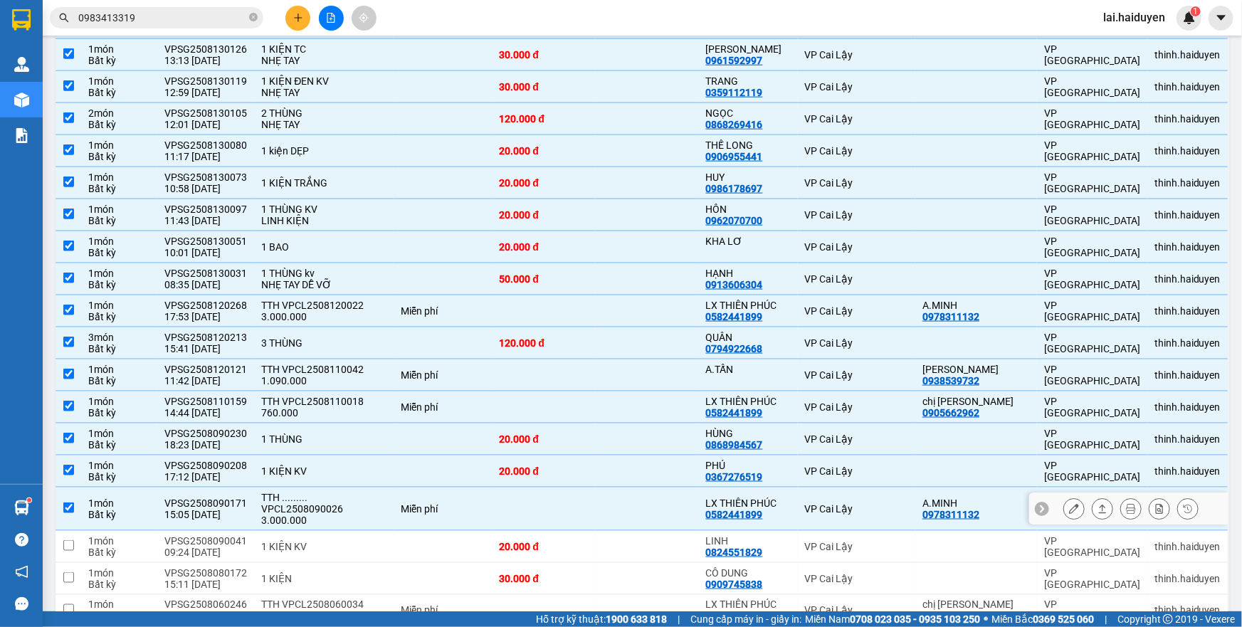
scroll to position [841, 0]
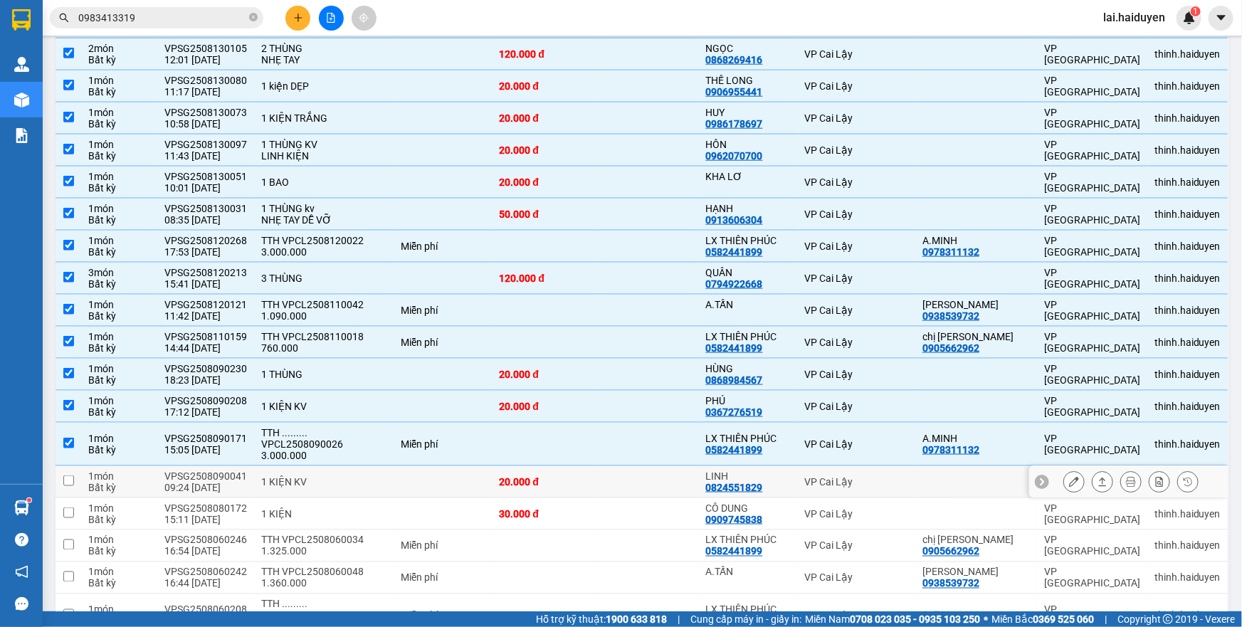
click at [608, 476] on td at bounding box center [647, 482] width 103 height 32
checkbox input "true"
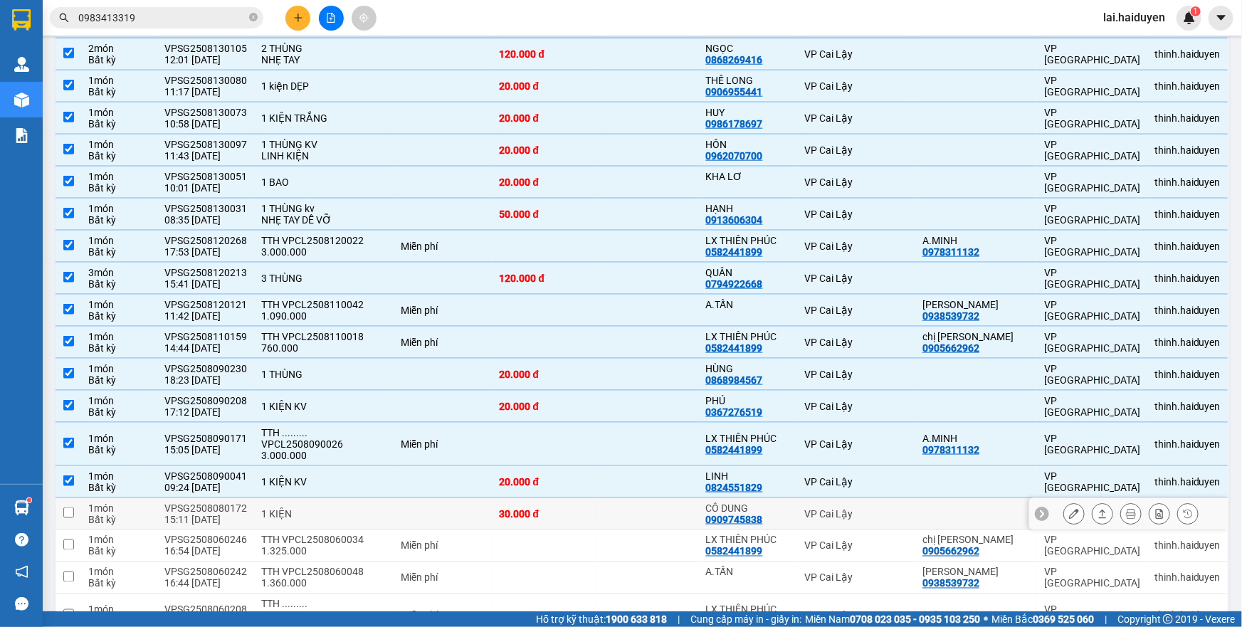
click at [579, 503] on td "30.000 đ" at bounding box center [543, 514] width 103 height 32
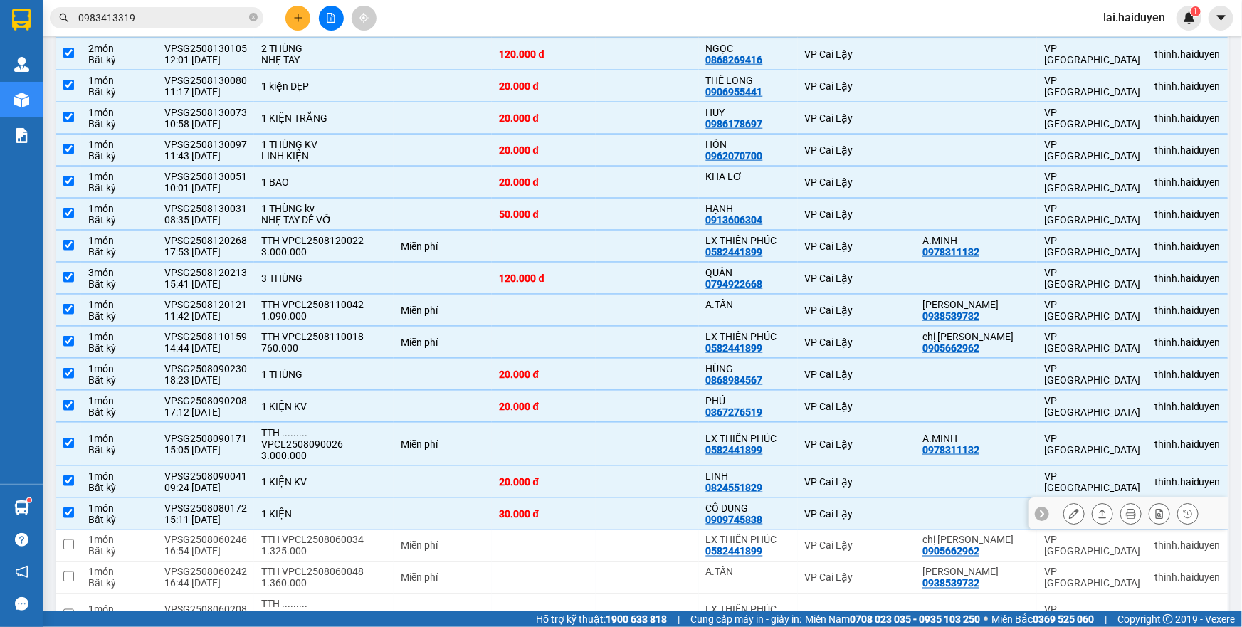
click at [567, 501] on td "30.000 đ" at bounding box center [543, 514] width 103 height 32
checkbox input "false"
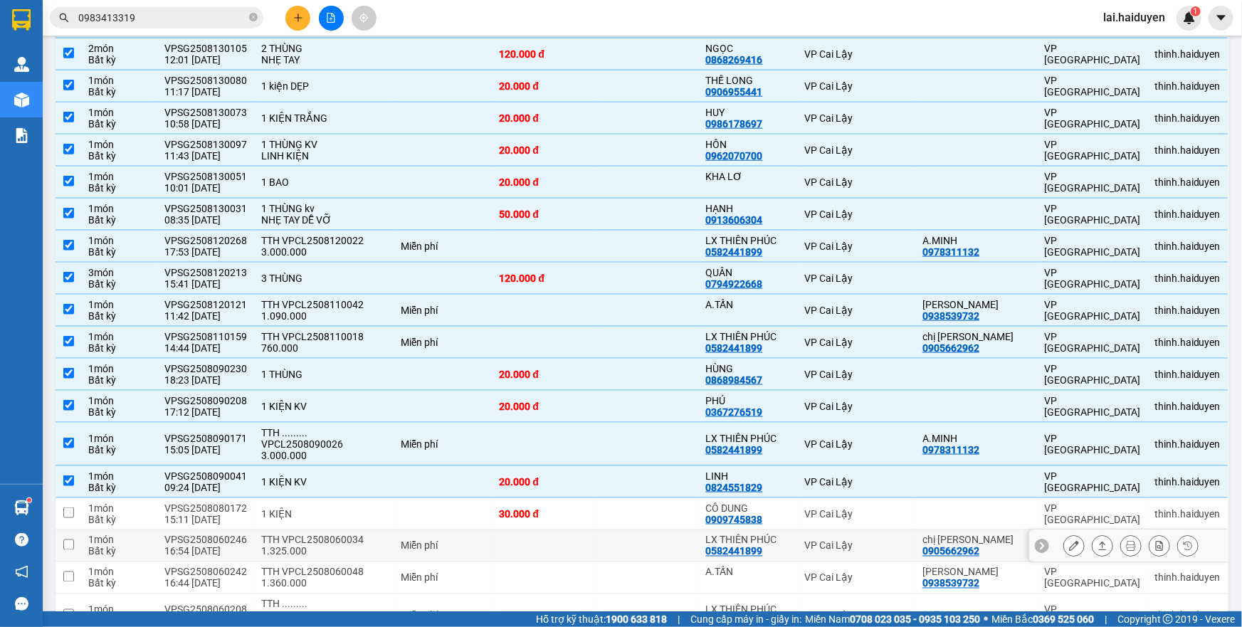
click at [587, 535] on td at bounding box center [543, 546] width 103 height 32
checkbox input "true"
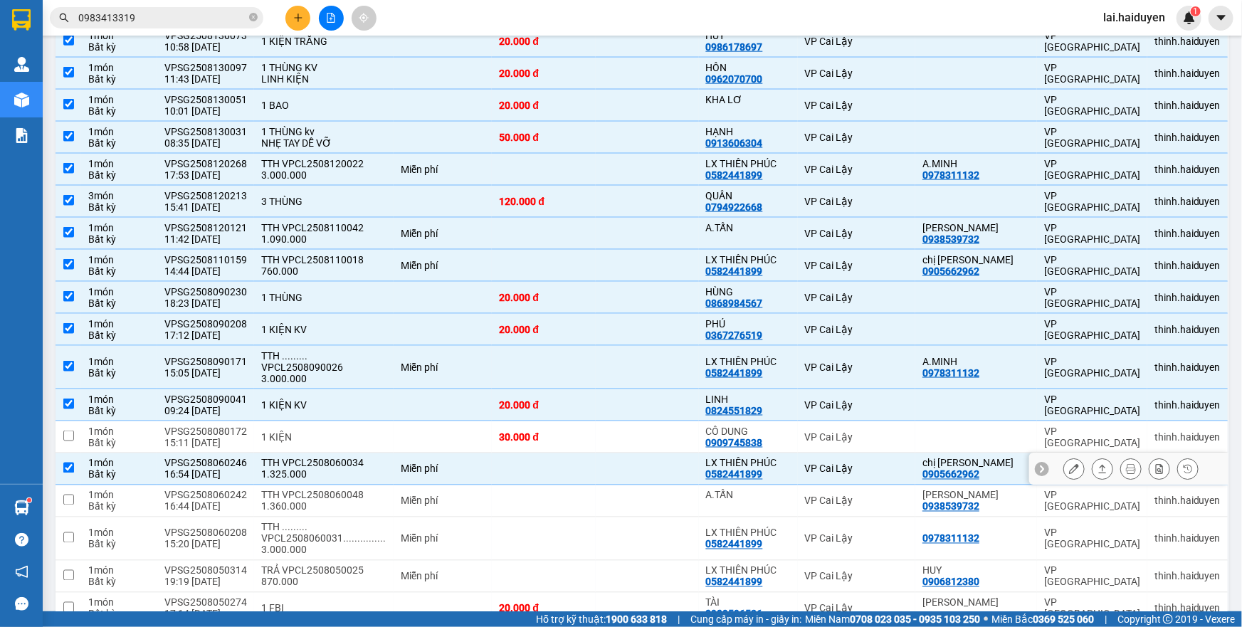
scroll to position [970, 0]
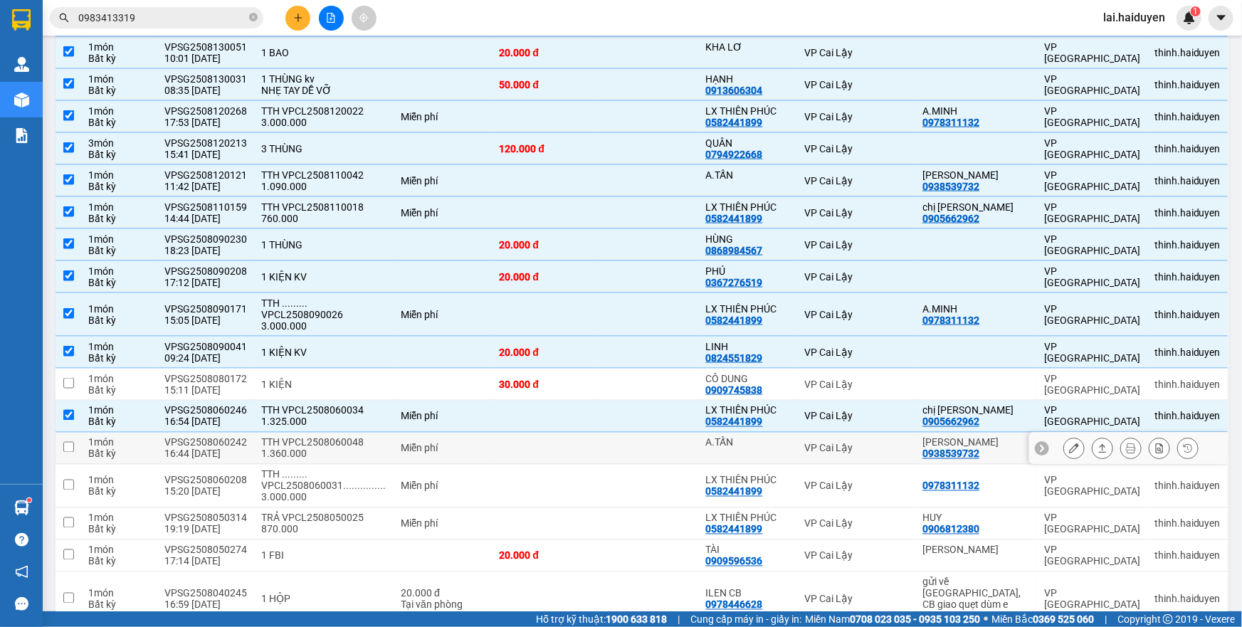
click at [646, 452] on td at bounding box center [647, 449] width 103 height 32
checkbox input "true"
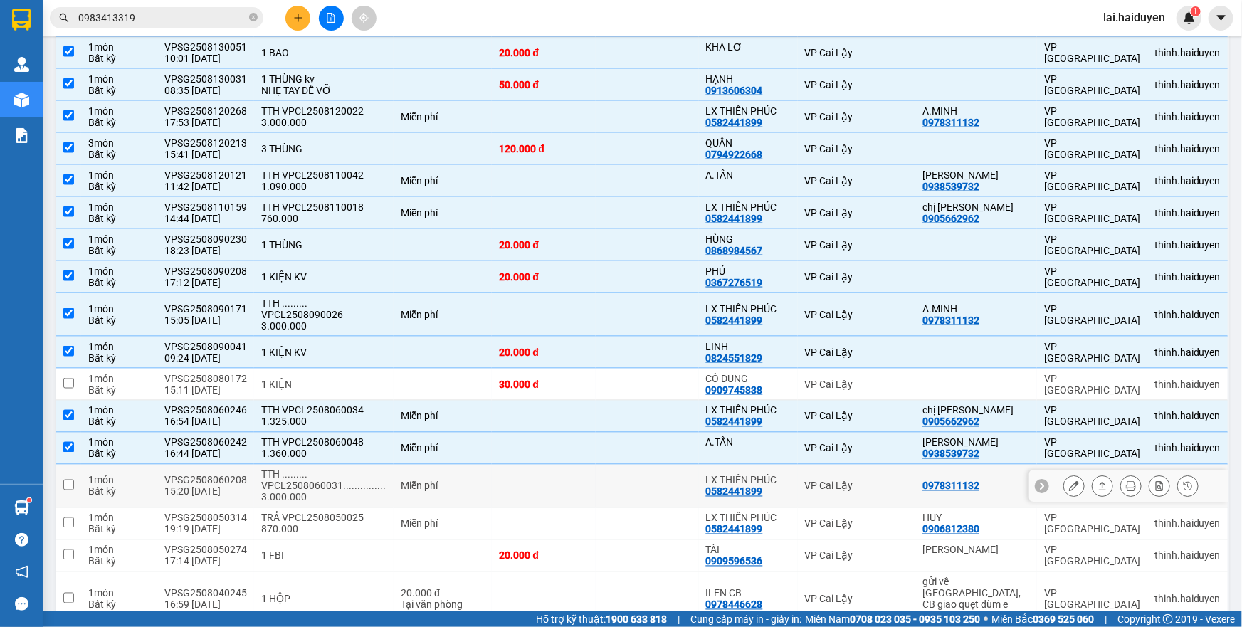
click at [634, 485] on td at bounding box center [647, 486] width 103 height 43
checkbox input "true"
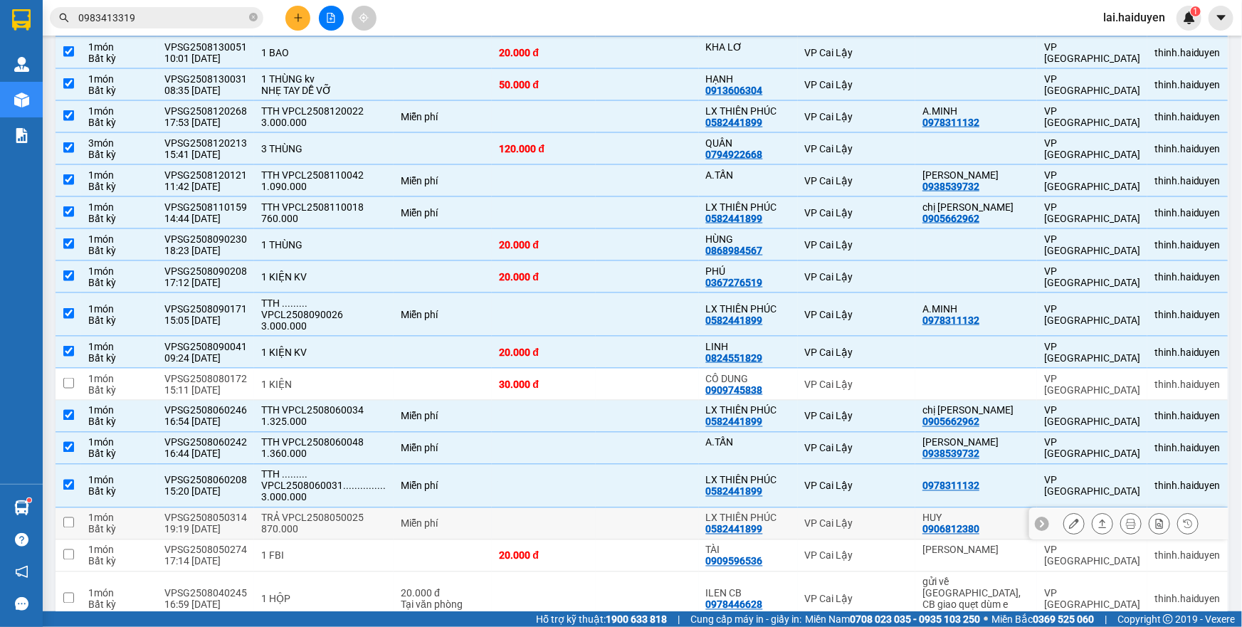
click at [623, 513] on td at bounding box center [647, 524] width 103 height 32
checkbox input "true"
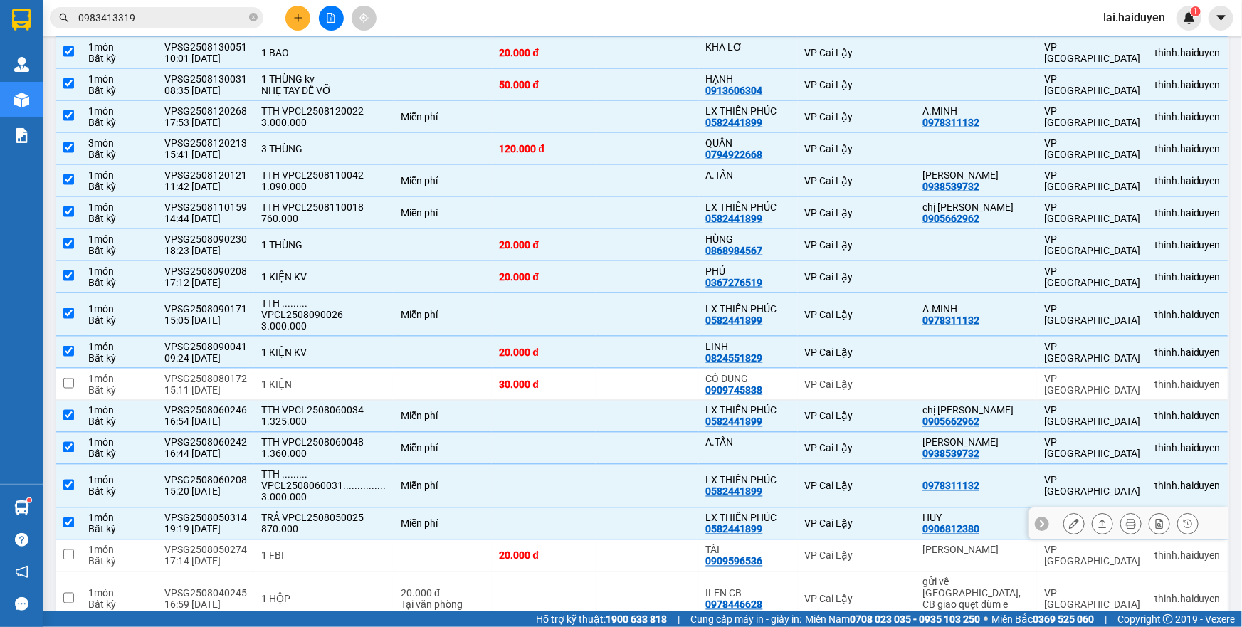
scroll to position [1100, 0]
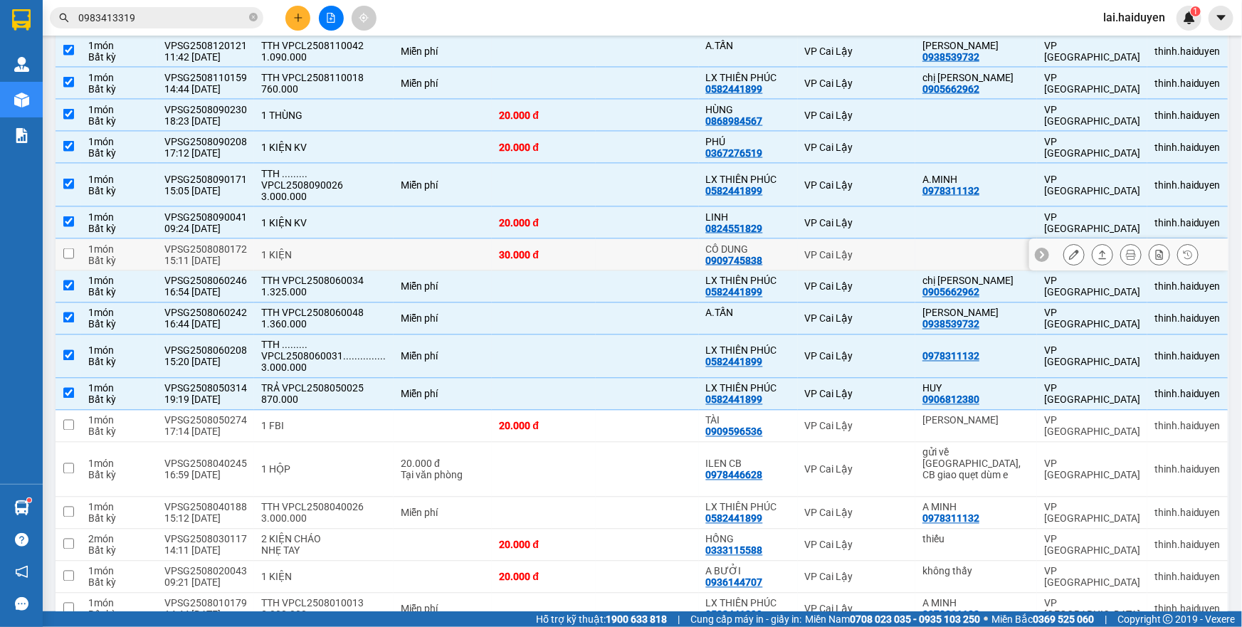
click at [675, 260] on td at bounding box center [647, 255] width 103 height 32
checkbox input "true"
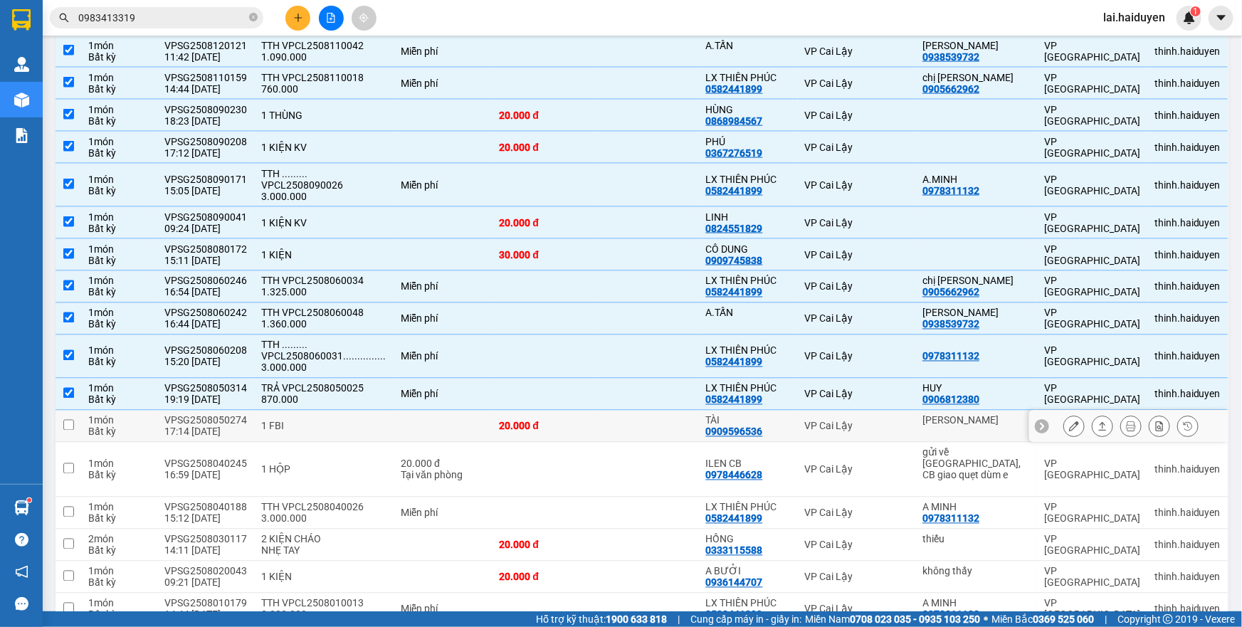
click at [660, 419] on td at bounding box center [647, 427] width 103 height 32
checkbox input "true"
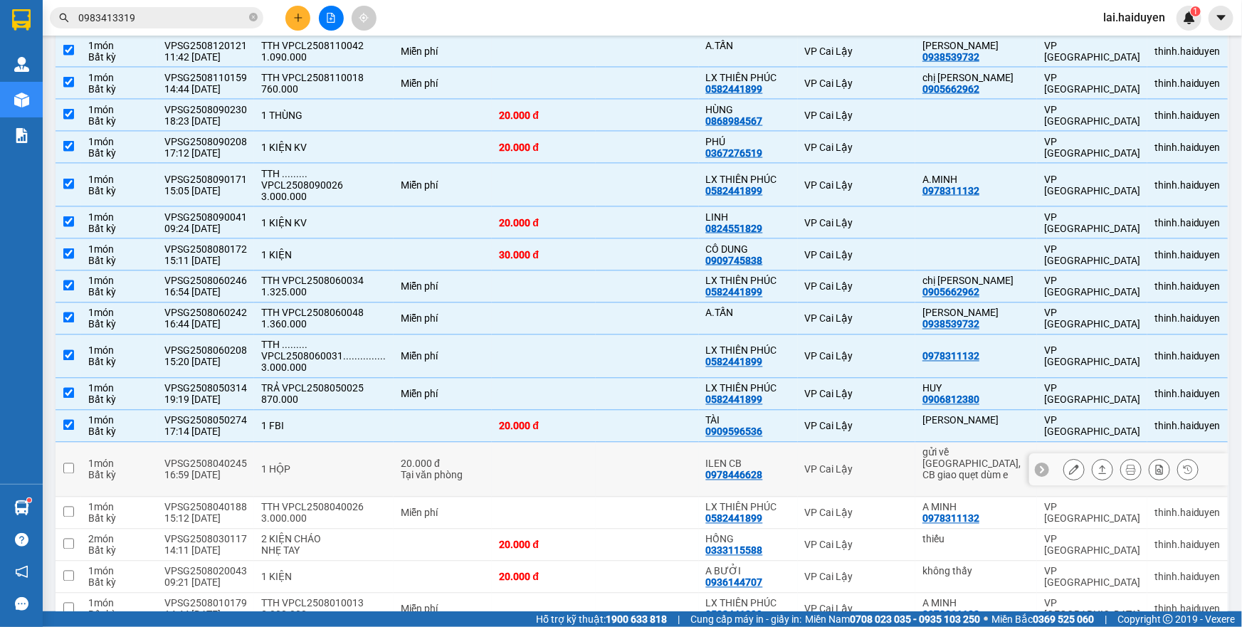
click at [646, 452] on td at bounding box center [647, 470] width 103 height 55
checkbox input "true"
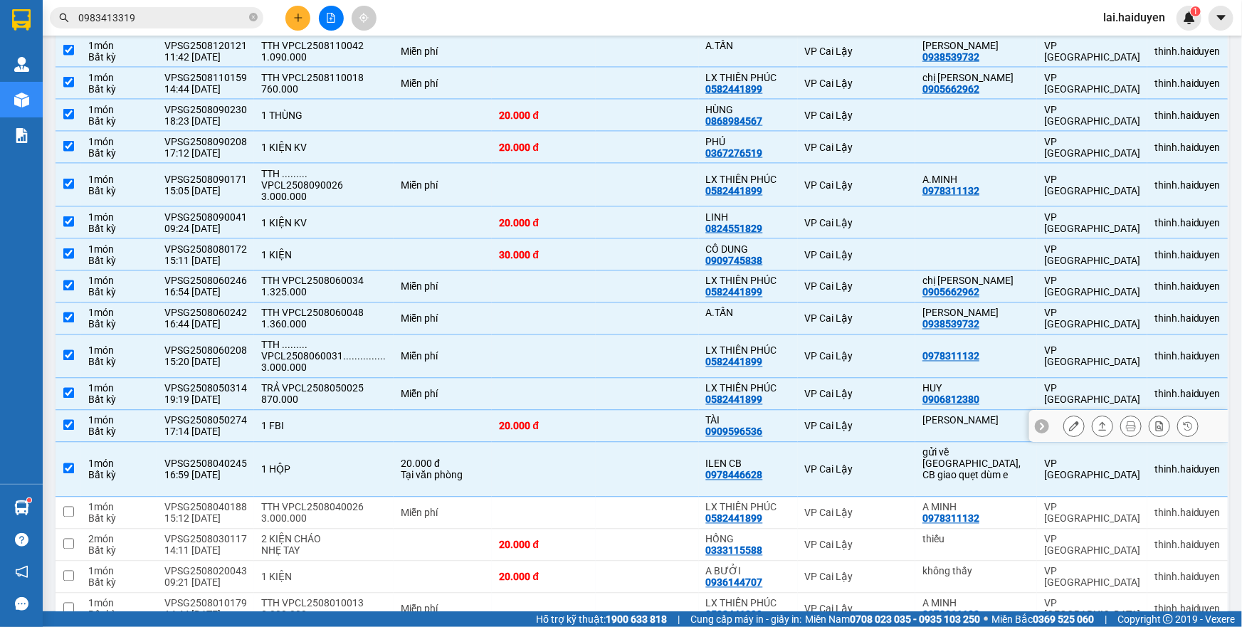
click at [207, 417] on div "VPSG2508050274" at bounding box center [205, 420] width 83 height 11
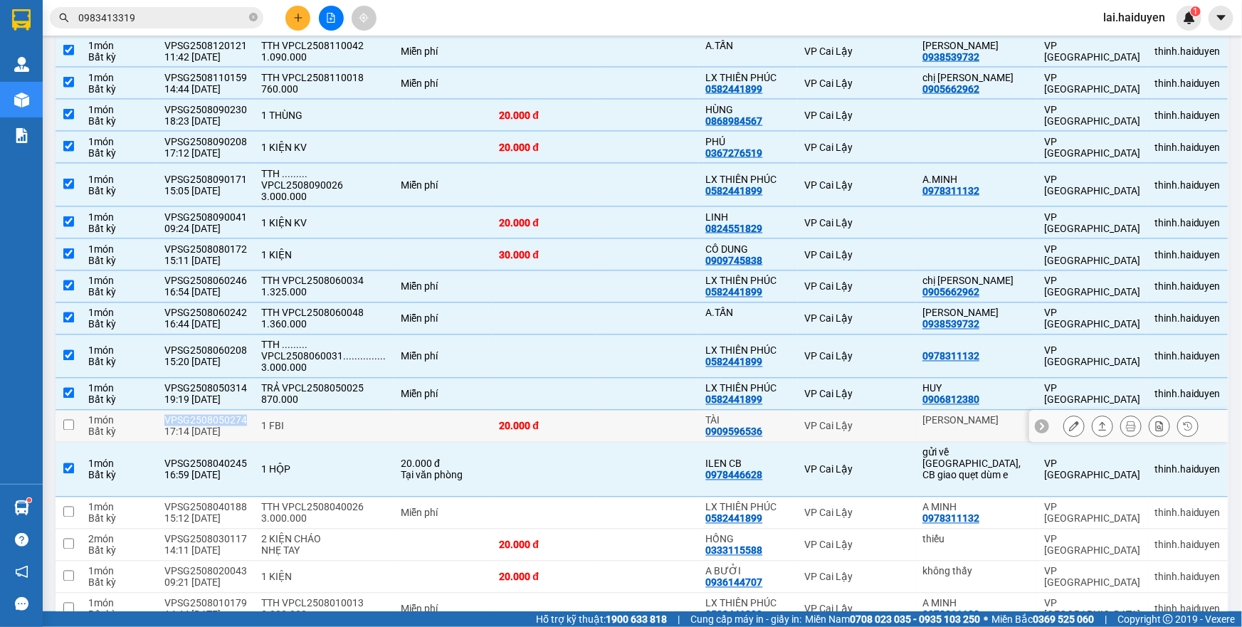
click at [206, 417] on div "VPSG2508050274" at bounding box center [205, 420] width 83 height 11
checkbox input "true"
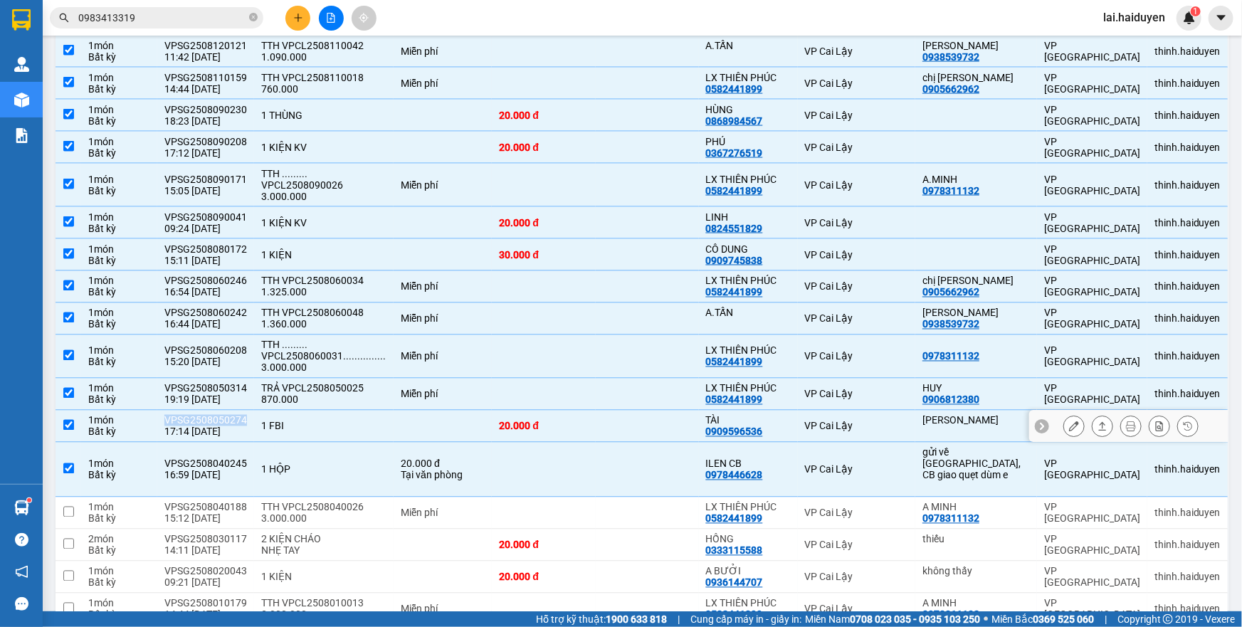
copy div "VPSG2508050274"
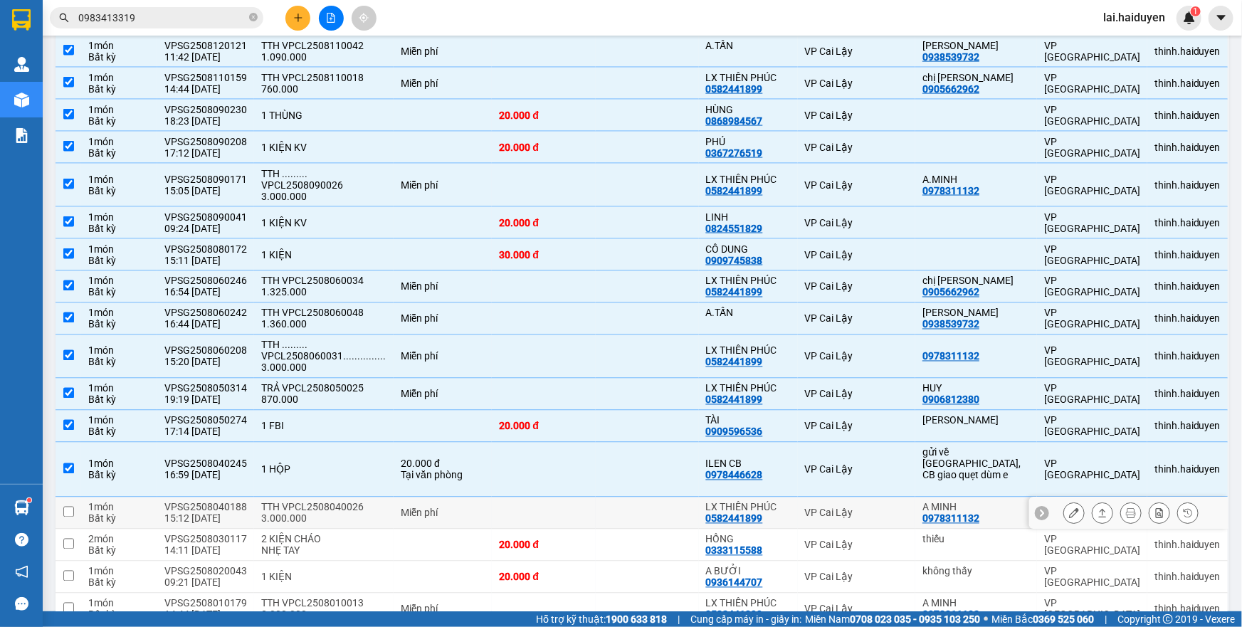
click at [658, 498] on td at bounding box center [647, 514] width 103 height 32
checkbox input "true"
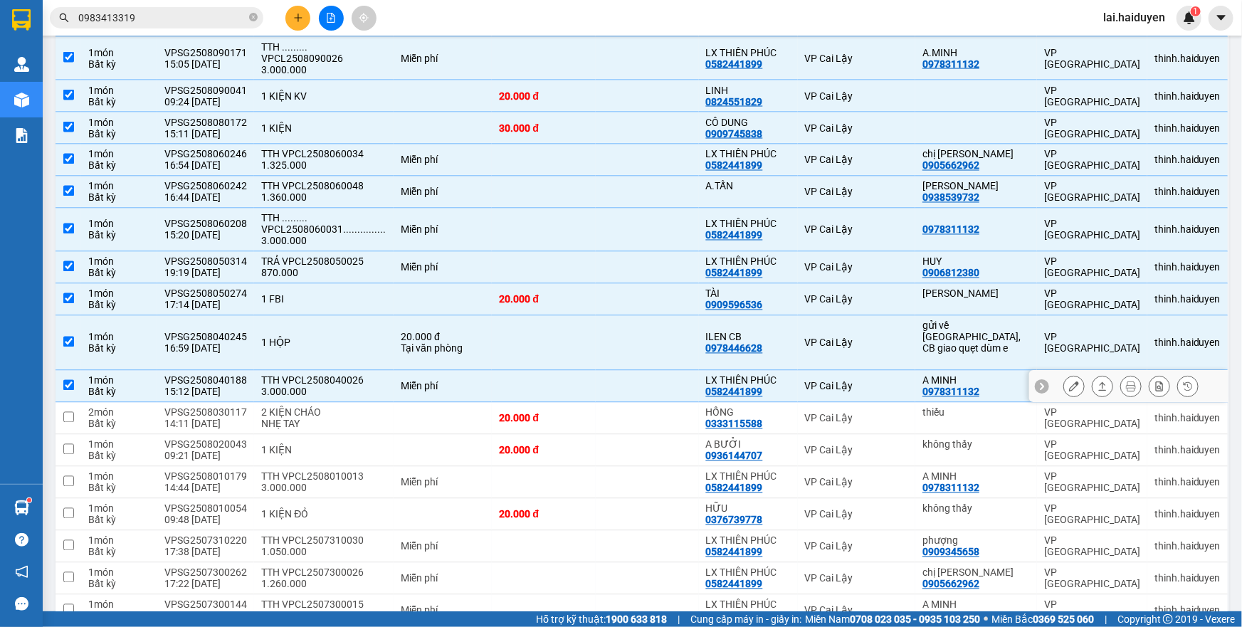
scroll to position [1230, 0]
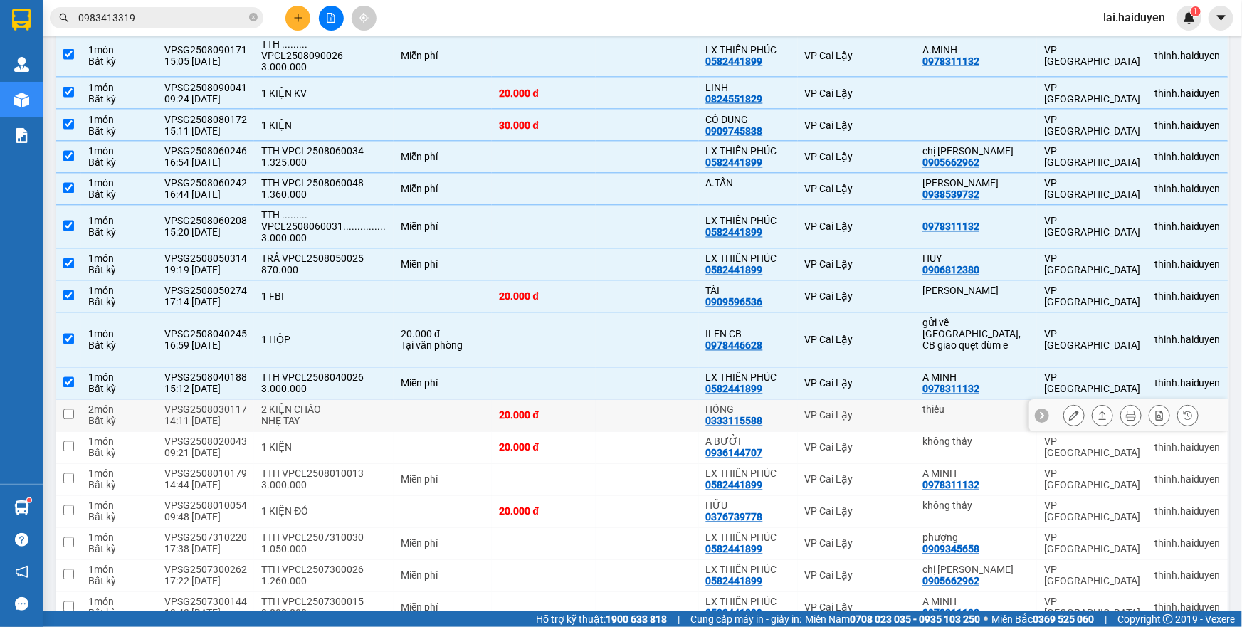
click at [666, 405] on td at bounding box center [647, 416] width 103 height 32
checkbox input "true"
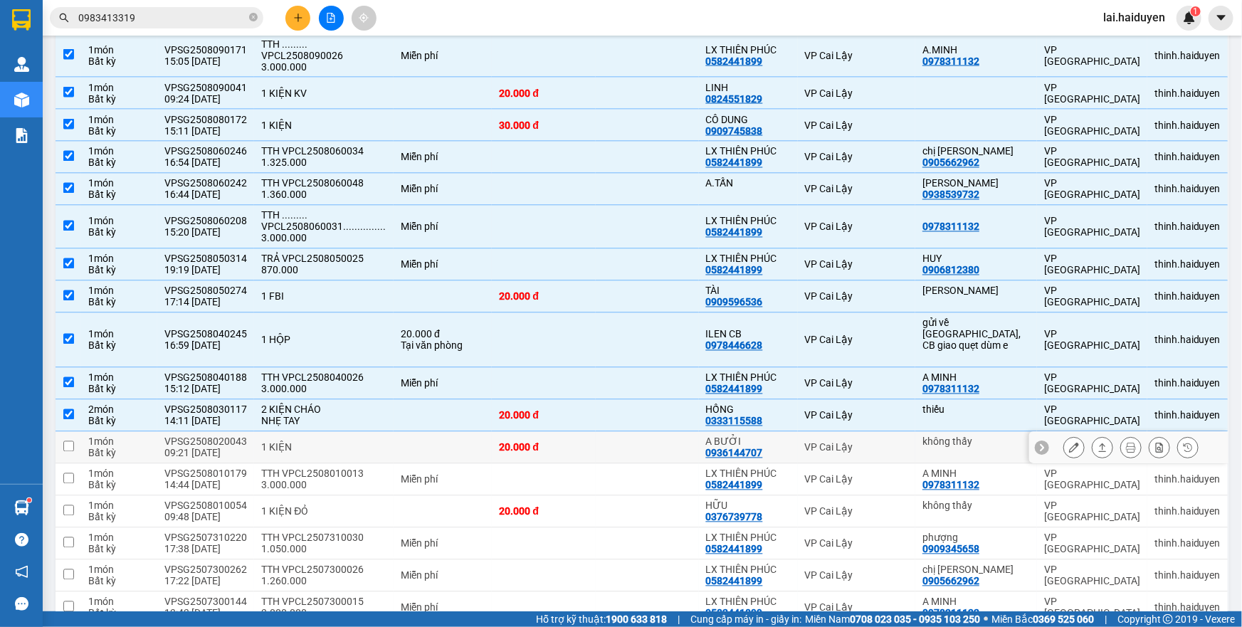
click at [659, 432] on td at bounding box center [647, 448] width 103 height 32
checkbox input "true"
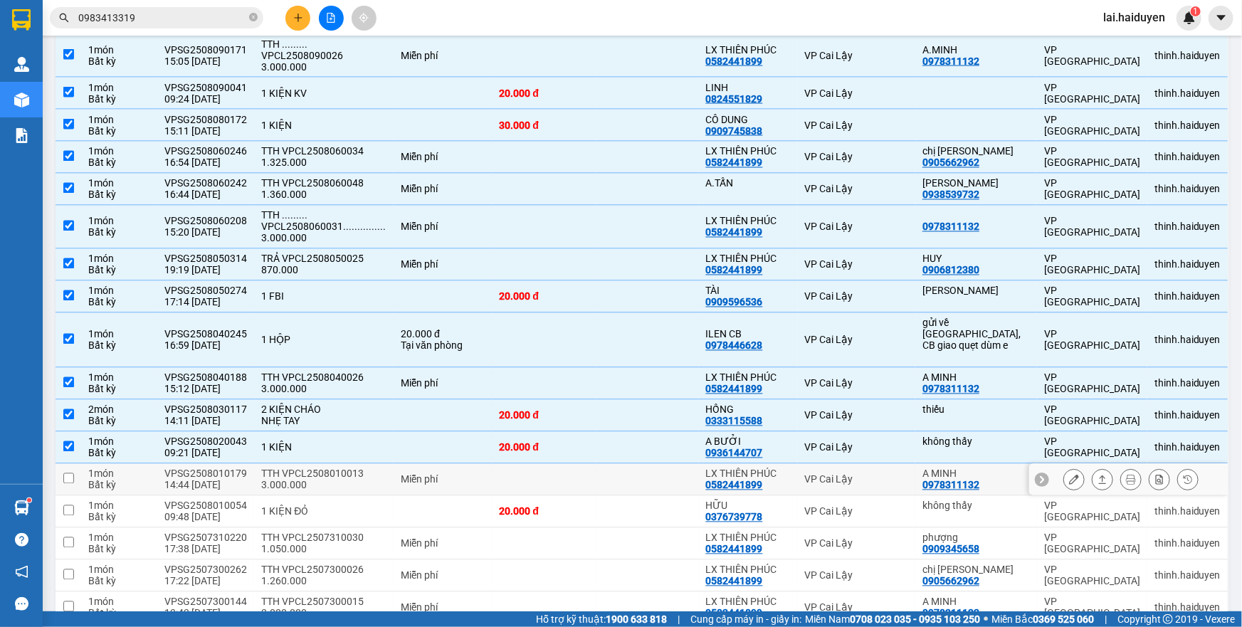
click at [656, 464] on td at bounding box center [647, 480] width 103 height 32
checkbox input "true"
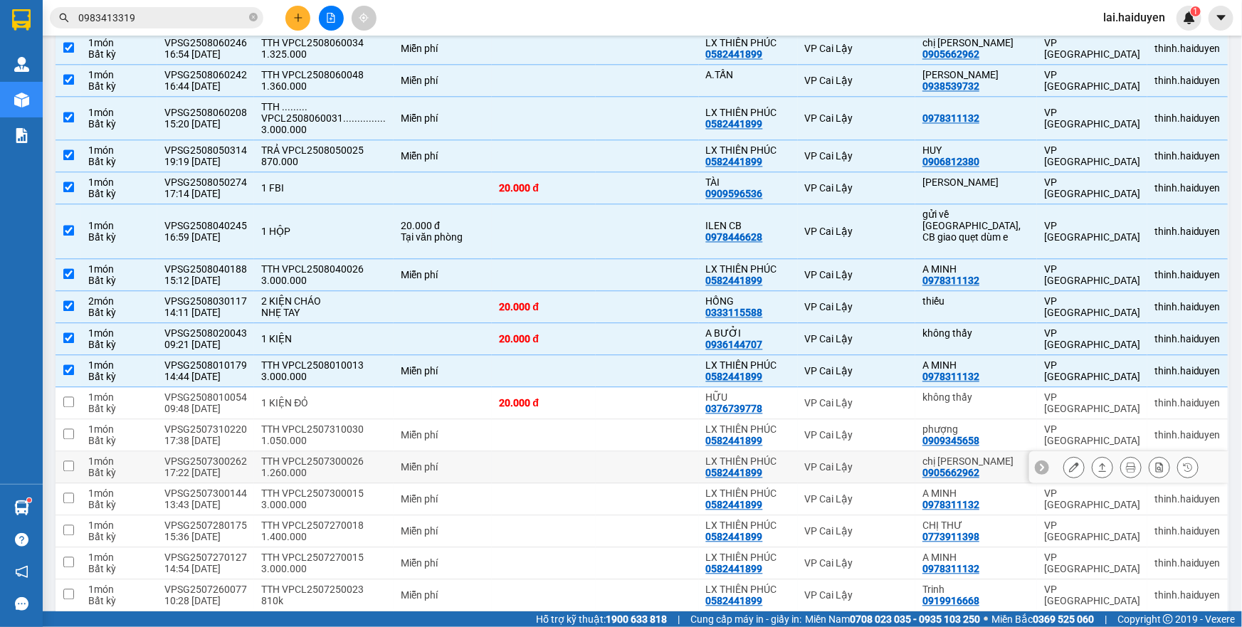
scroll to position [1359, 0]
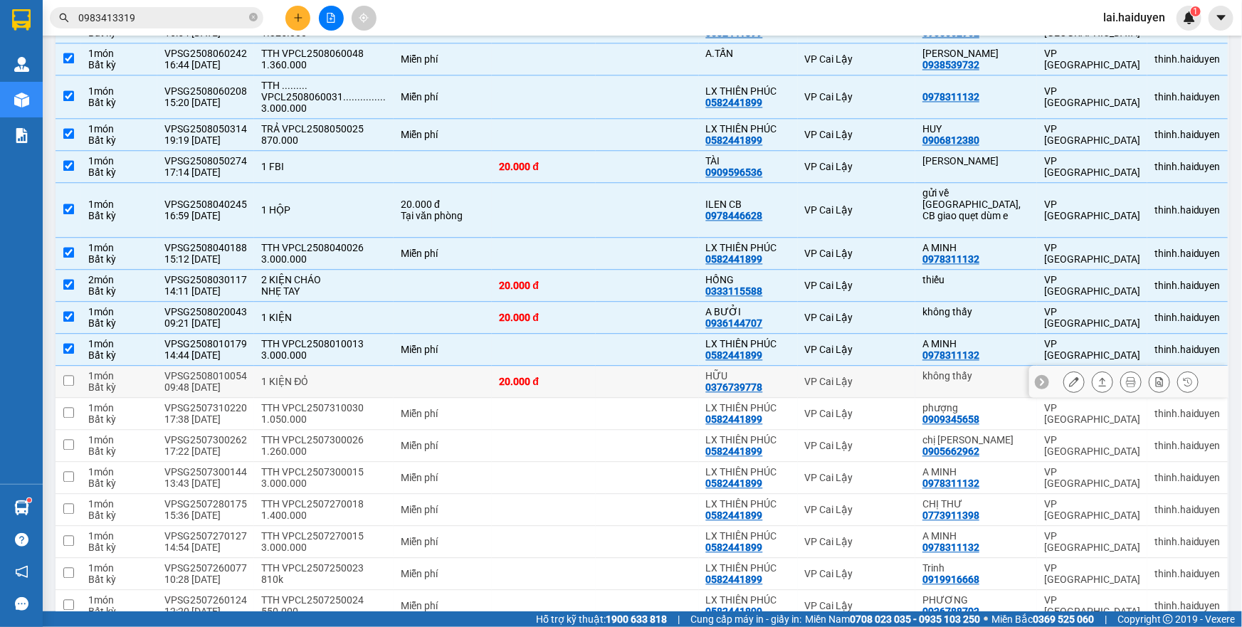
click at [673, 368] on td at bounding box center [647, 383] width 103 height 32
checkbox input "true"
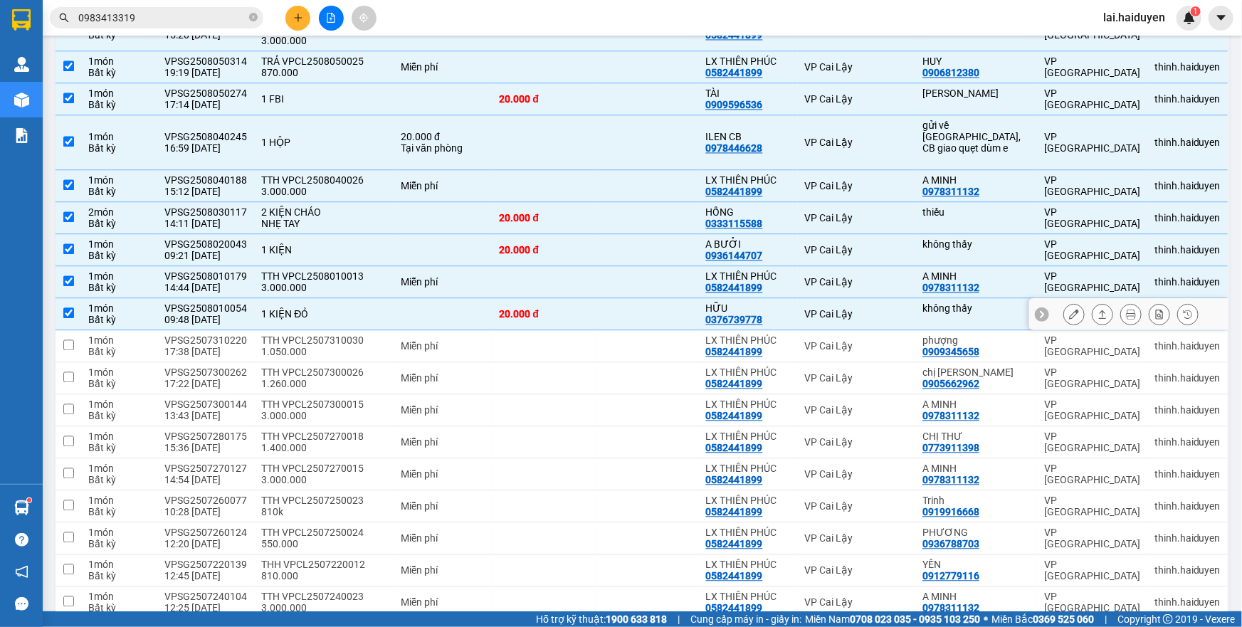
scroll to position [1573, 0]
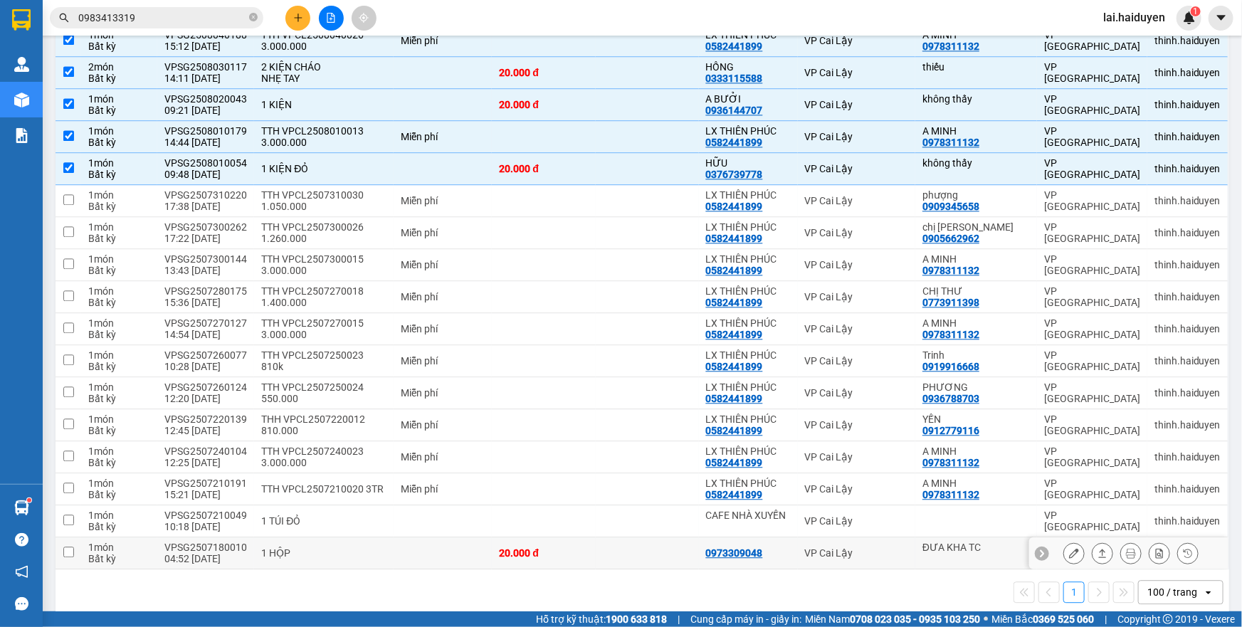
click at [651, 538] on td at bounding box center [647, 554] width 103 height 32
checkbox input "true"
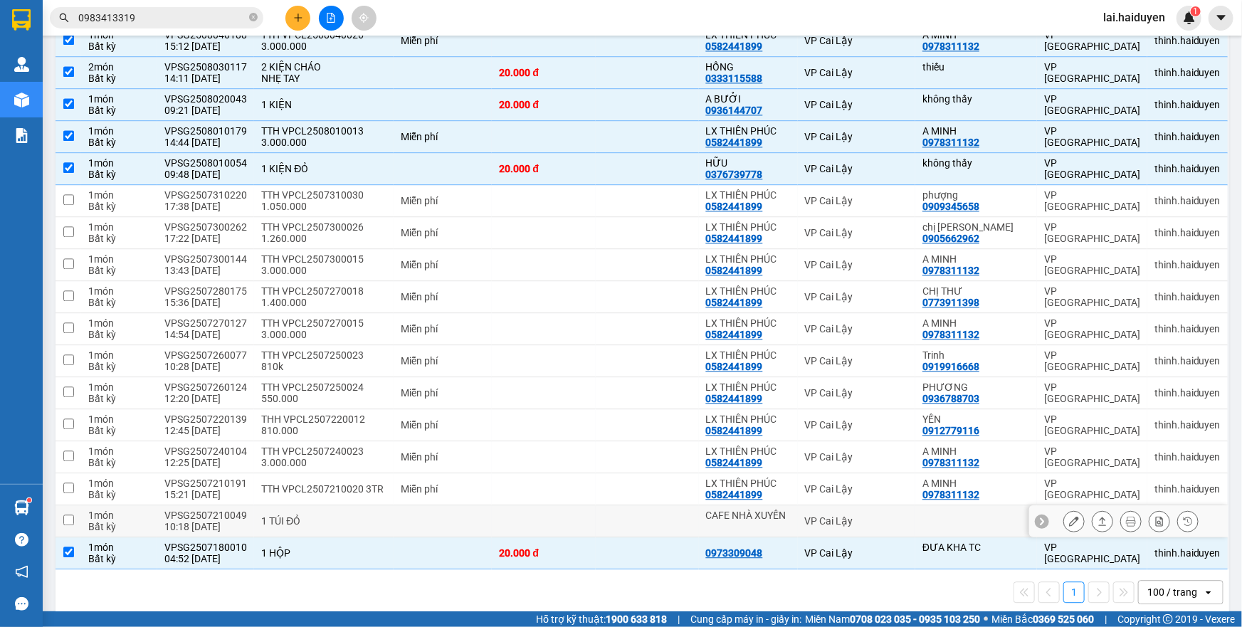
click at [672, 511] on td at bounding box center [647, 522] width 103 height 32
checkbox input "true"
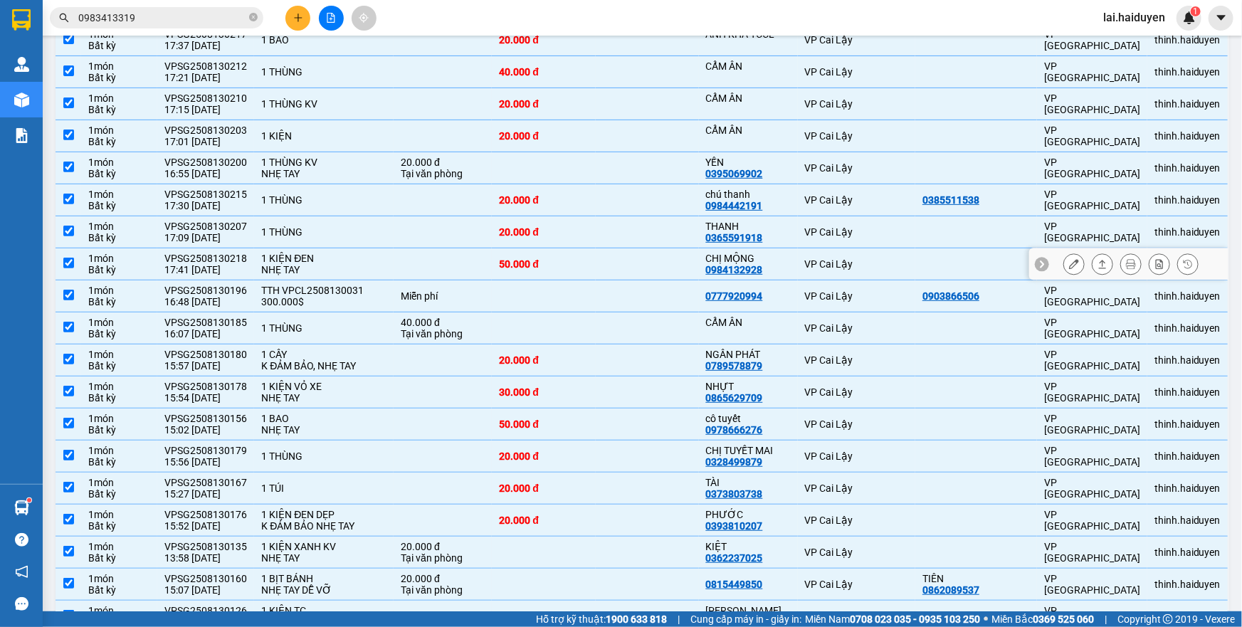
scroll to position [149, 0]
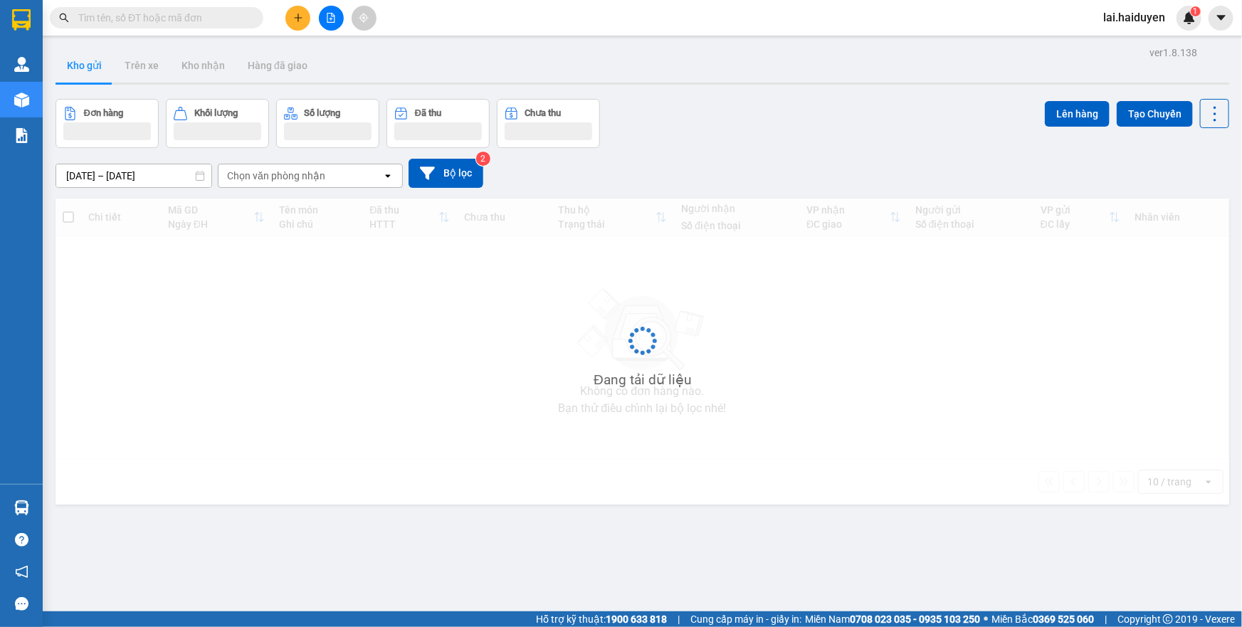
click at [199, 14] on input "text" at bounding box center [162, 18] width 168 height 16
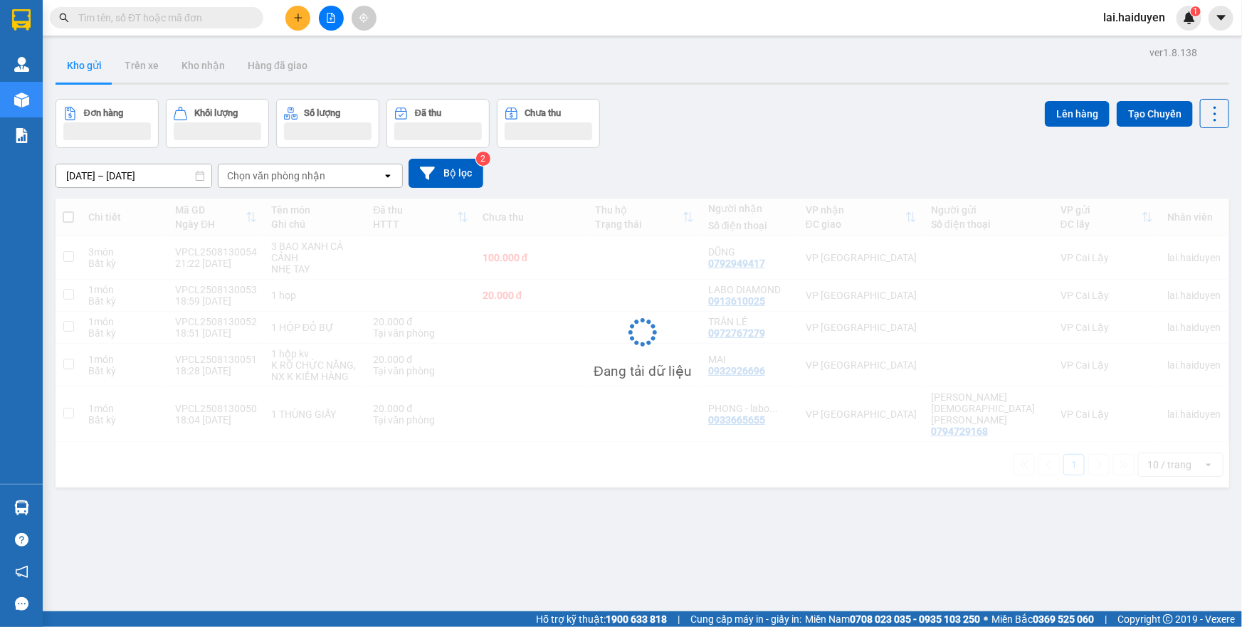
paste input "VPSG2508130179"
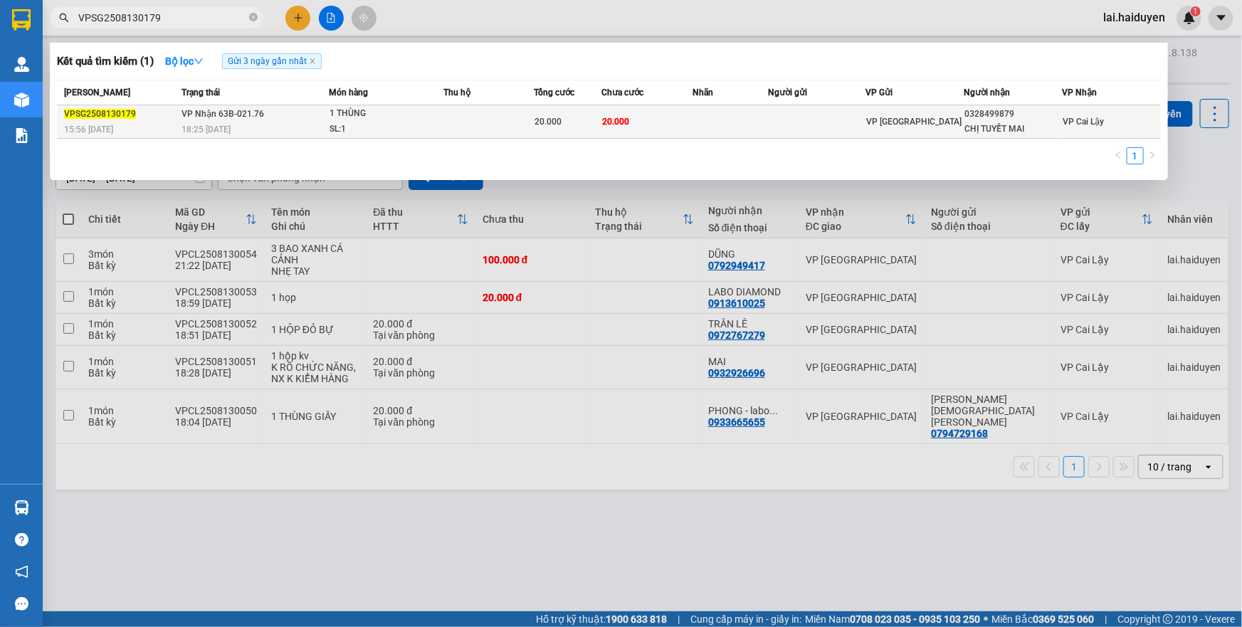
type input "VPSG2508130179"
click at [418, 115] on div "1 THÙNG" at bounding box center [383, 114] width 107 height 16
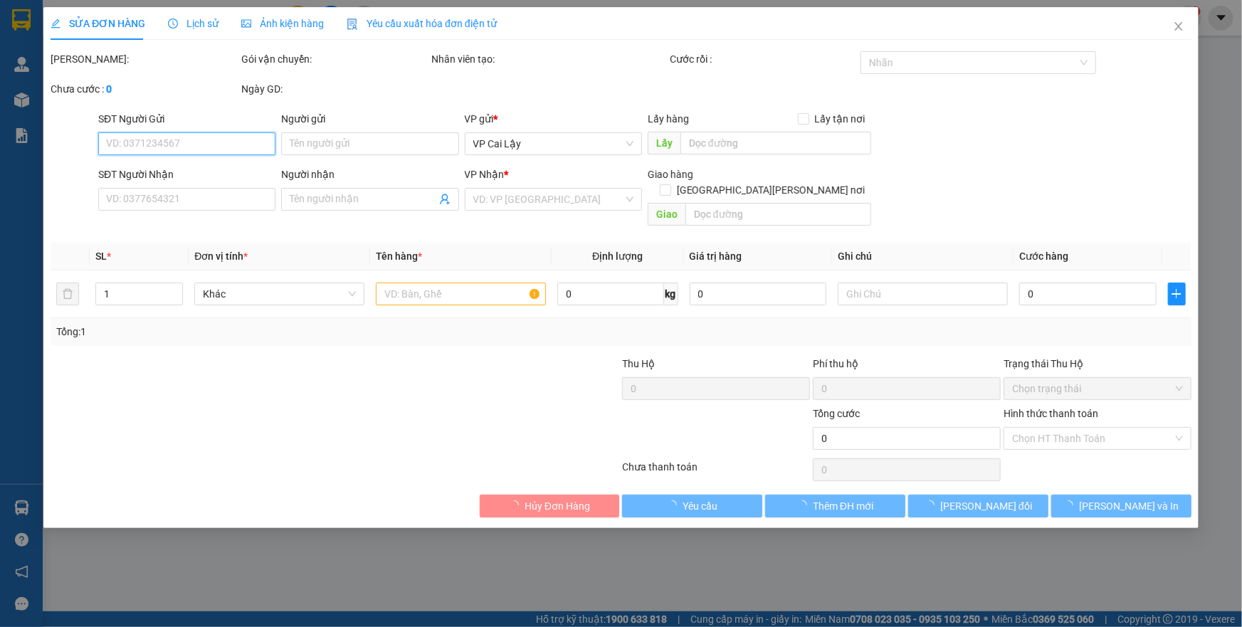
type input "0328499879"
type input "CHỊ TUYẾT MAI"
type input "20.000"
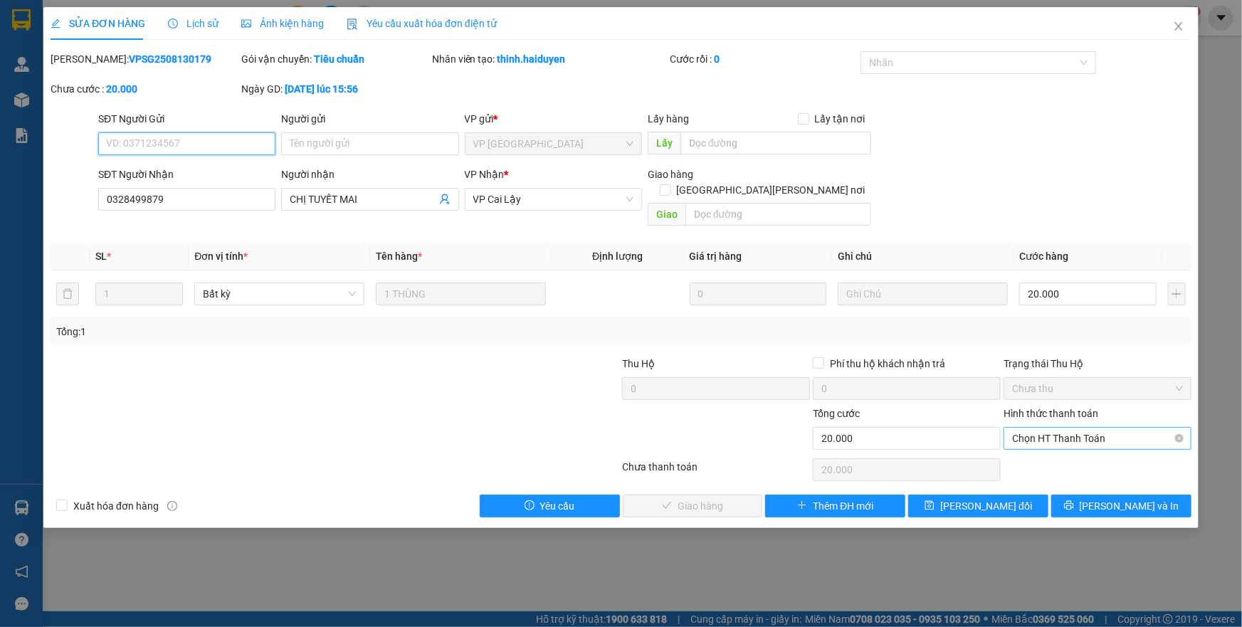
click at [1048, 428] on span "Chọn HT Thanh Toán" at bounding box center [1097, 438] width 171 height 21
drag, startPoint x: 1049, startPoint y: 449, endPoint x: 1021, endPoint y: 449, distance: 28.5
click at [1049, 449] on div "Tại văn phòng" at bounding box center [1097, 451] width 171 height 16
type input "0"
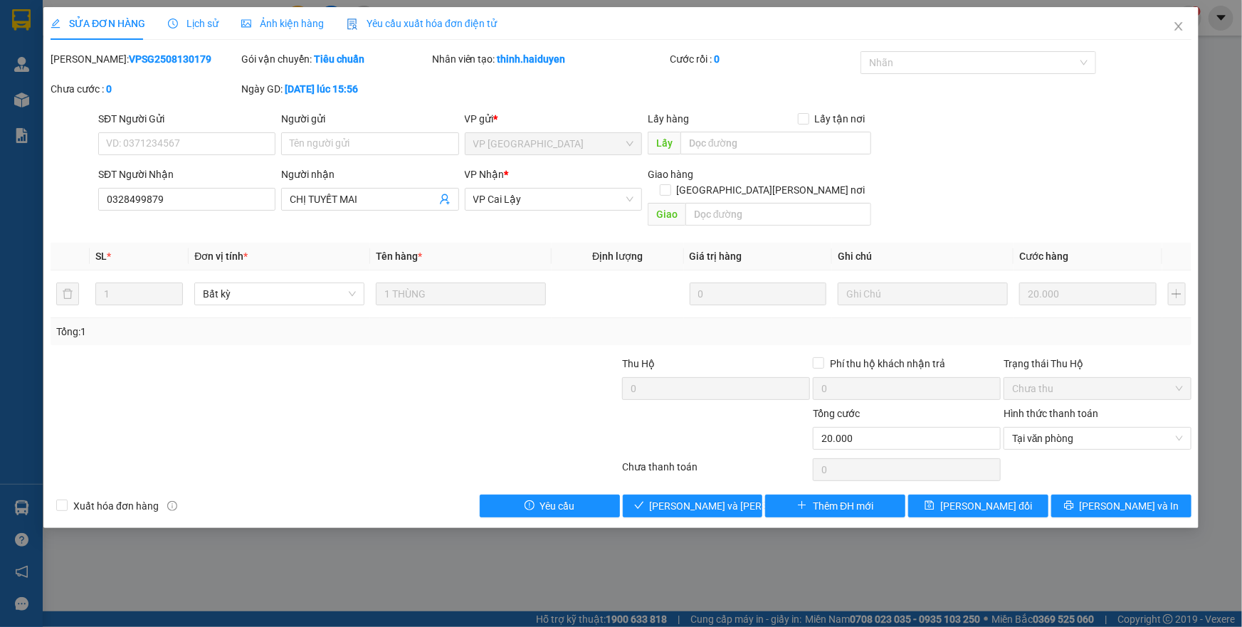
click at [560, 381] on div at bounding box center [526, 381] width 191 height 50
click at [689, 498] on span "[PERSON_NAME] và Giao hàng" at bounding box center [746, 506] width 192 height 16
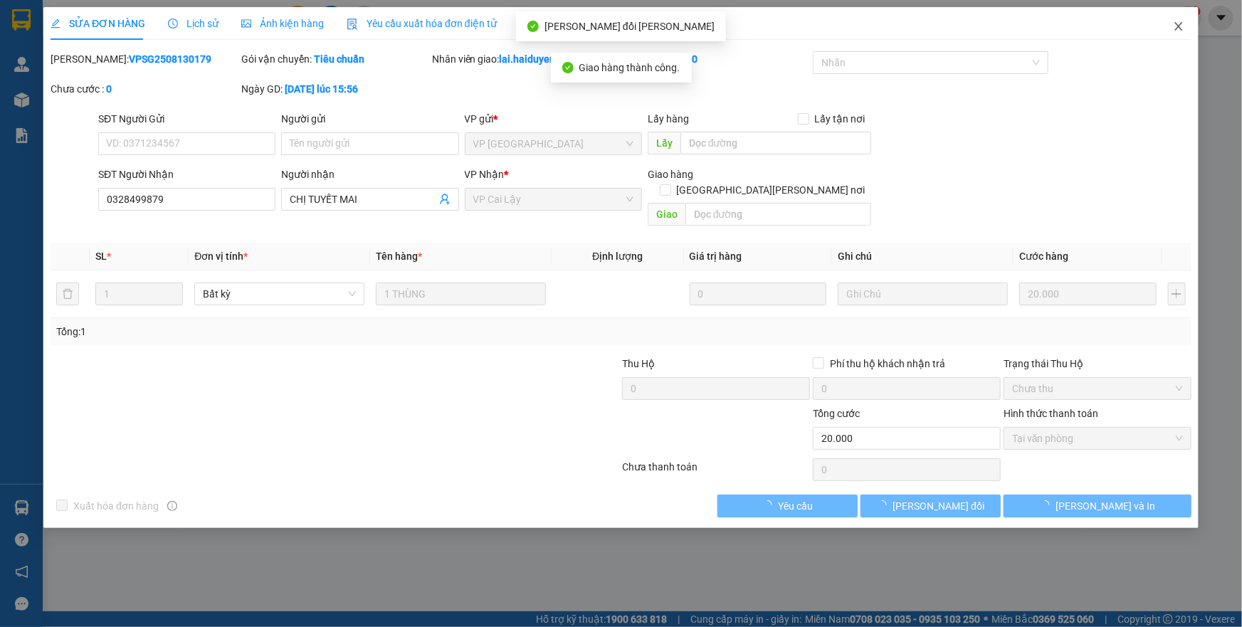
click at [1182, 32] on icon "close" at bounding box center [1178, 26] width 11 height 11
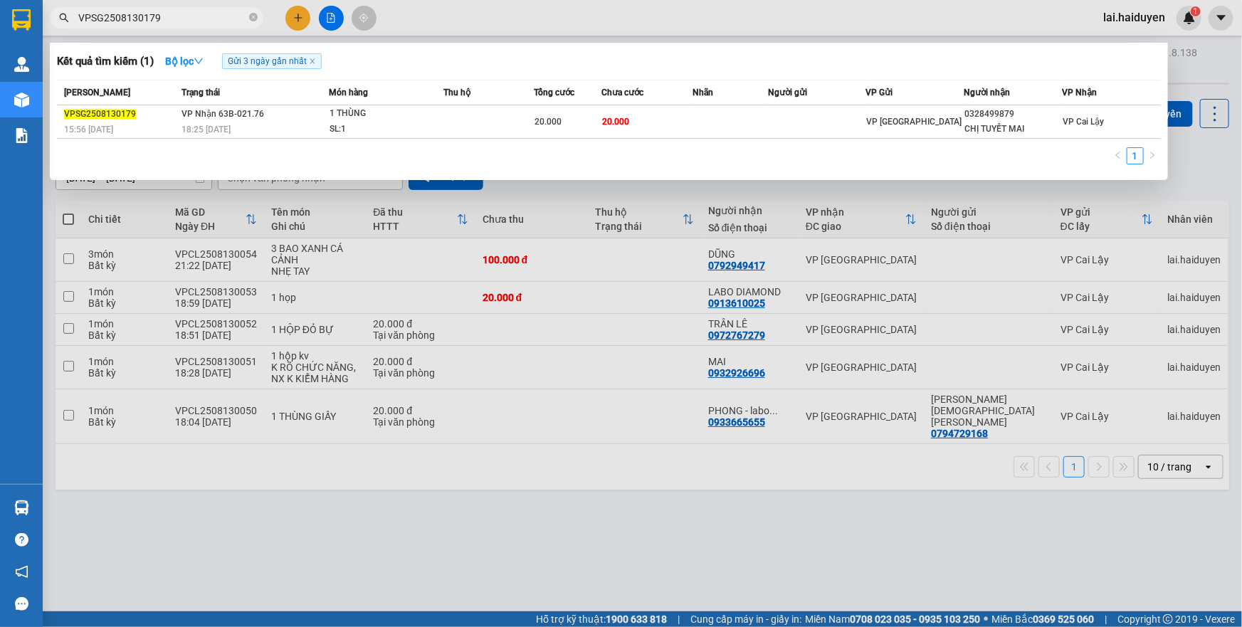
click at [115, 23] on input "VPSG2508130179" at bounding box center [162, 18] width 168 height 16
paste input "67"
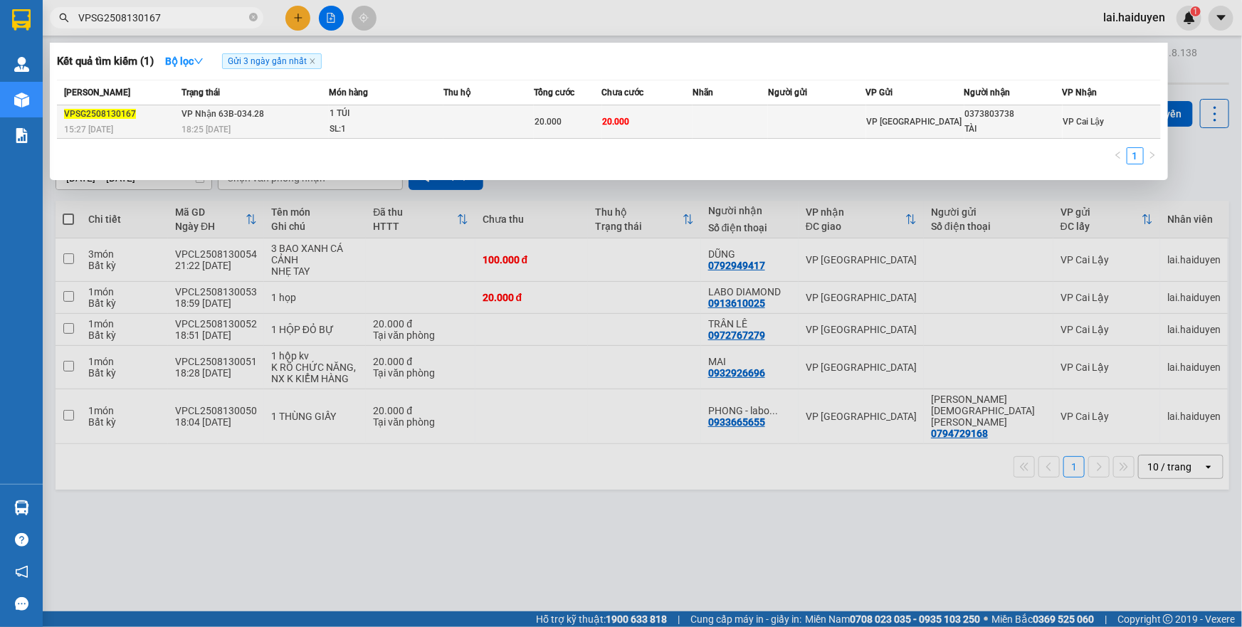
type input "VPSG2508130167"
click at [774, 133] on td at bounding box center [817, 121] width 98 height 33
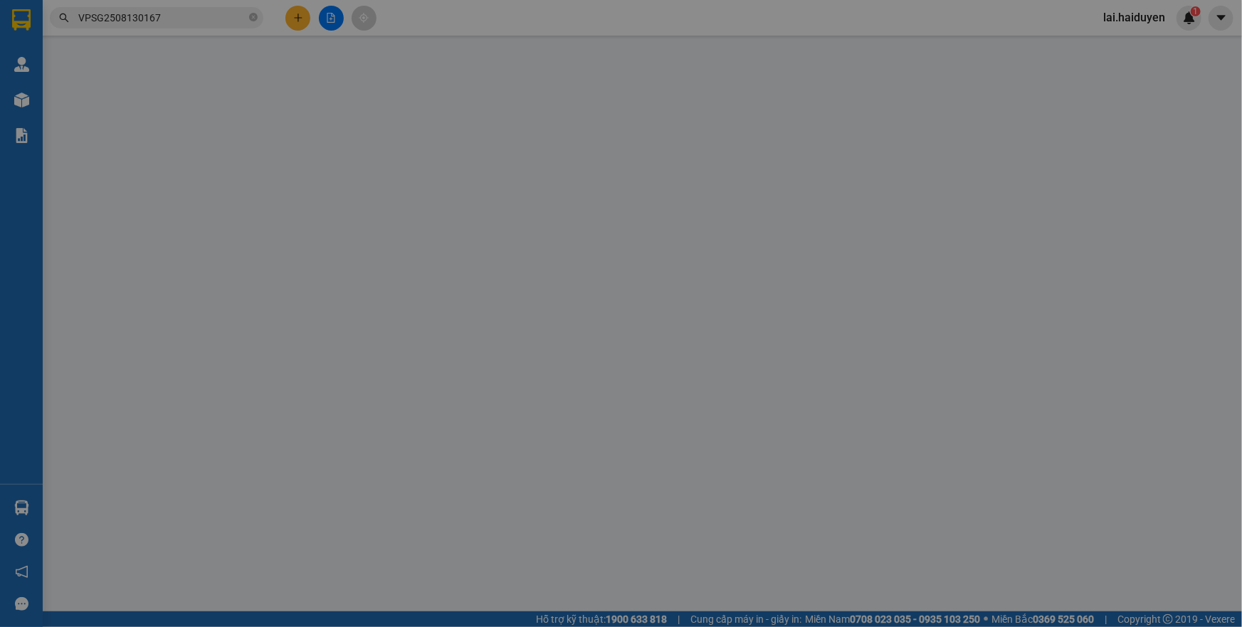
type input "0373803738"
type input "TÀI"
type input "20.000"
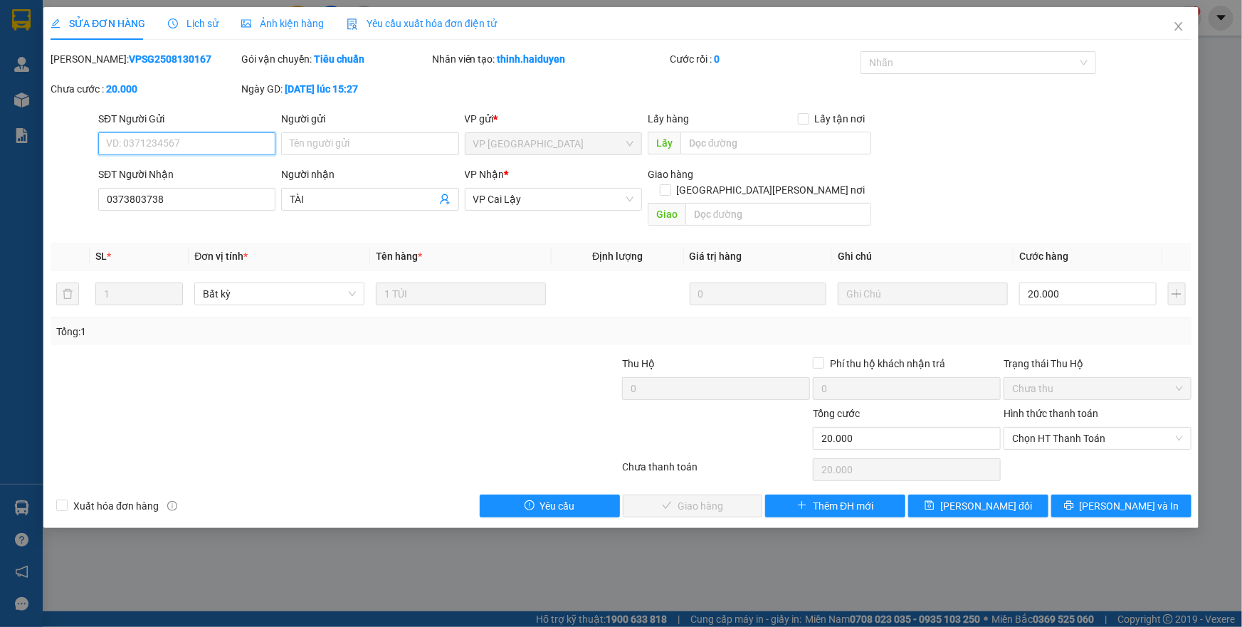
drag, startPoint x: 1027, startPoint y: 424, endPoint x: 1013, endPoint y: 468, distance: 46.2
click at [1027, 428] on span "Chọn HT Thanh Toán" at bounding box center [1097, 438] width 171 height 21
click at [1032, 449] on div "Tại văn phòng" at bounding box center [1097, 451] width 171 height 16
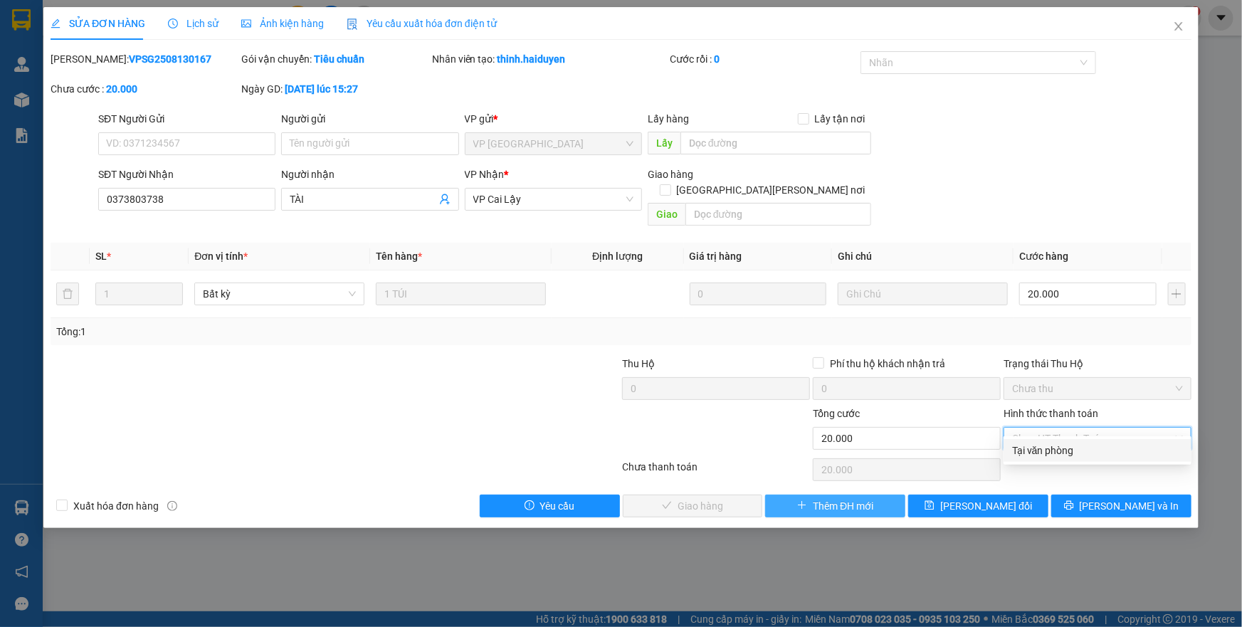
type input "0"
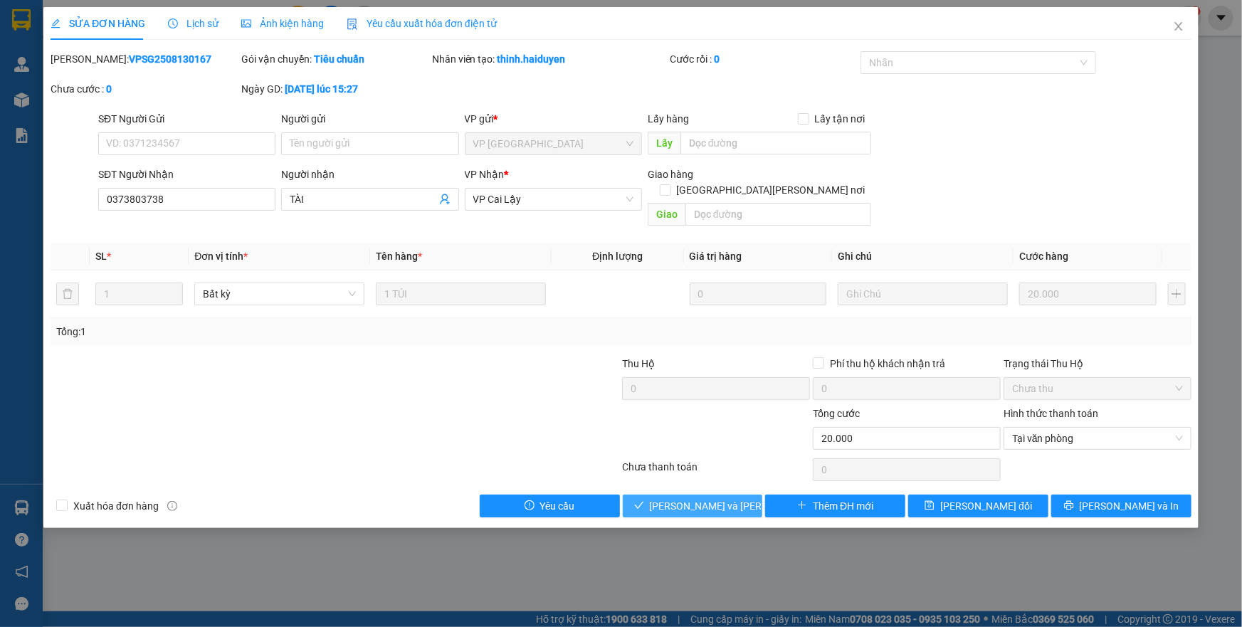
click at [721, 498] on span "[PERSON_NAME] và Giao hàng" at bounding box center [746, 506] width 192 height 16
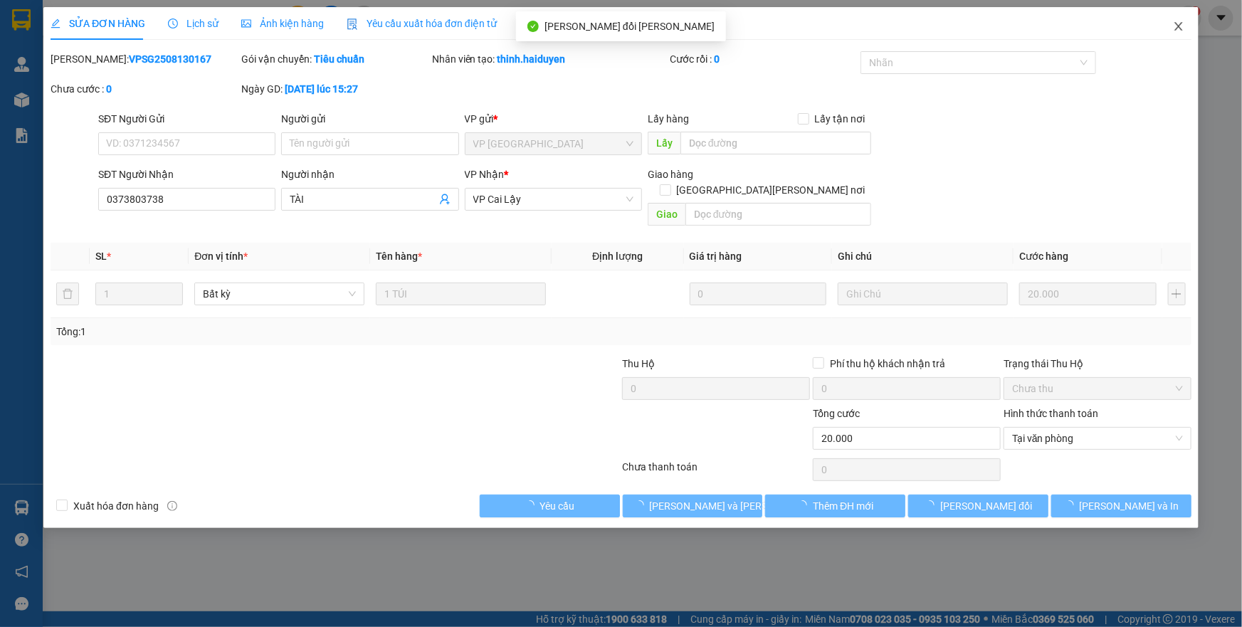
click at [1182, 21] on icon "close" at bounding box center [1178, 26] width 11 height 11
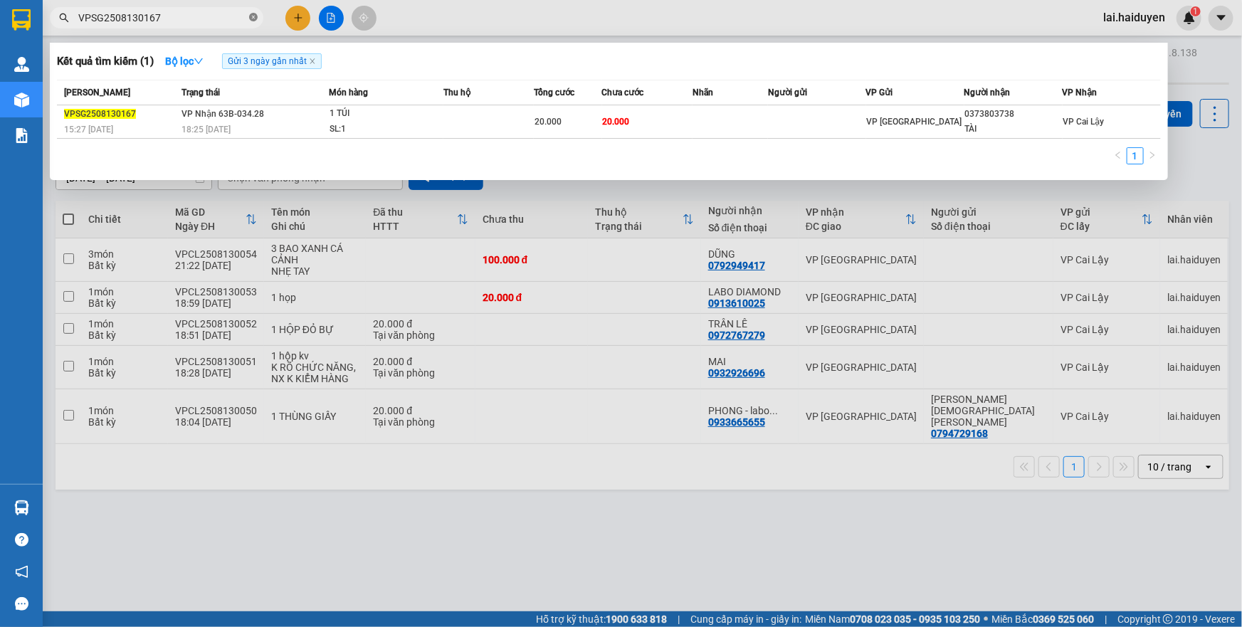
click at [252, 15] on icon "close-circle" at bounding box center [253, 17] width 9 height 9
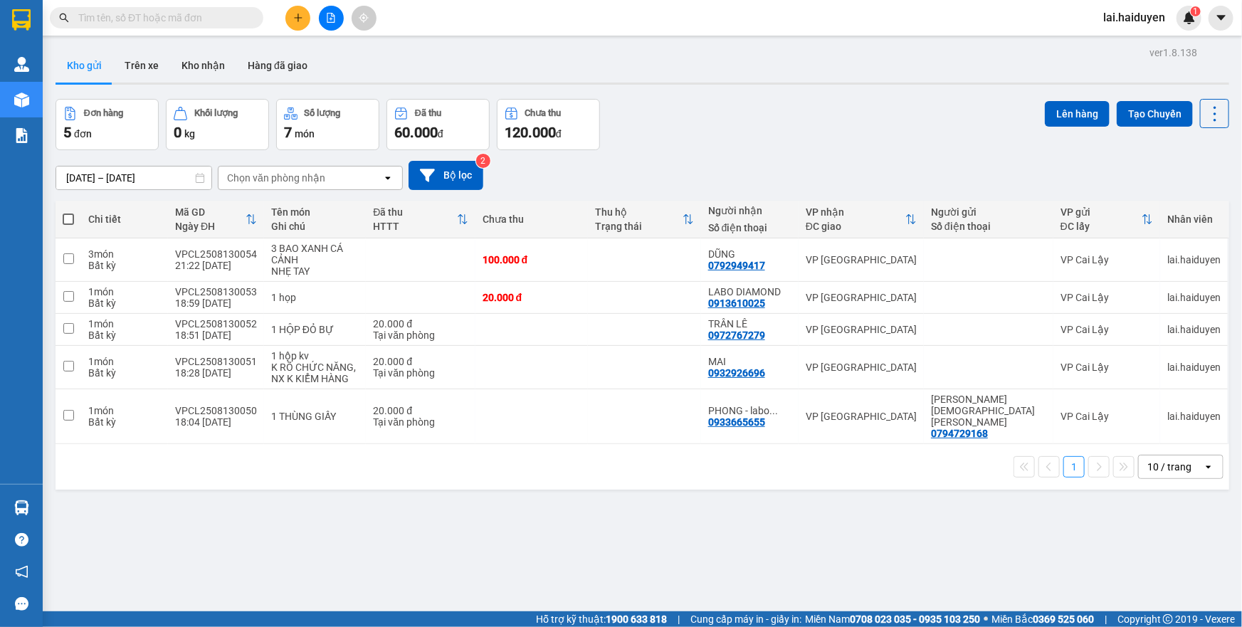
click at [226, 14] on input "text" at bounding box center [162, 18] width 168 height 16
paste input "VPSG2508130135"
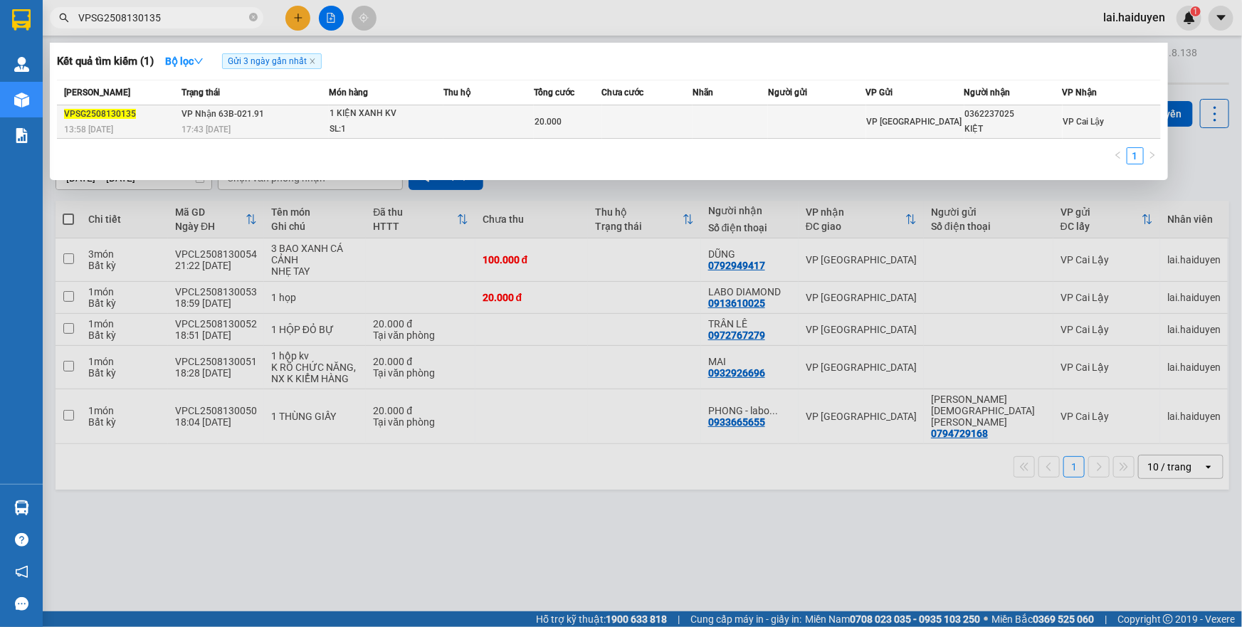
type input "VPSG2508130135"
click at [625, 131] on td at bounding box center [647, 121] width 90 height 33
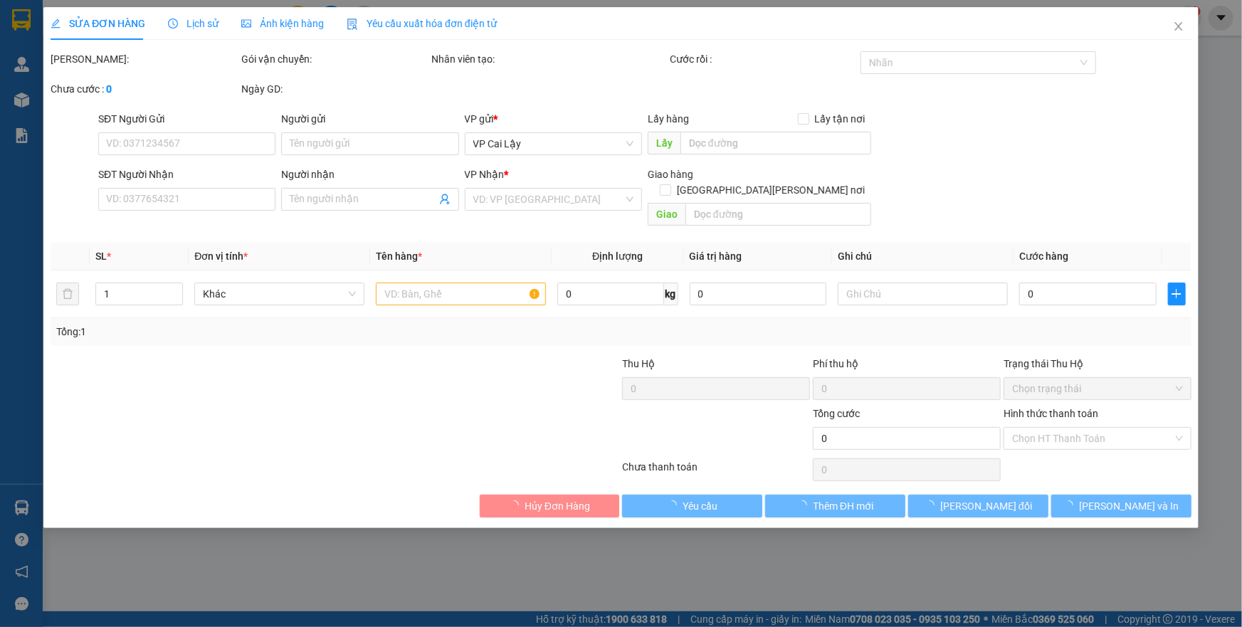
type input "0362237025"
type input "KIỆT"
type input "20.000"
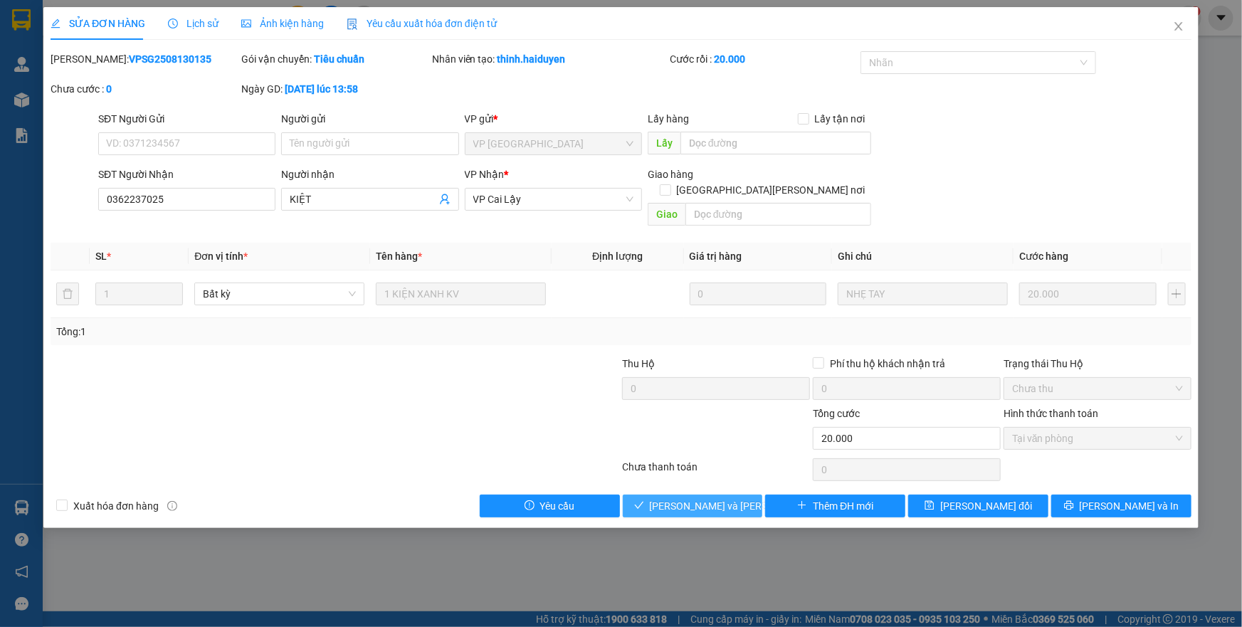
click at [663, 498] on span "[PERSON_NAME] và Giao hàng" at bounding box center [746, 506] width 192 height 16
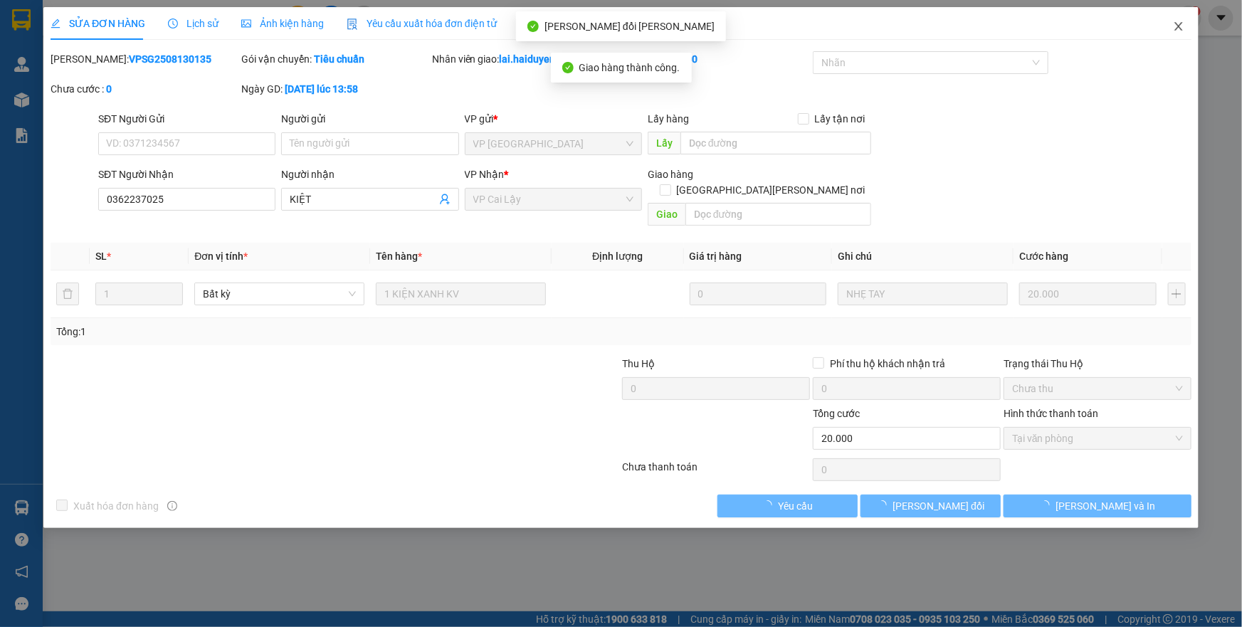
click at [1184, 28] on icon "close" at bounding box center [1178, 26] width 11 height 11
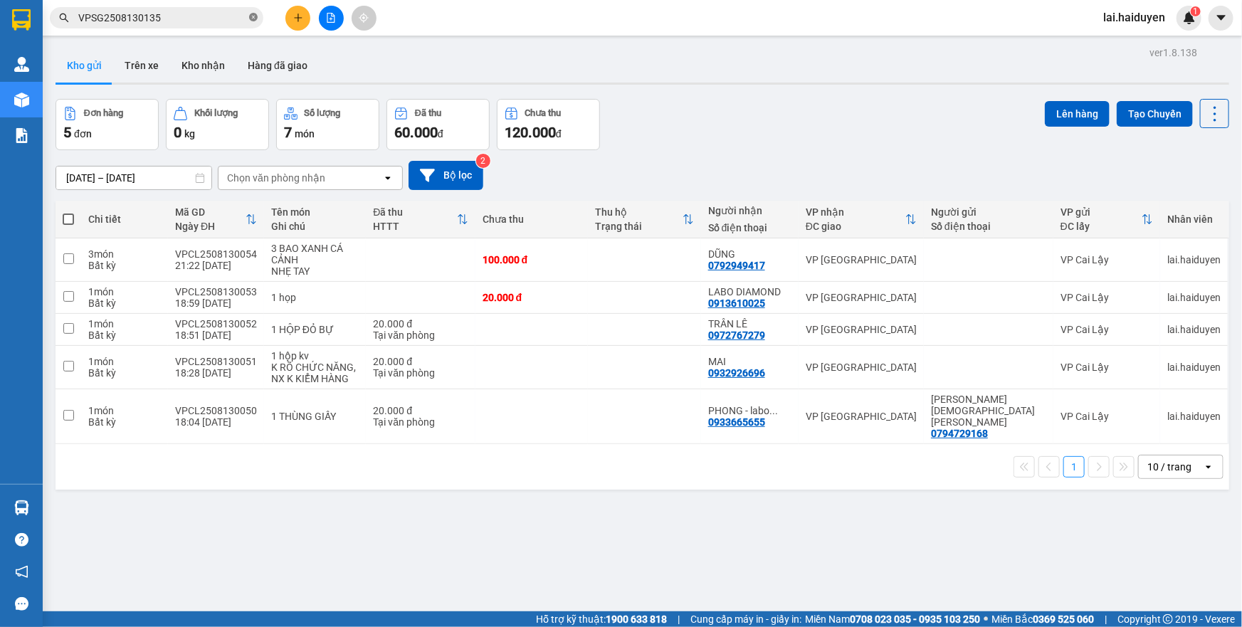
click at [250, 19] on icon "close-circle" at bounding box center [253, 17] width 9 height 9
paste input "VPSG2508130126"
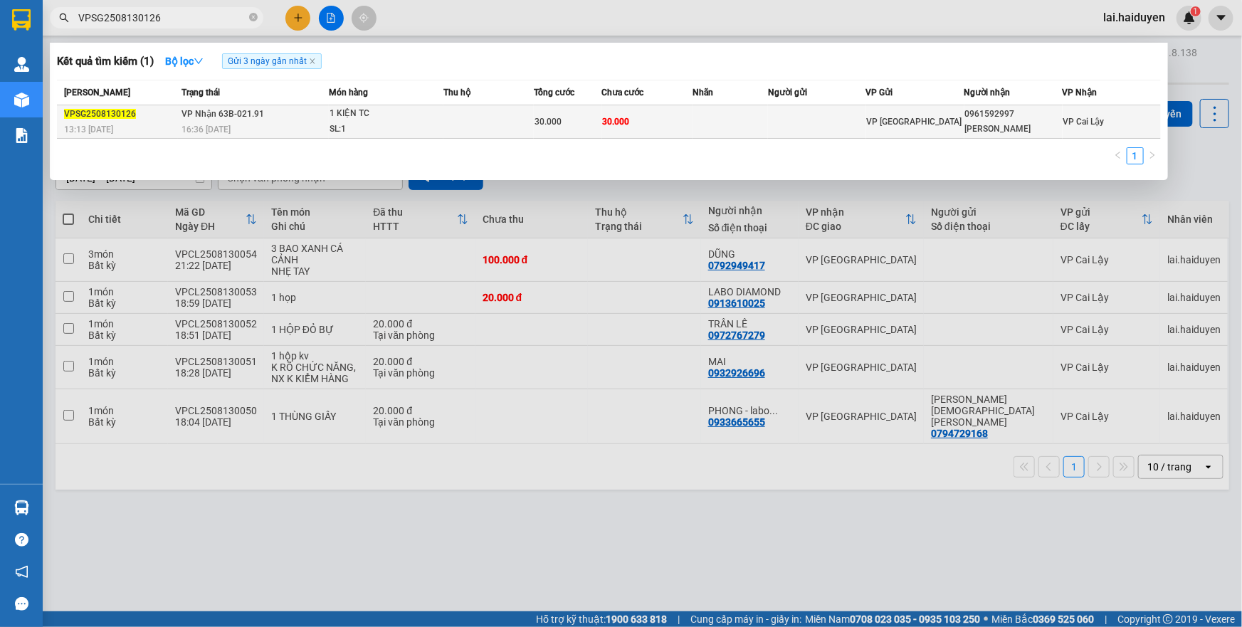
type input "VPSG2508130126"
click at [575, 118] on div "30.000" at bounding box center [568, 122] width 66 height 16
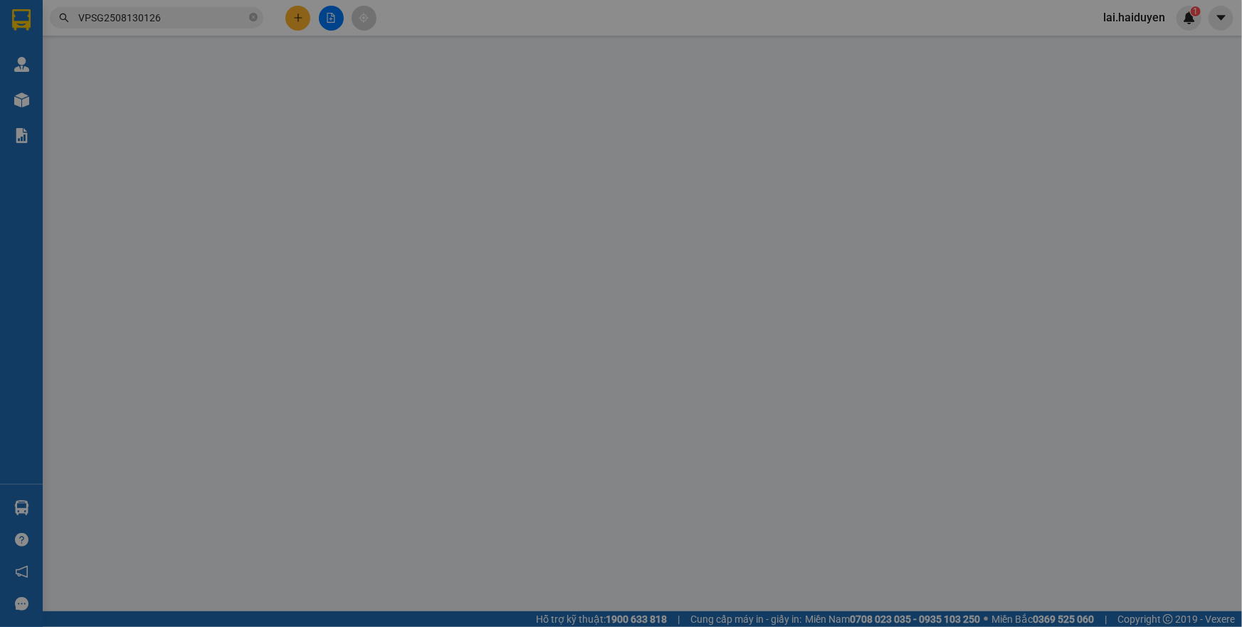
type input "0961592997"
type input "[PERSON_NAME]"
type input "30.000"
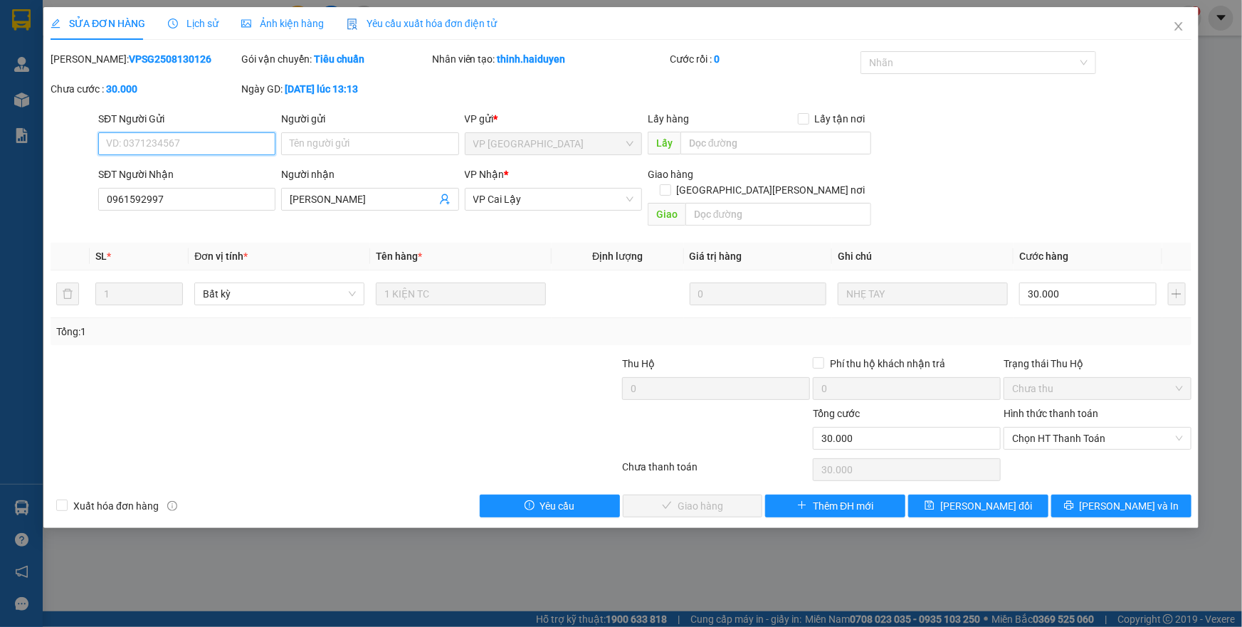
click at [1015, 428] on span "Chọn HT Thanh Toán" at bounding box center [1097, 438] width 171 height 21
click at [1027, 445] on div "Tại văn phòng" at bounding box center [1097, 451] width 171 height 16
type input "0"
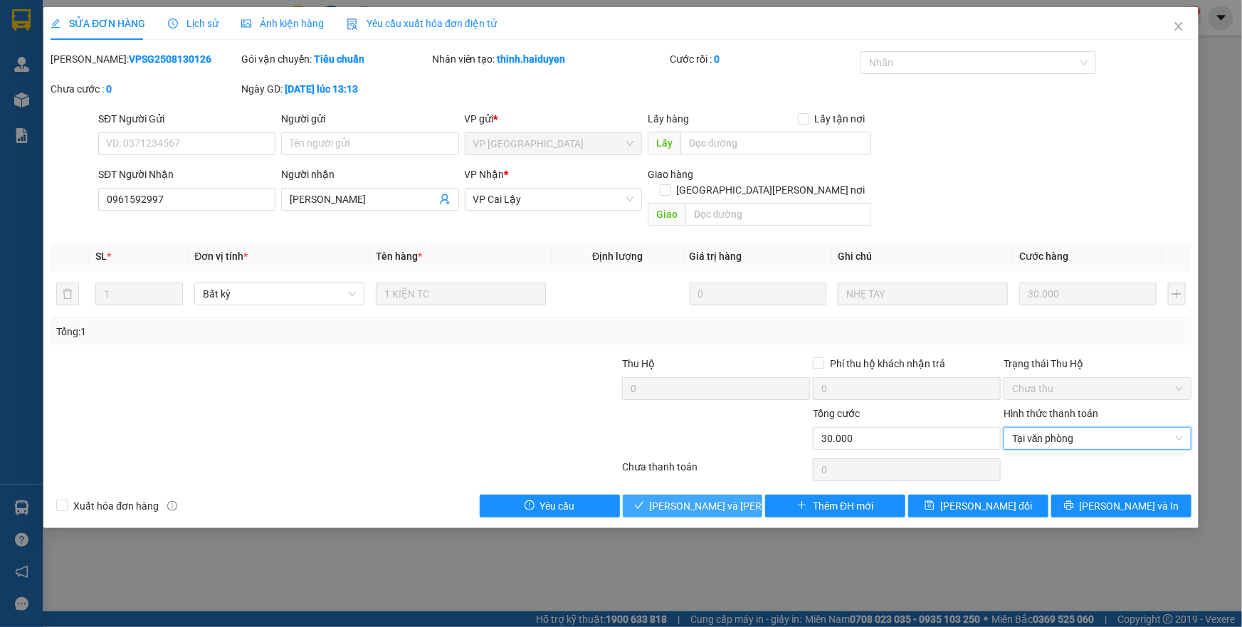
click at [723, 498] on span "[PERSON_NAME] và Giao hàng" at bounding box center [746, 506] width 192 height 16
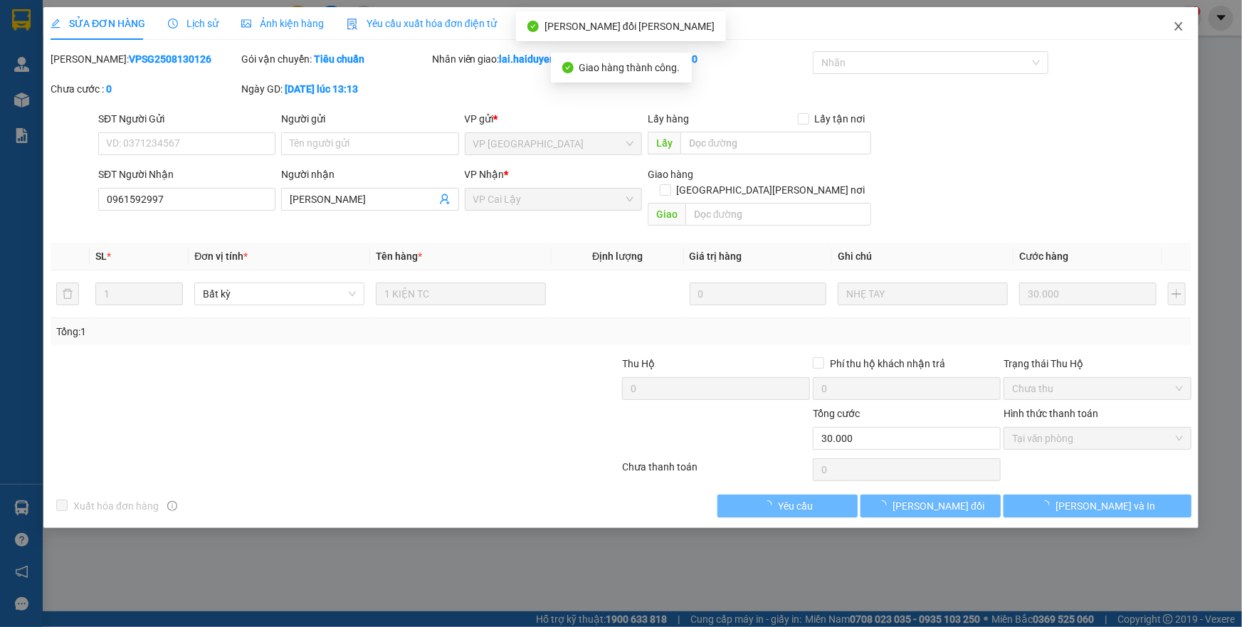
click at [1175, 25] on icon "close" at bounding box center [1178, 26] width 11 height 11
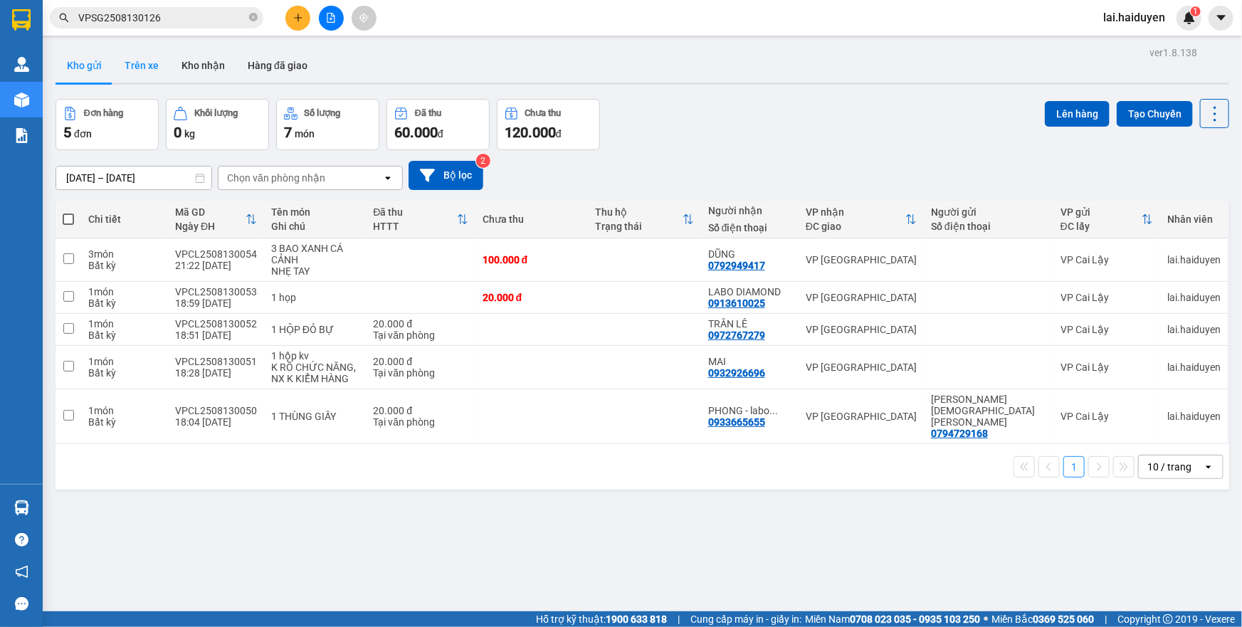
click at [137, 62] on button "Trên xe" at bounding box center [141, 65] width 57 height 34
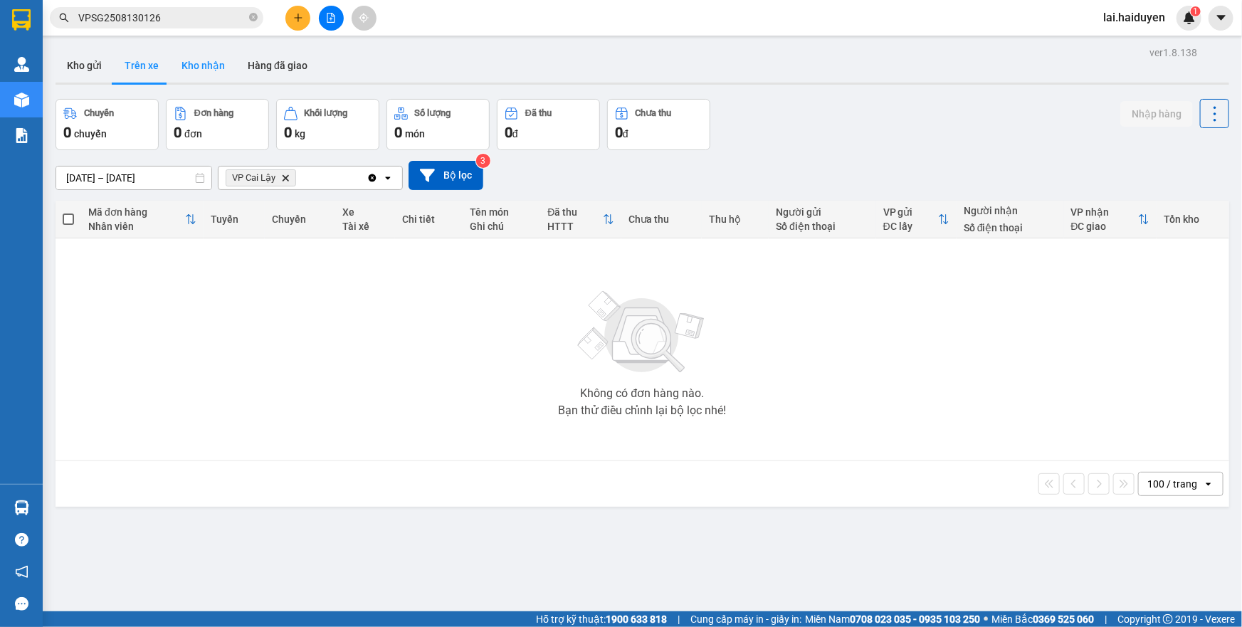
click at [194, 61] on button "Kho nhận" at bounding box center [203, 65] width 66 height 34
type input "[DATE] – [DATE]"
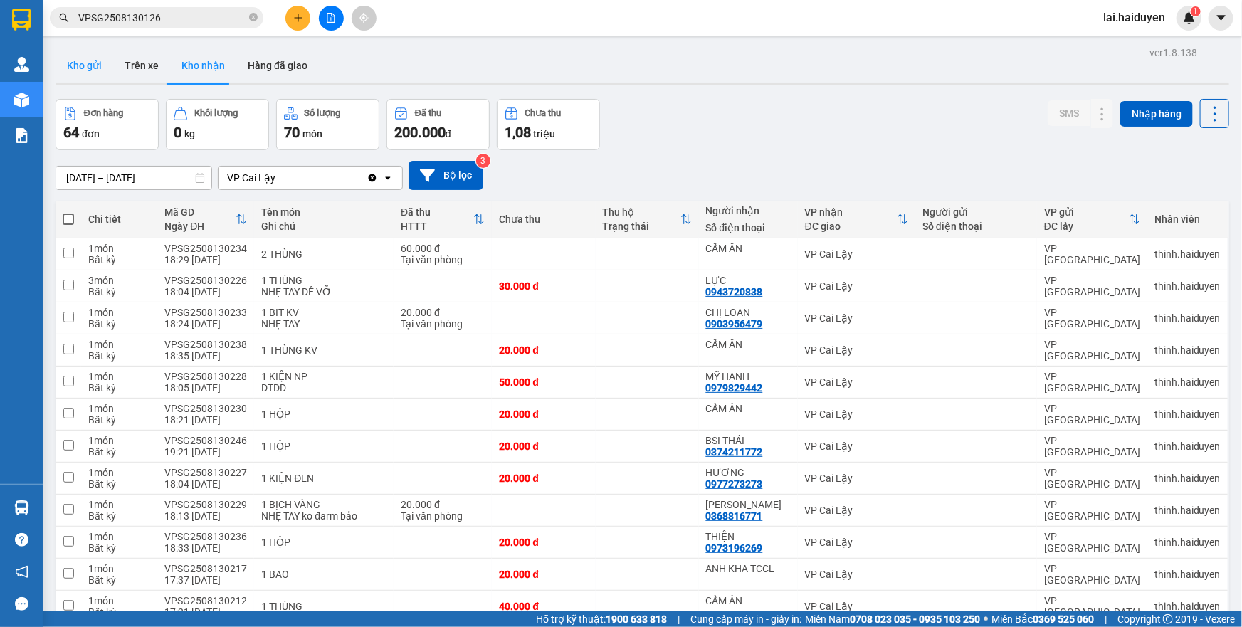
click at [70, 66] on button "Kho gửi" at bounding box center [85, 65] width 58 height 34
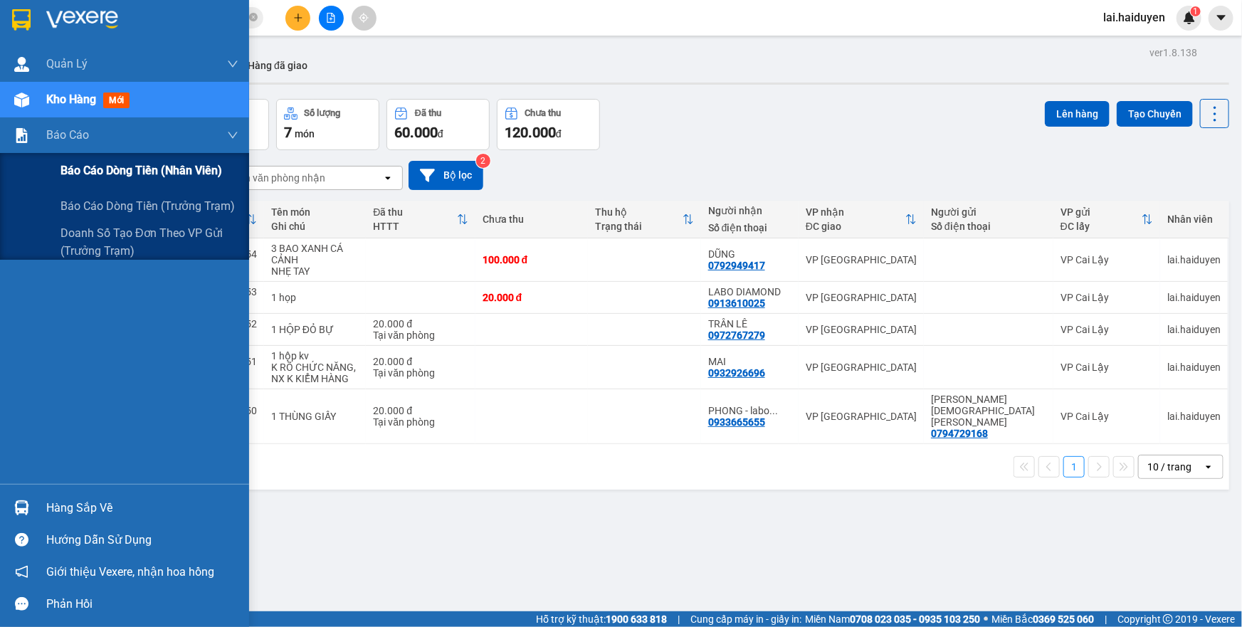
click at [173, 165] on span "Báo cáo dòng tiền (nhân viên)" at bounding box center [142, 171] width 162 height 18
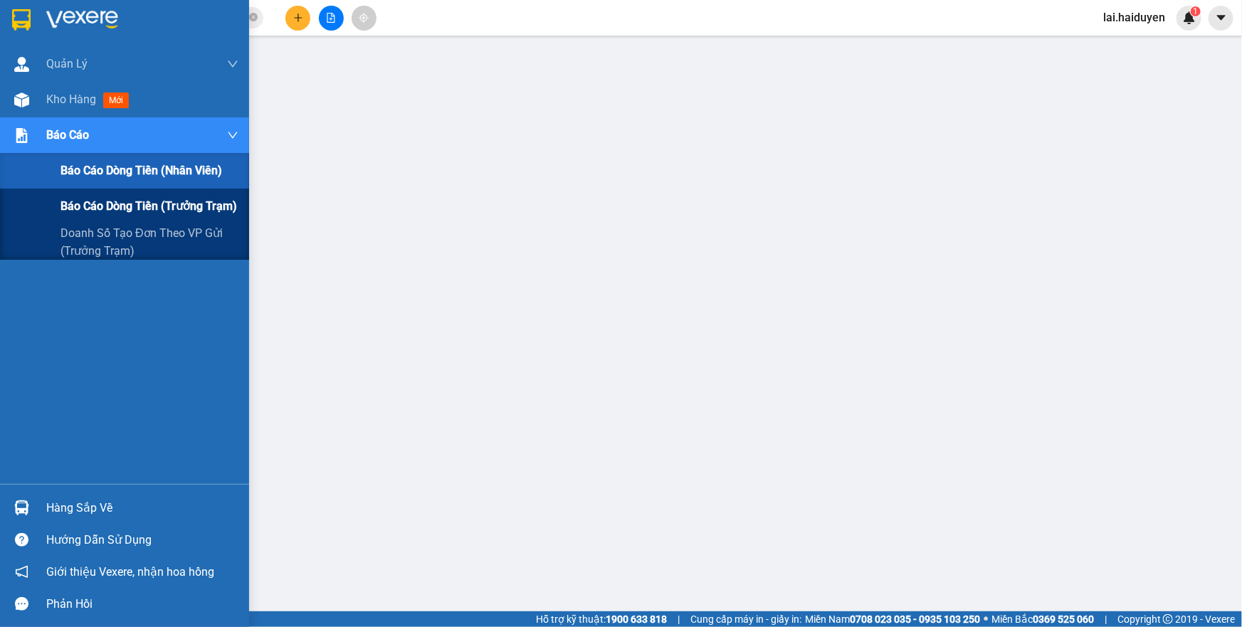
click at [109, 211] on span "Báo cáo dòng tiền (trưởng trạm)" at bounding box center [149, 206] width 177 height 18
